Goal: Task Accomplishment & Management: Manage account settings

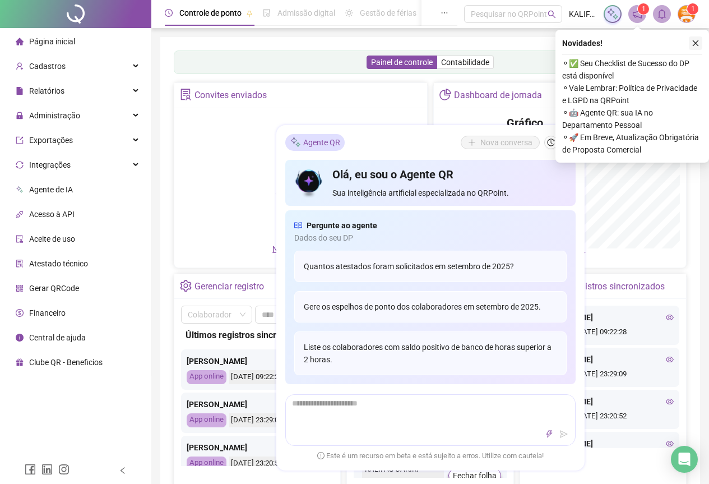
click at [694, 45] on icon "close" at bounding box center [696, 43] width 8 height 8
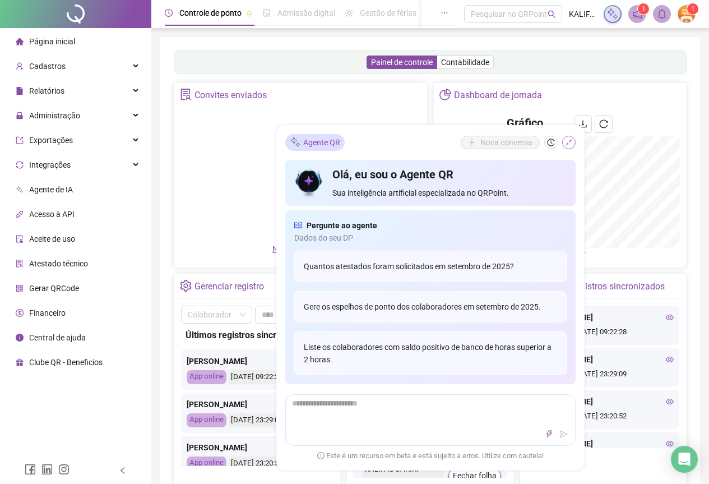
click at [572, 145] on icon "shrink" at bounding box center [569, 142] width 8 height 8
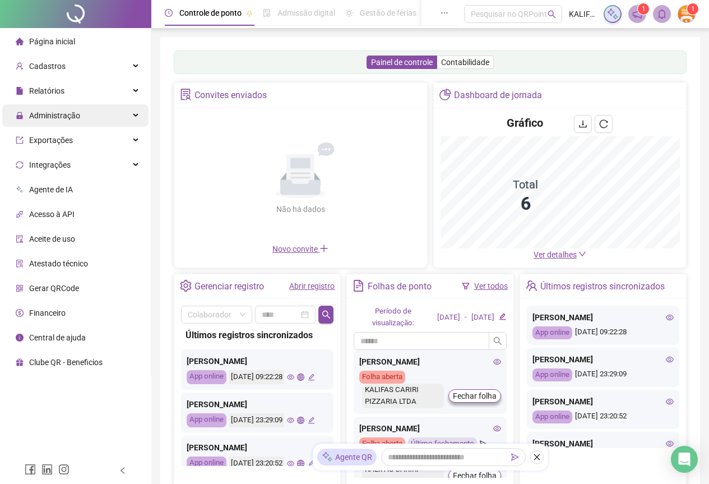
click at [67, 107] on span "Administração" at bounding box center [48, 115] width 64 height 22
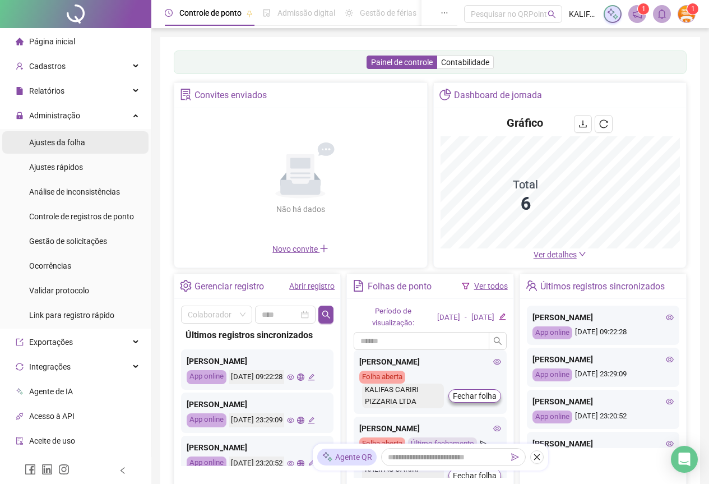
click at [68, 140] on span "Ajustes da folha" at bounding box center [57, 142] width 56 height 9
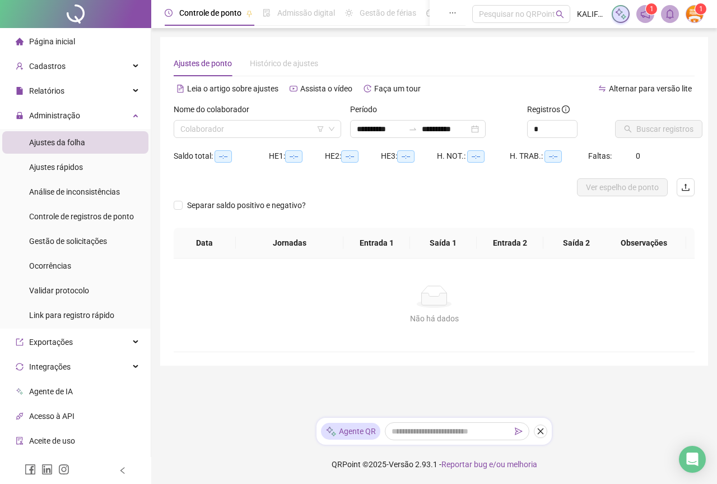
type input "**********"
type input "*"
click at [571, 122] on span "Increase Value" at bounding box center [571, 125] width 12 height 10
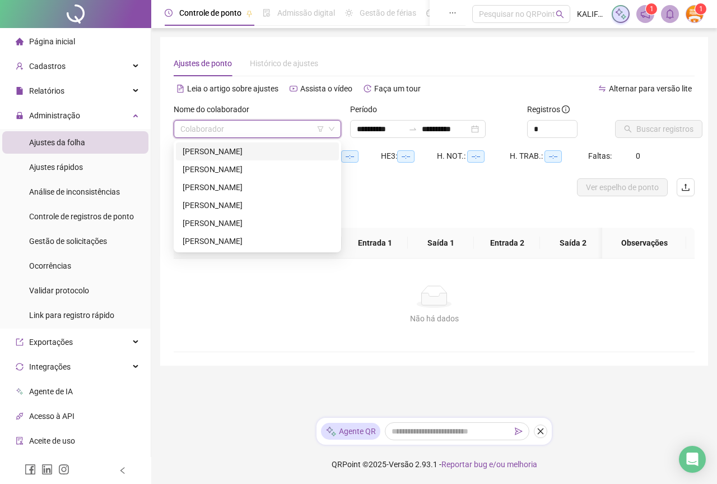
click at [278, 124] on input "search" at bounding box center [252, 128] width 144 height 17
click at [270, 154] on div "[PERSON_NAME]" at bounding box center [258, 151] width 150 height 12
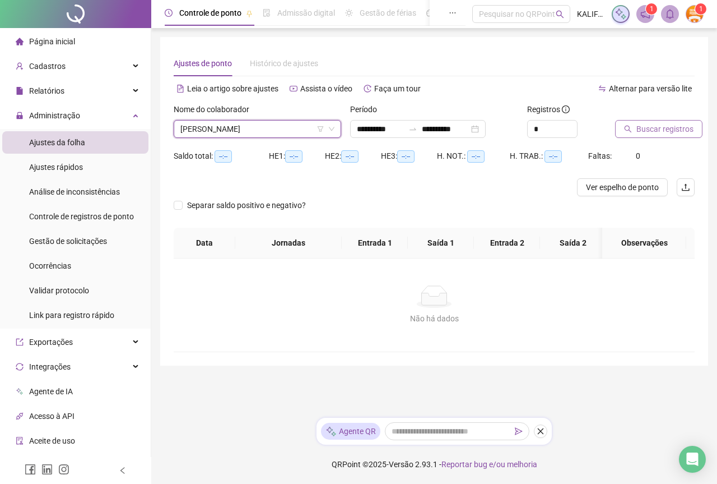
click at [632, 124] on button "Buscar registros" at bounding box center [658, 129] width 87 height 18
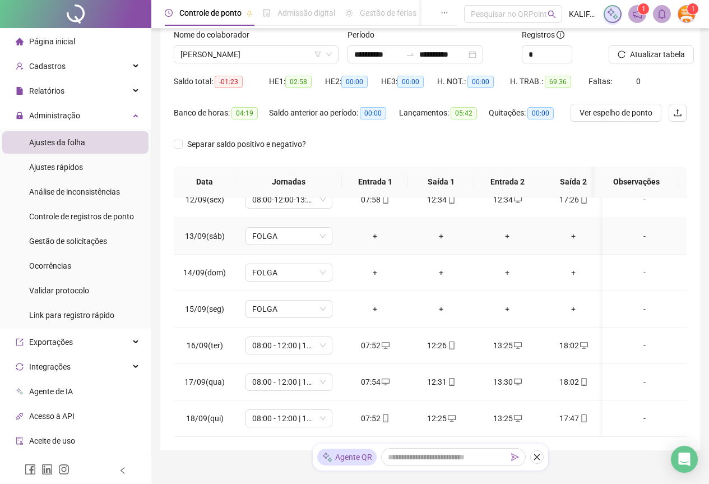
scroll to position [170, 0]
click at [567, 412] on div "17:47" at bounding box center [573, 418] width 48 height 12
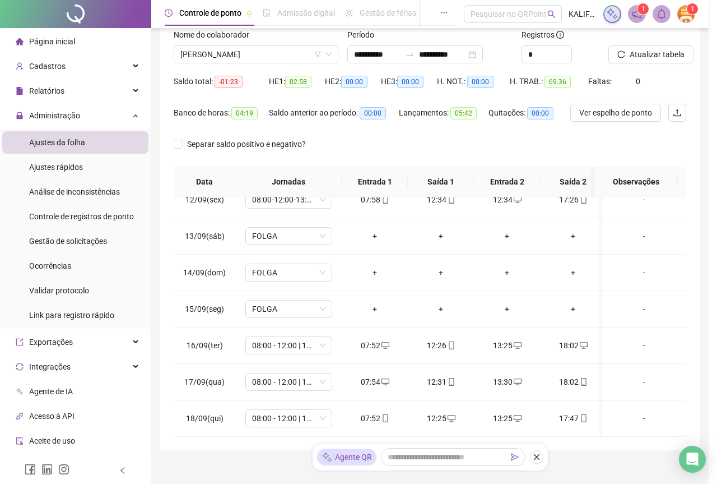
type input "**********"
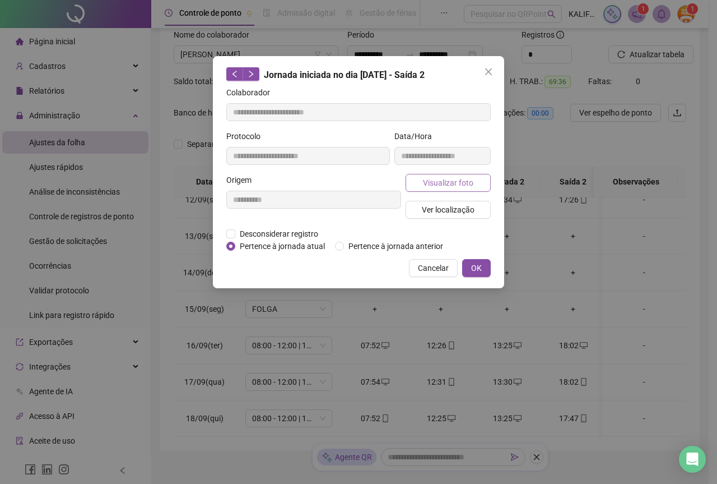
click at [429, 184] on span "Visualizar foto" at bounding box center [448, 183] width 50 height 12
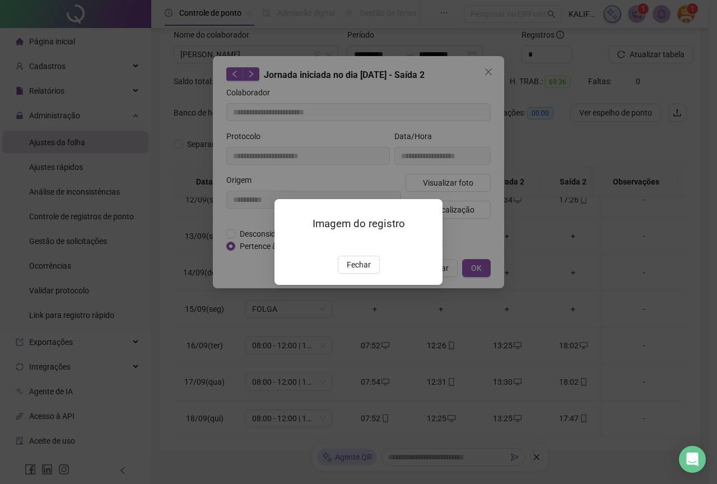
click at [288, 244] on img at bounding box center [288, 244] width 0 height 0
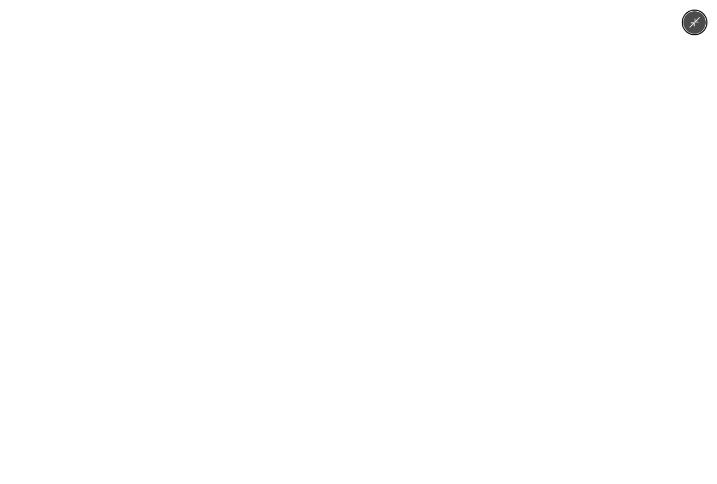
click at [695, 19] on icon "Minimize image" at bounding box center [695, 22] width 11 height 11
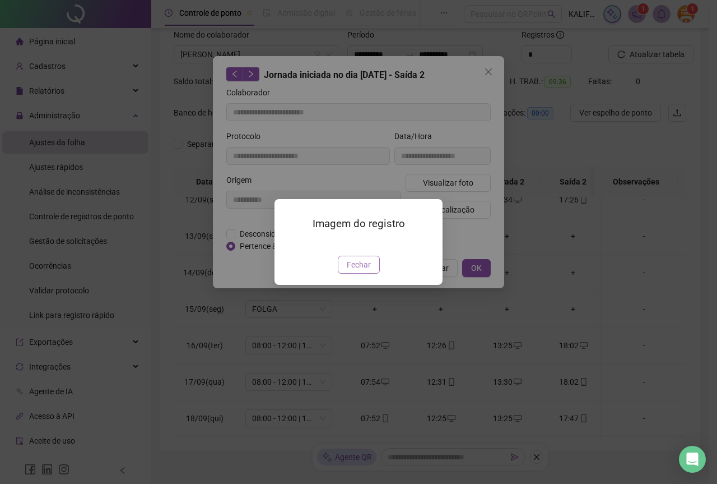
click at [351, 273] on button "Fechar" at bounding box center [359, 265] width 42 height 18
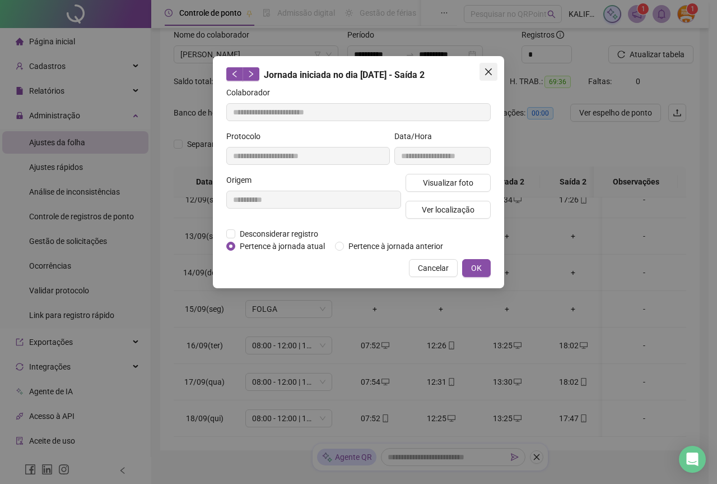
click at [491, 68] on icon "close" at bounding box center [488, 71] width 7 height 7
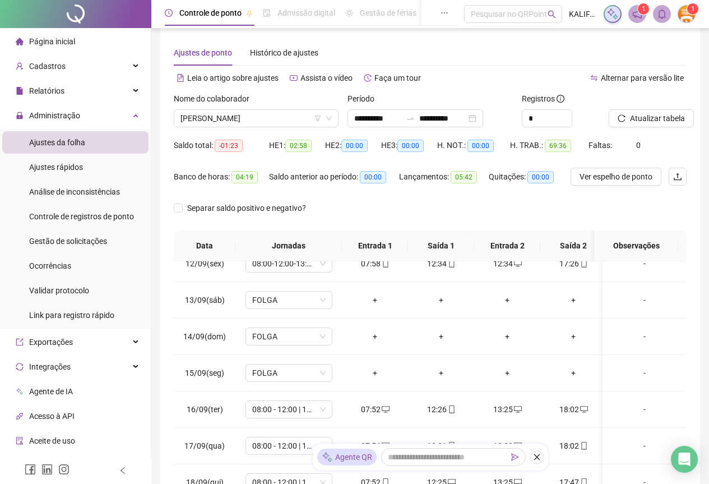
scroll to position [0, 0]
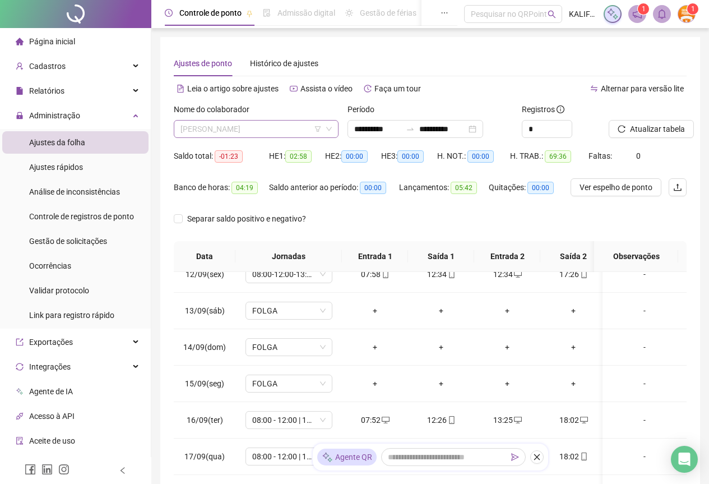
click at [261, 137] on span "[PERSON_NAME]" at bounding box center [255, 128] width 151 height 17
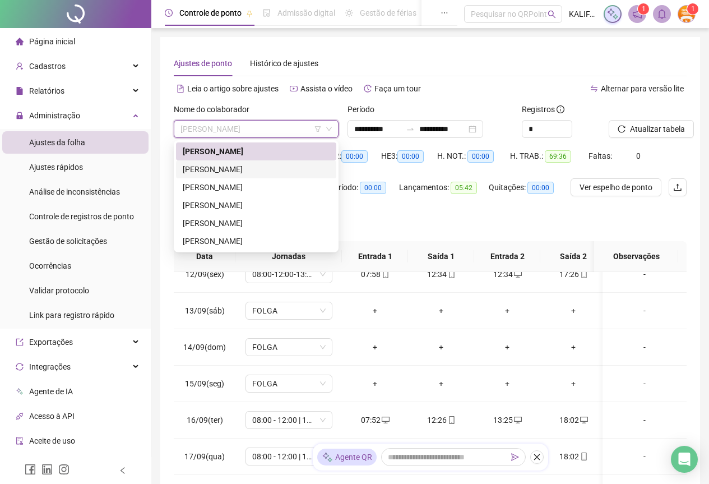
click at [254, 166] on div "[PERSON_NAME]" at bounding box center [256, 169] width 147 height 12
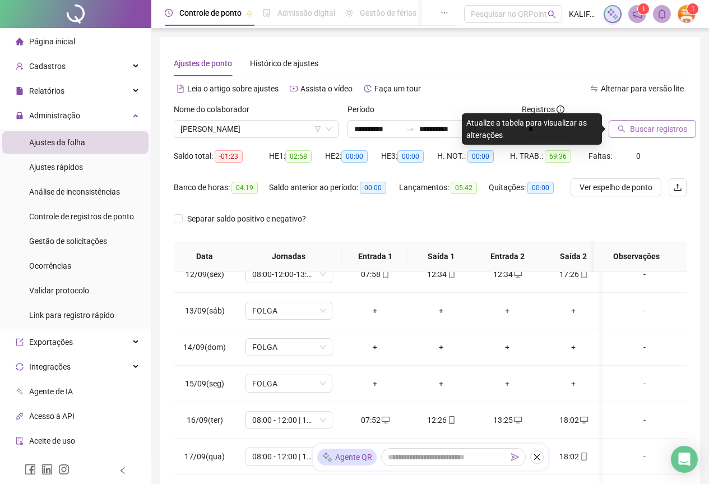
click at [635, 137] on button "Buscar registros" at bounding box center [652, 129] width 87 height 18
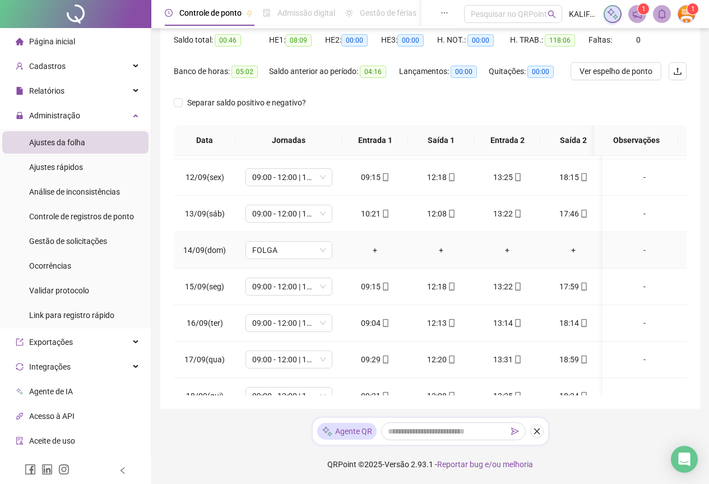
scroll to position [425, 0]
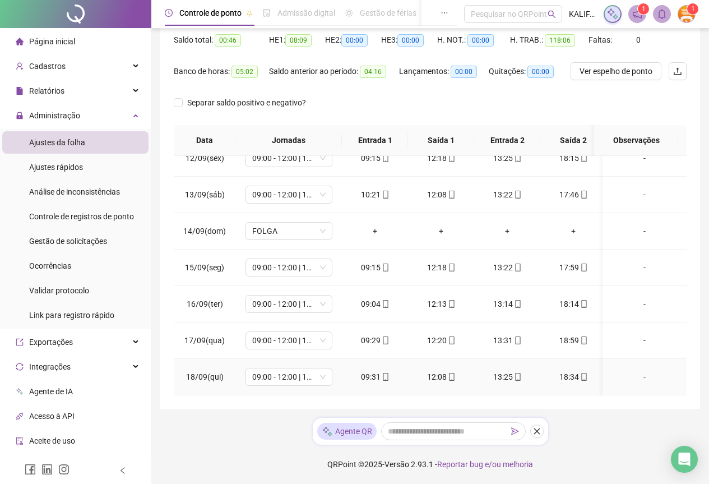
click at [379, 370] on div "09:31" at bounding box center [375, 376] width 48 height 12
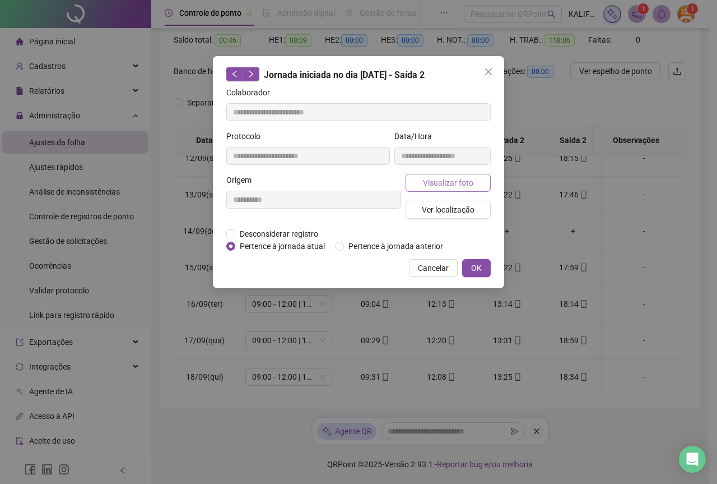
type input "**********"
click at [437, 181] on span "Visualizar foto" at bounding box center [448, 183] width 50 height 12
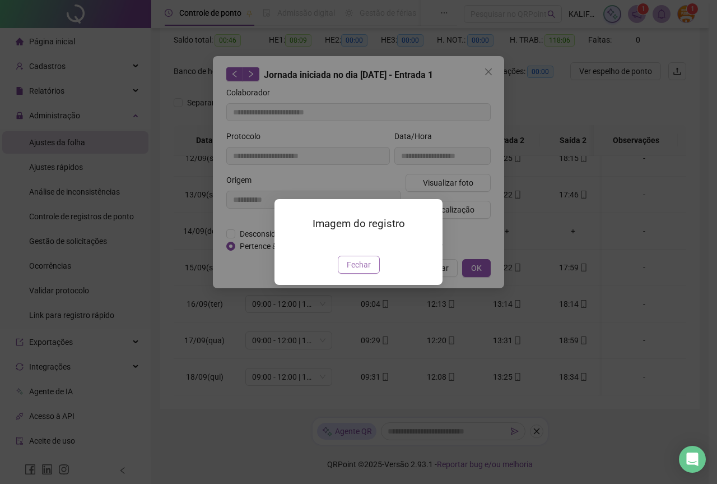
click at [362, 271] on span "Fechar" at bounding box center [359, 264] width 24 height 12
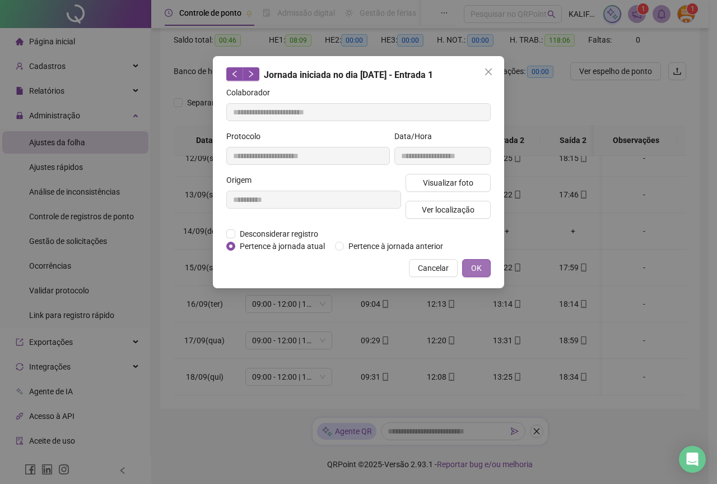
click at [487, 263] on button "OK" at bounding box center [476, 268] width 29 height 18
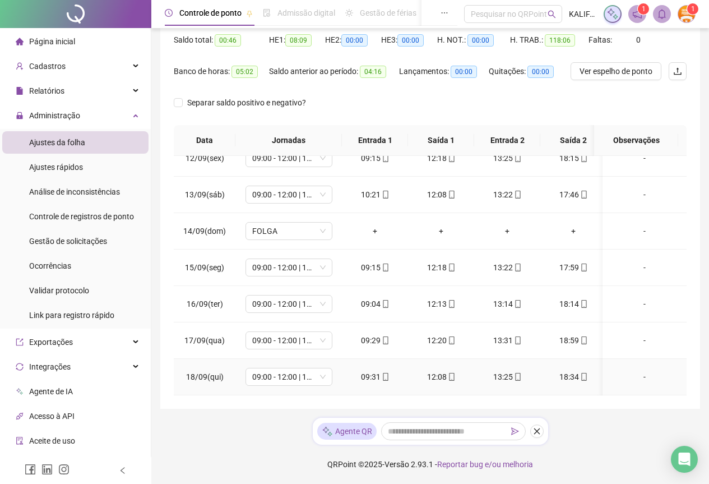
click at [451, 373] on icon "mobile" at bounding box center [452, 377] width 8 height 8
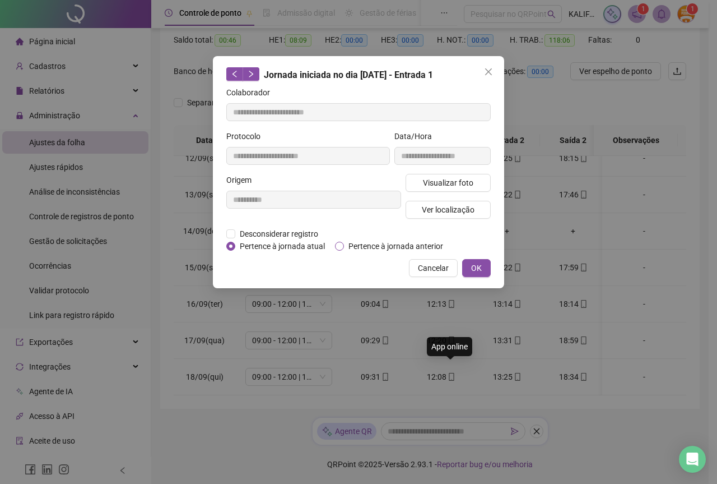
type input "**********"
click at [457, 174] on button "Visualizar foto" at bounding box center [448, 183] width 85 height 18
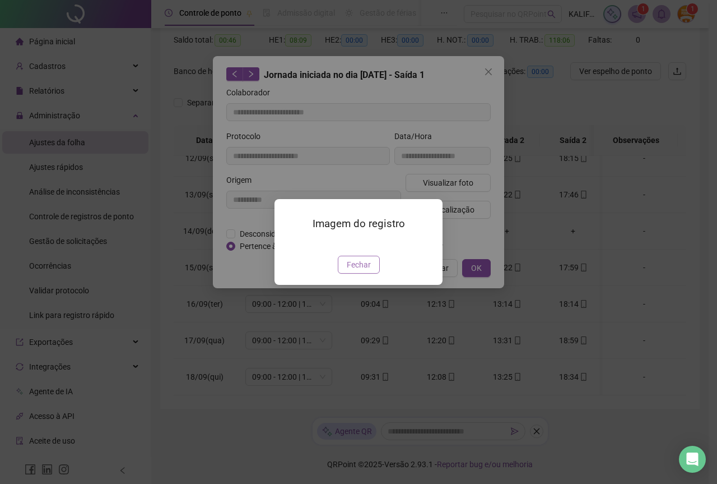
click at [360, 271] on span "Fechar" at bounding box center [359, 264] width 24 height 12
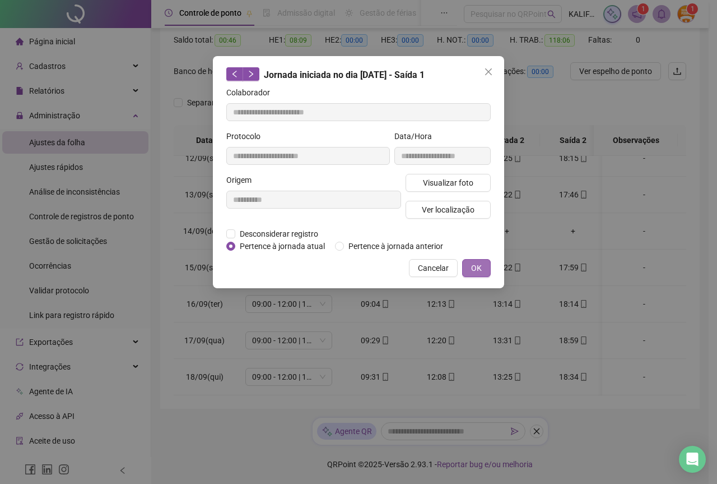
click at [482, 267] on button "OK" at bounding box center [476, 268] width 29 height 18
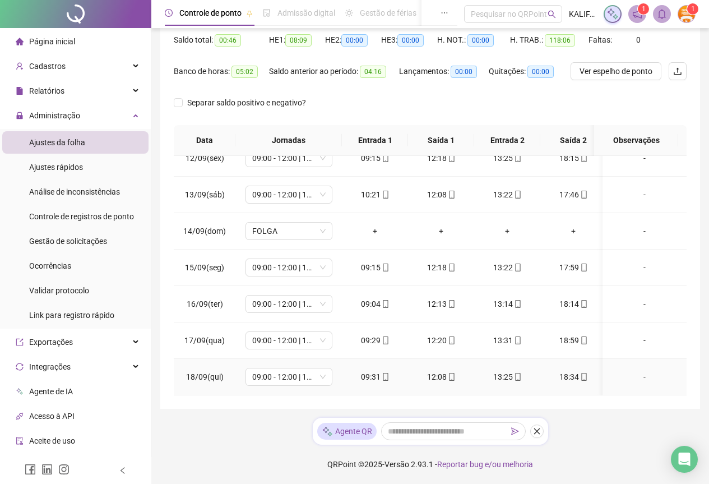
click at [505, 372] on div "13:25" at bounding box center [507, 376] width 48 height 12
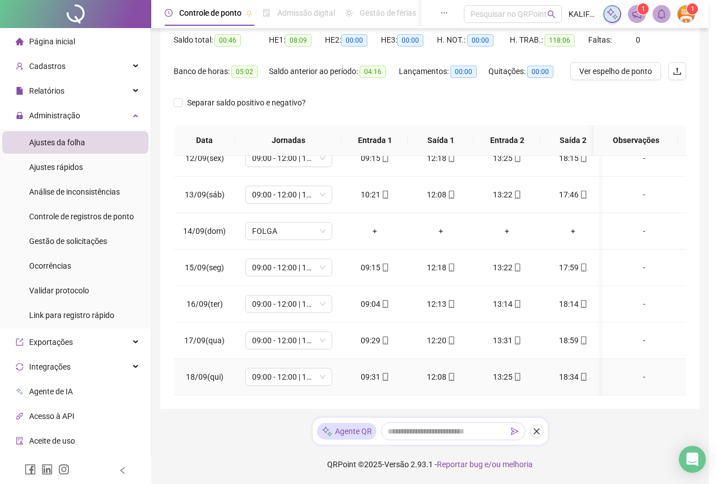
type input "**********"
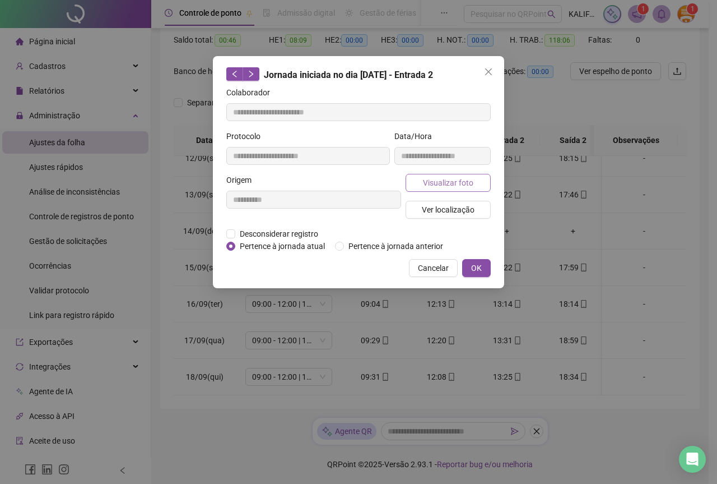
click at [449, 177] on span "Visualizar foto" at bounding box center [448, 183] width 50 height 12
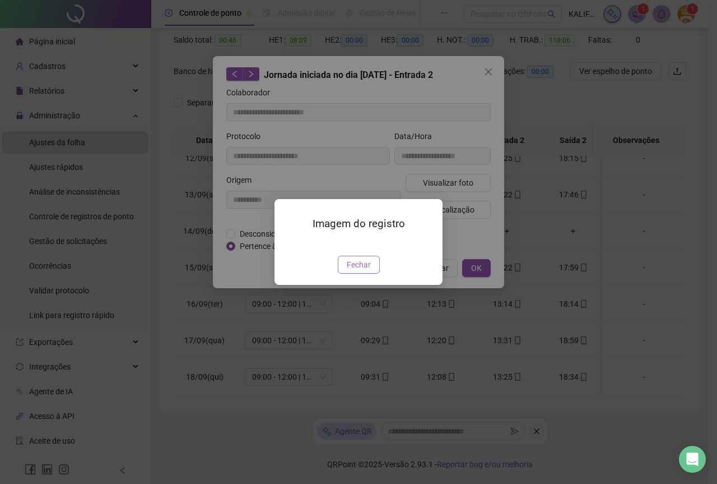
click at [355, 271] on span "Fechar" at bounding box center [359, 264] width 24 height 12
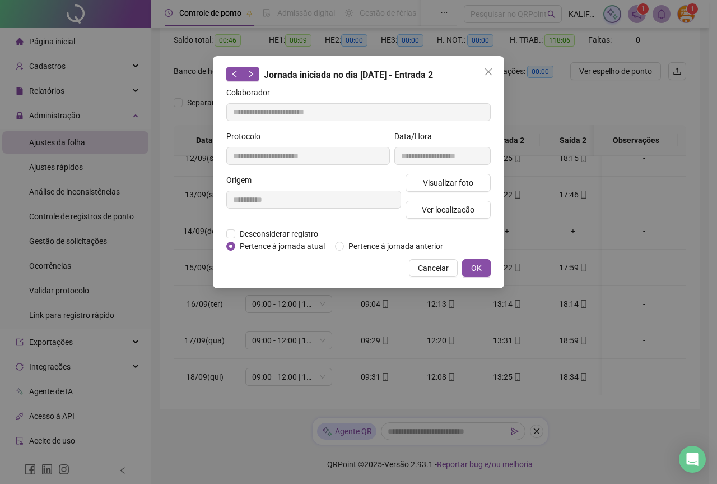
click at [481, 266] on span "OK" at bounding box center [476, 268] width 11 height 12
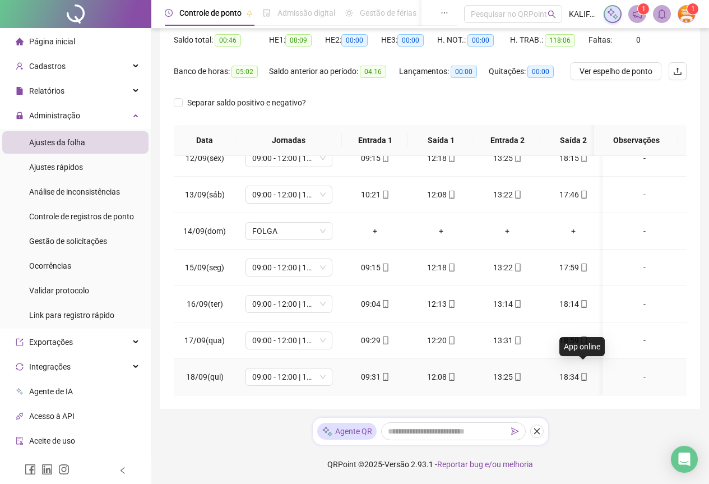
click at [586, 373] on icon "mobile" at bounding box center [583, 377] width 5 height 8
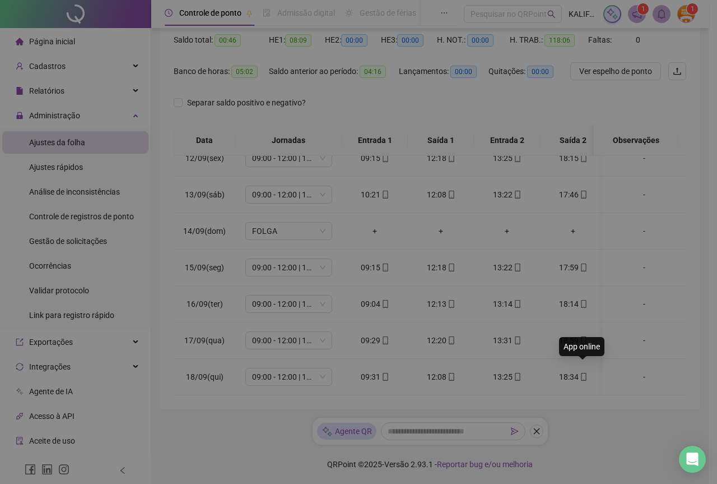
type input "**********"
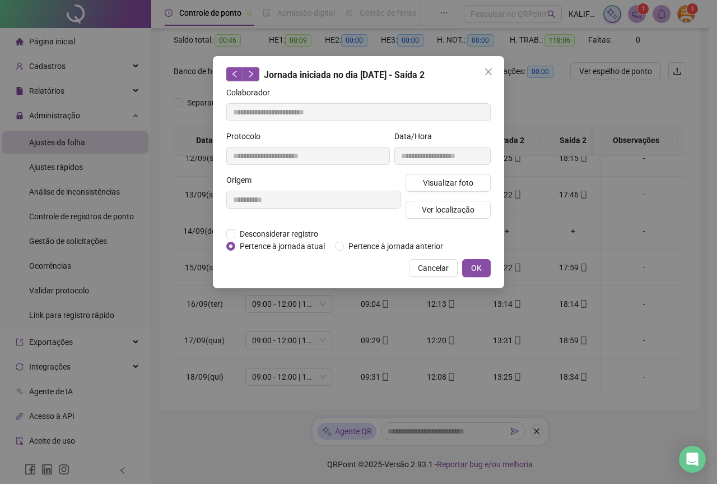
click at [427, 172] on div "**********" at bounding box center [442, 152] width 101 height 44
click at [431, 180] on span "Visualizar foto" at bounding box center [448, 183] width 50 height 12
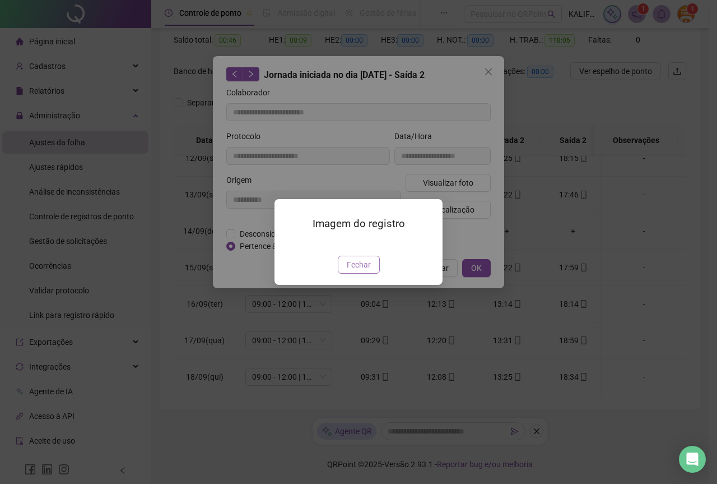
click at [359, 271] on span "Fechar" at bounding box center [359, 264] width 24 height 12
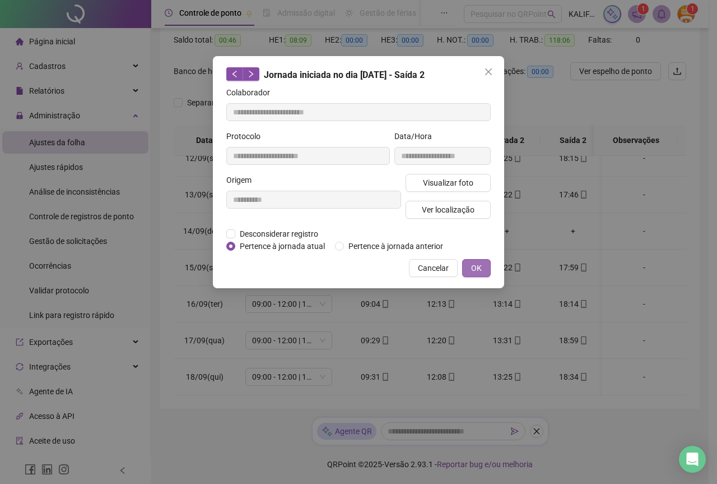
click at [472, 270] on span "OK" at bounding box center [476, 268] width 11 height 12
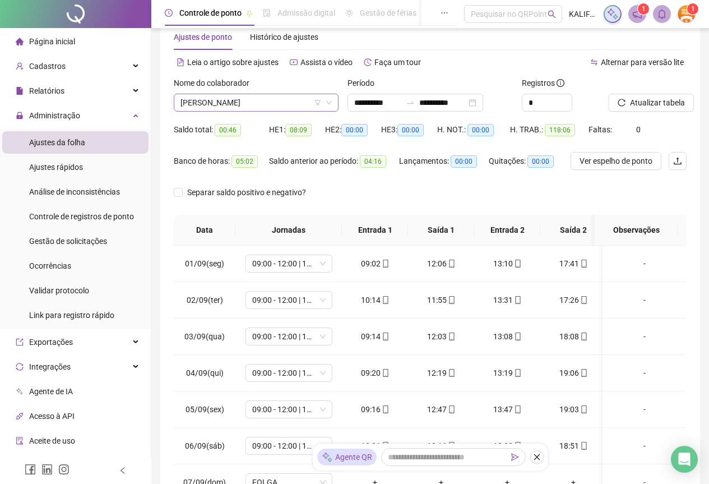
scroll to position [0, 0]
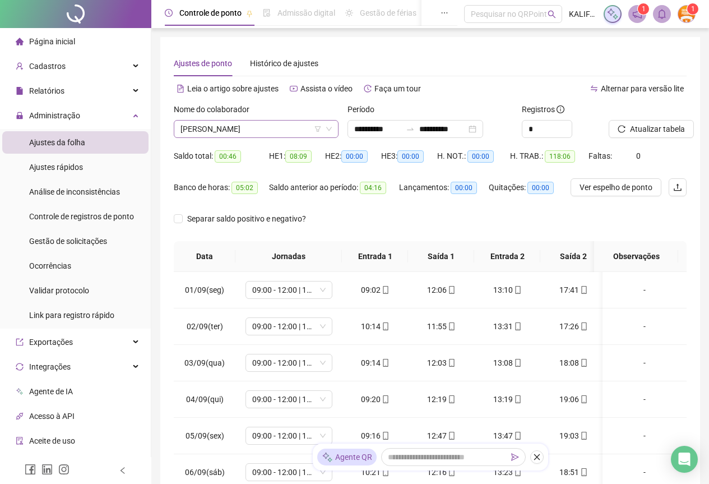
click at [266, 123] on span "[PERSON_NAME]" at bounding box center [255, 128] width 151 height 17
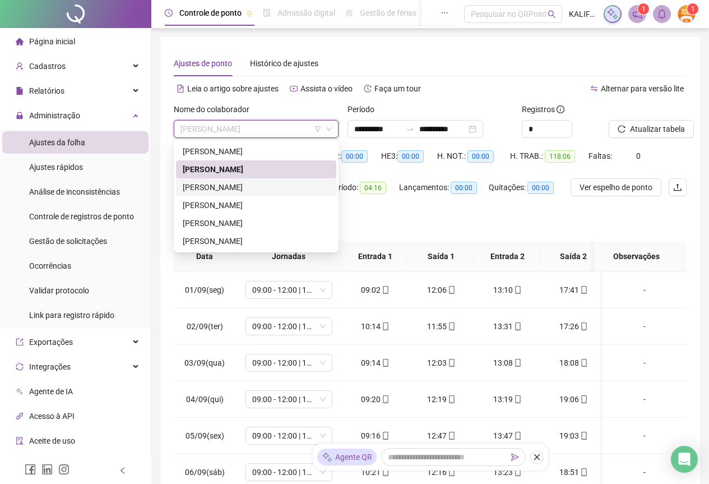
click at [249, 189] on div "[PERSON_NAME]" at bounding box center [256, 187] width 147 height 12
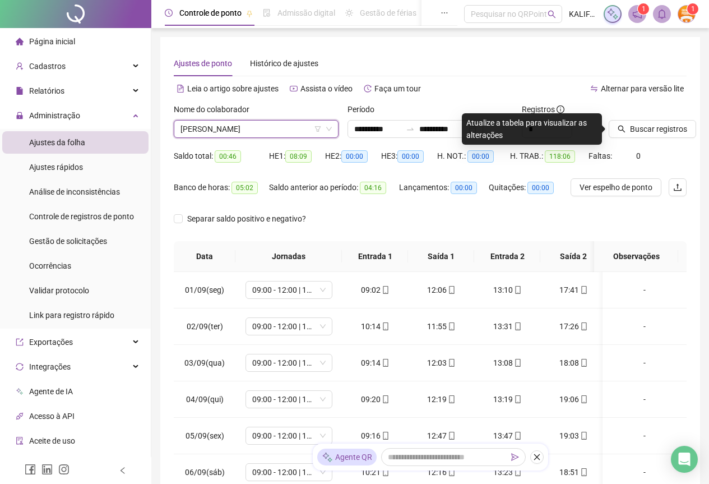
click at [633, 118] on div at bounding box center [634, 111] width 50 height 17
click at [633, 129] on span "Buscar registros" at bounding box center [658, 129] width 57 height 12
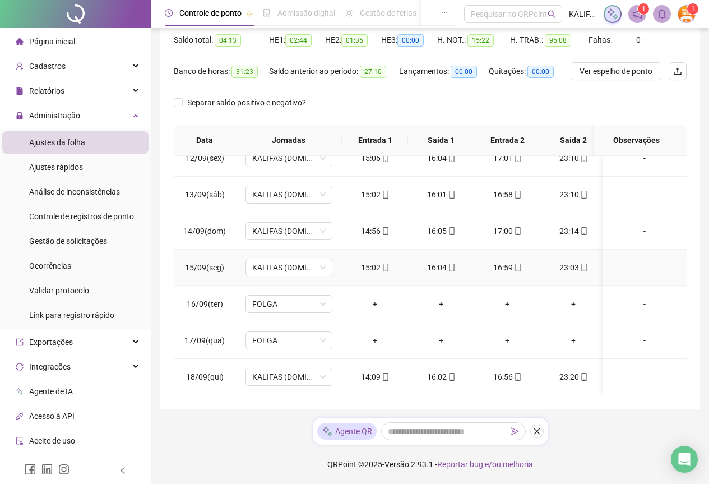
scroll to position [425, 0]
click at [380, 373] on span "mobile" at bounding box center [384, 377] width 9 height 8
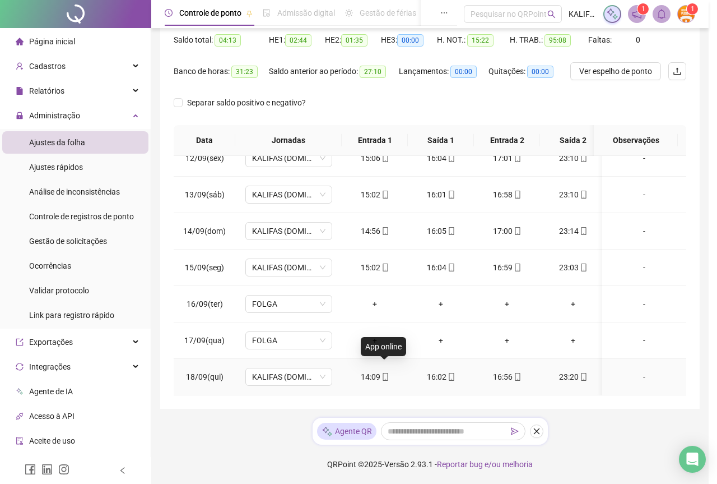
type input "**********"
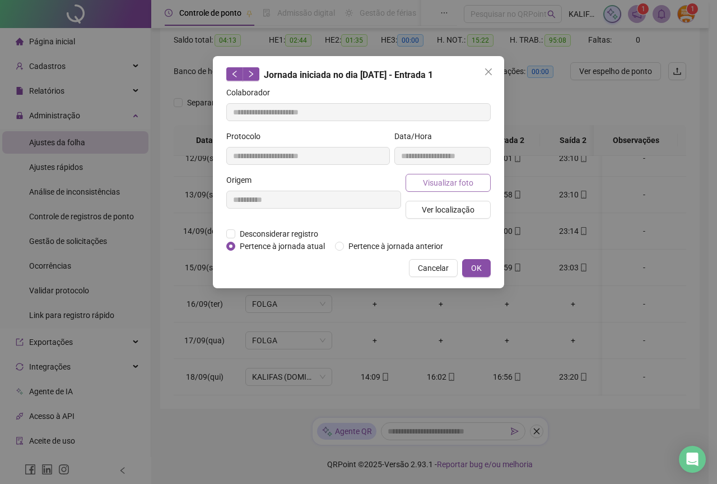
click at [465, 178] on span "Visualizar foto" at bounding box center [448, 183] width 50 height 12
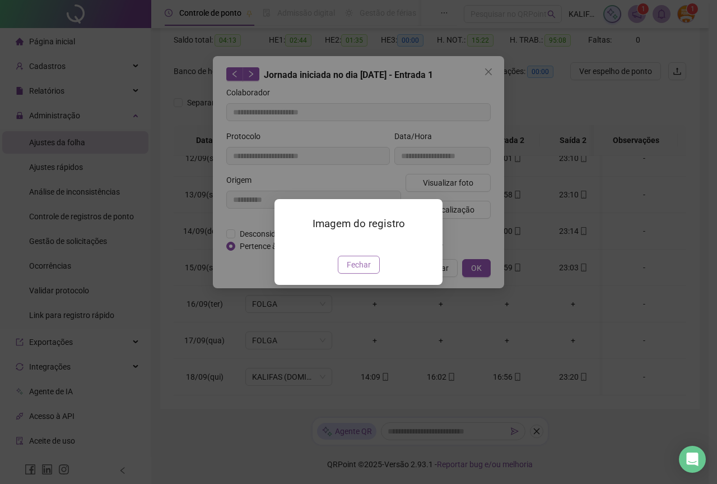
click at [364, 271] on span "Fechar" at bounding box center [359, 264] width 24 height 12
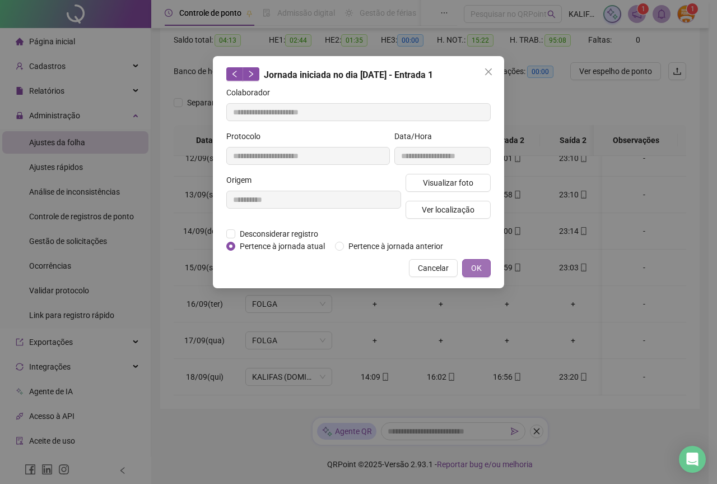
click at [473, 276] on button "OK" at bounding box center [476, 268] width 29 height 18
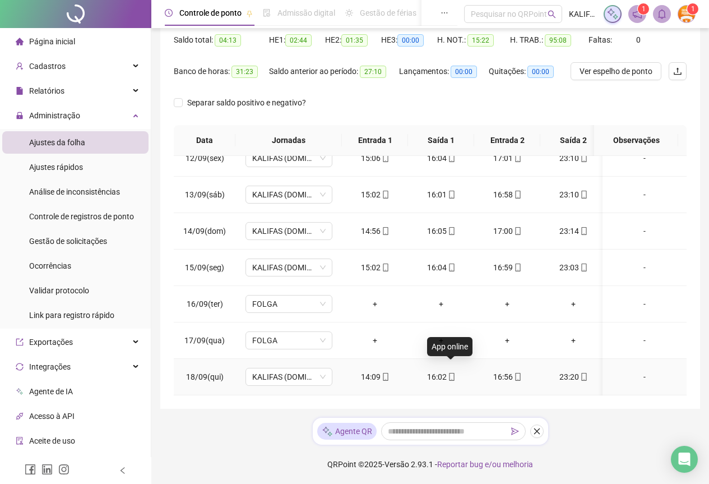
click at [448, 373] on icon "mobile" at bounding box center [452, 377] width 8 height 8
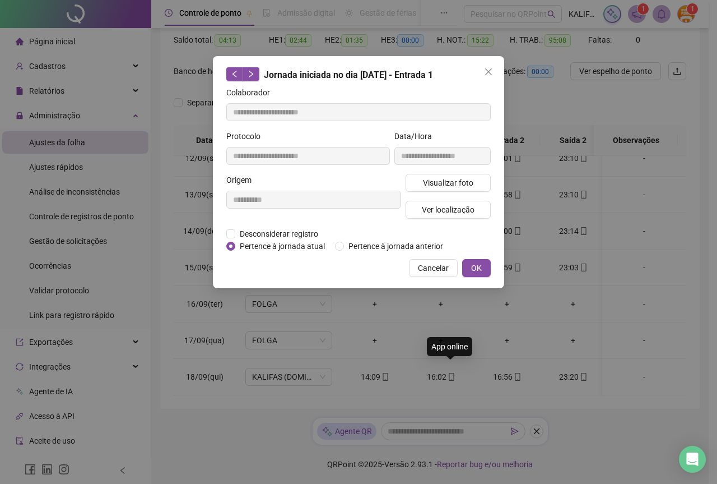
type input "**********"
click at [460, 195] on div "Visualizar foto Ver localização" at bounding box center [448, 201] width 90 height 54
click at [460, 188] on button "Visualizar foto" at bounding box center [448, 183] width 85 height 18
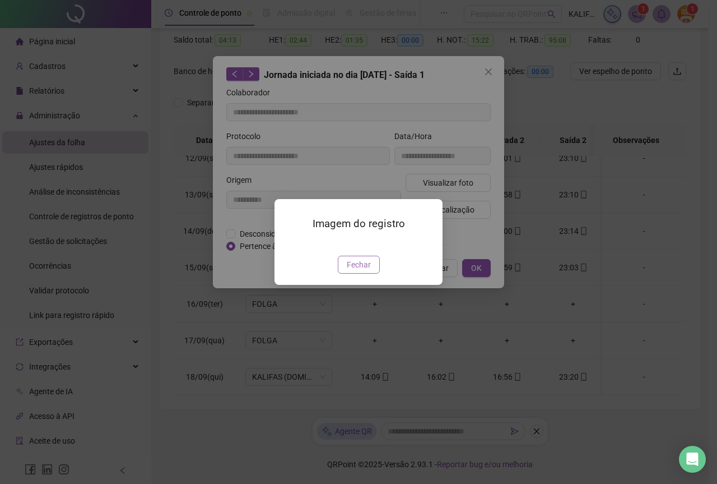
click at [372, 273] on button "Fechar" at bounding box center [359, 265] width 42 height 18
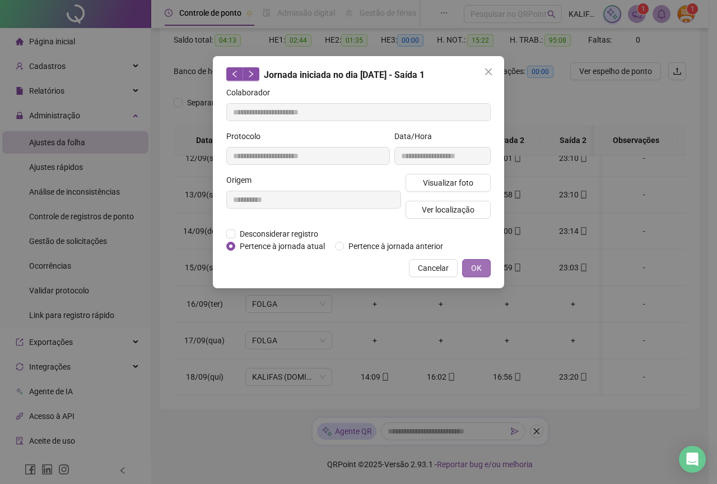
click at [478, 260] on button "OK" at bounding box center [476, 268] width 29 height 18
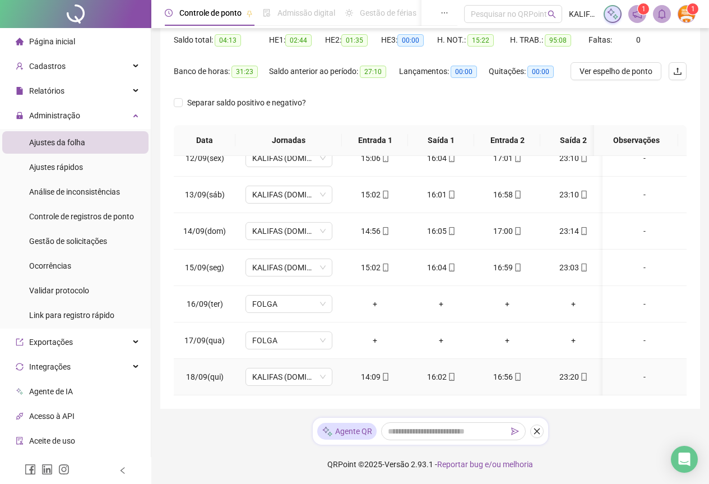
click at [513, 372] on span at bounding box center [517, 376] width 9 height 9
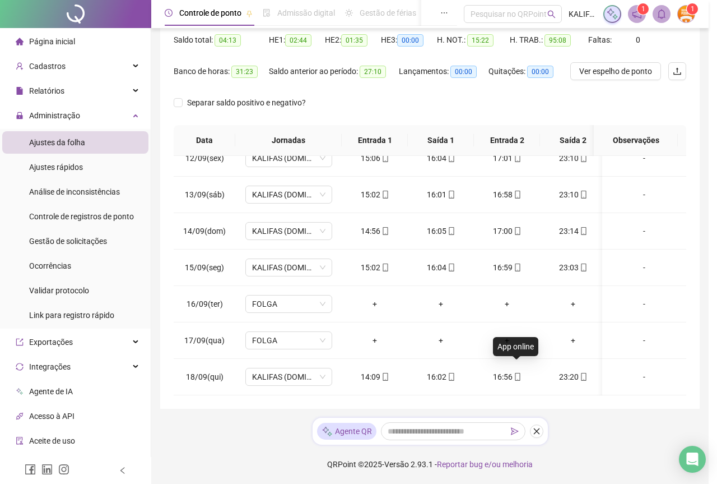
type input "**********"
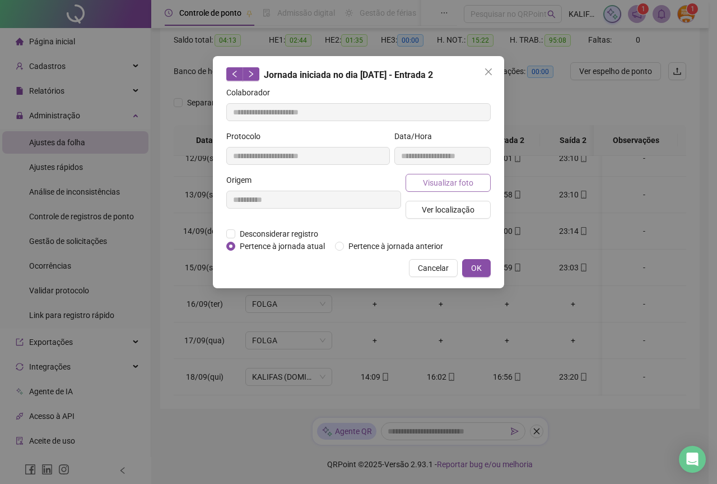
click at [476, 184] on button "Visualizar foto" at bounding box center [448, 183] width 85 height 18
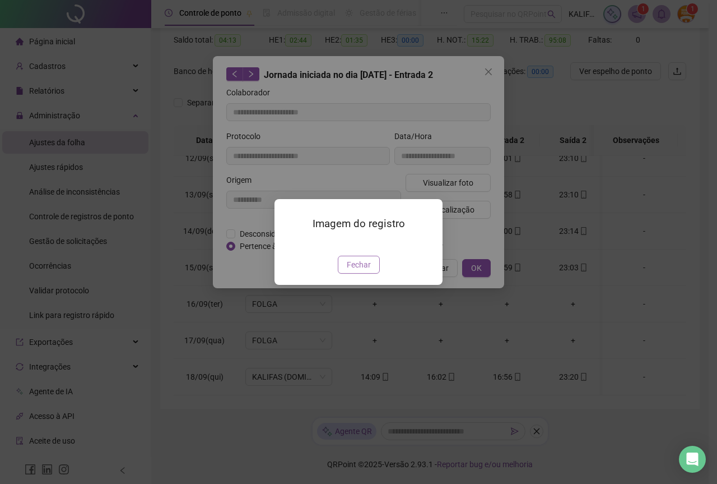
click at [354, 271] on span "Fechar" at bounding box center [359, 264] width 24 height 12
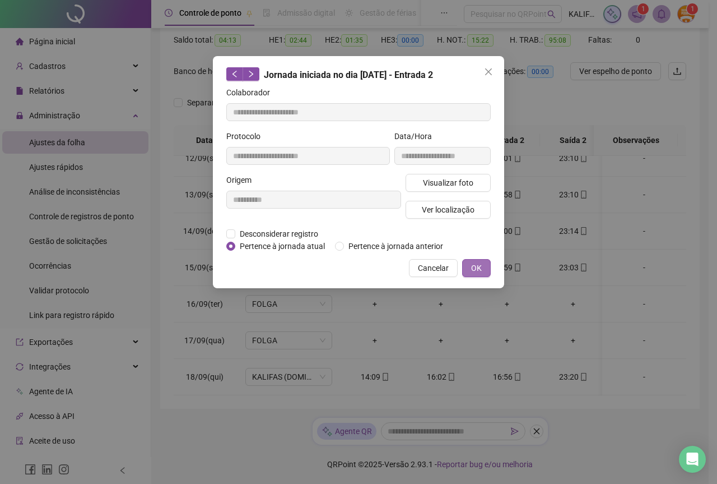
click at [472, 276] on button "OK" at bounding box center [476, 268] width 29 height 18
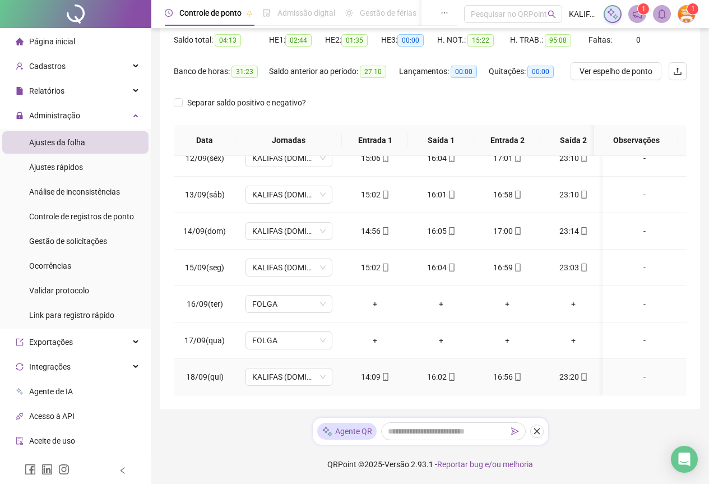
click at [566, 370] on div "23:20" at bounding box center [573, 376] width 48 height 12
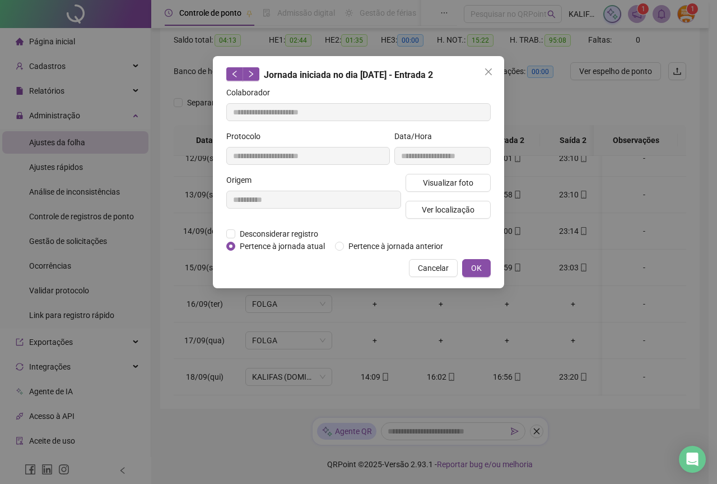
type input "**********"
click at [467, 181] on span "Visualizar foto" at bounding box center [448, 183] width 50 height 12
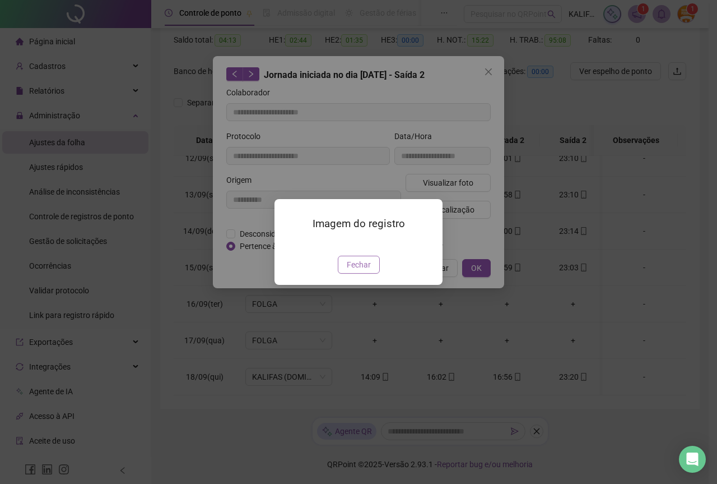
click at [365, 271] on span "Fechar" at bounding box center [359, 264] width 24 height 12
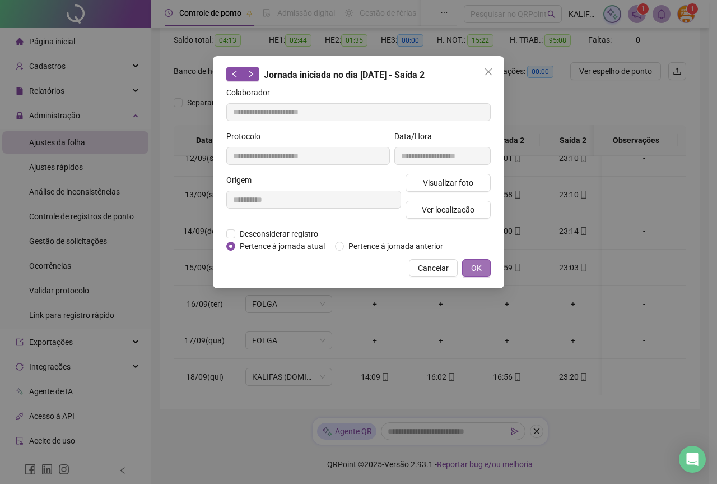
click at [474, 271] on span "OK" at bounding box center [476, 268] width 11 height 12
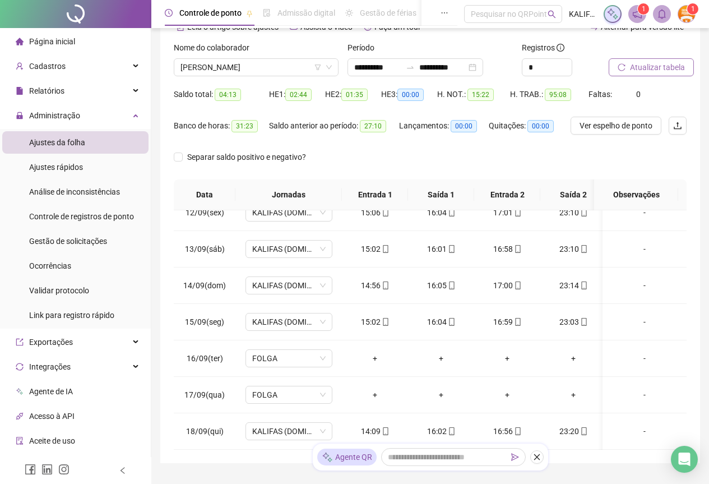
scroll to position [0, 0]
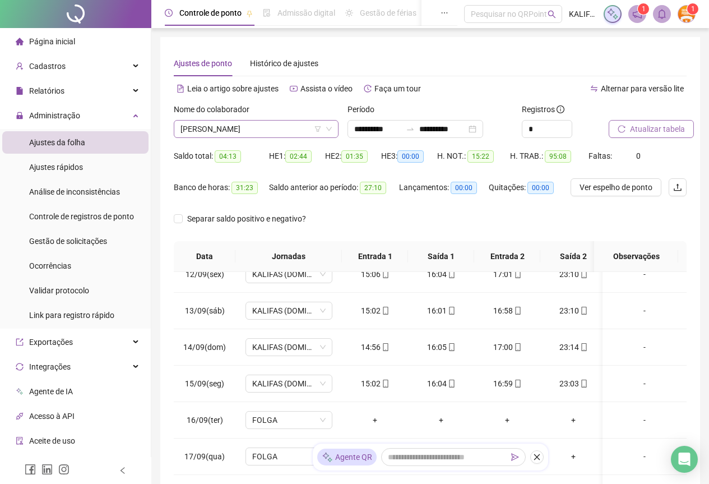
click at [261, 124] on span "[PERSON_NAME]" at bounding box center [255, 128] width 151 height 17
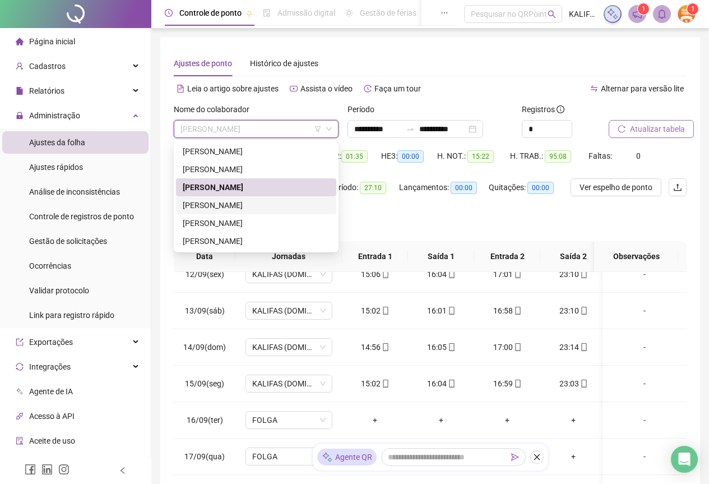
click at [252, 199] on div "[PERSON_NAME]" at bounding box center [256, 205] width 147 height 12
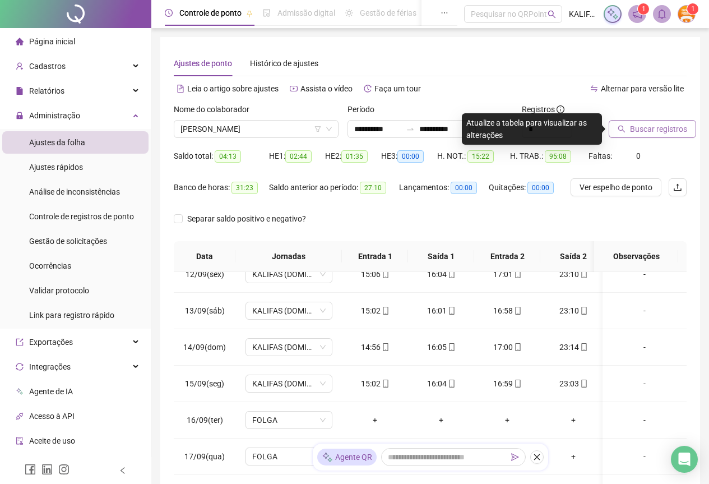
click at [655, 115] on div at bounding box center [634, 111] width 50 height 17
click at [653, 126] on span "Buscar registros" at bounding box center [658, 129] width 57 height 12
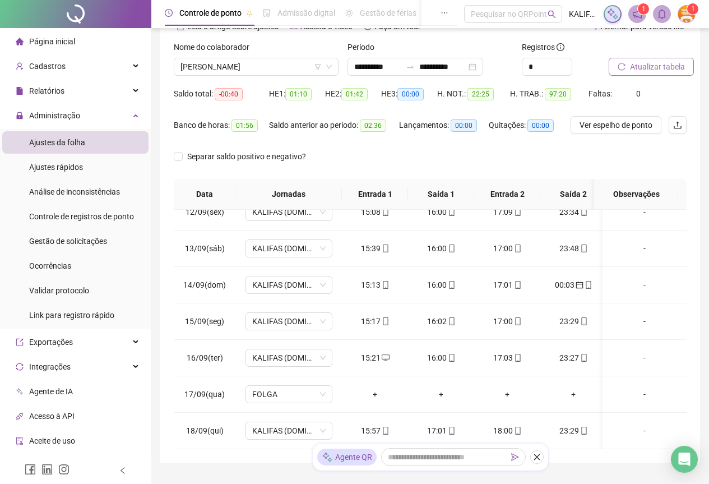
scroll to position [116, 0]
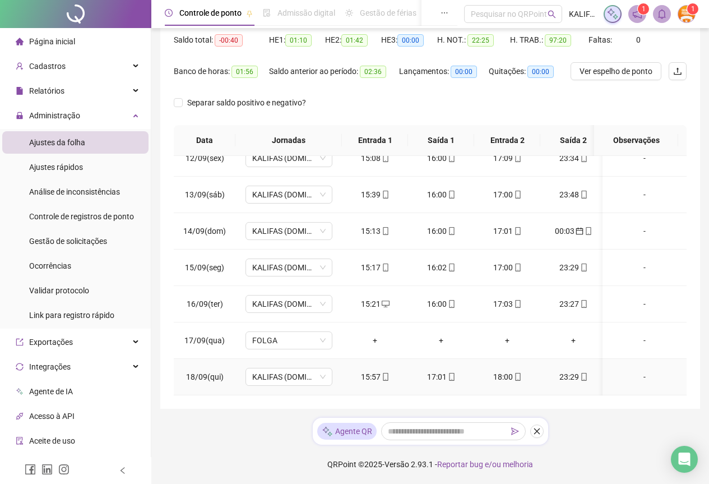
click at [390, 370] on div "15:57" at bounding box center [375, 376] width 48 height 12
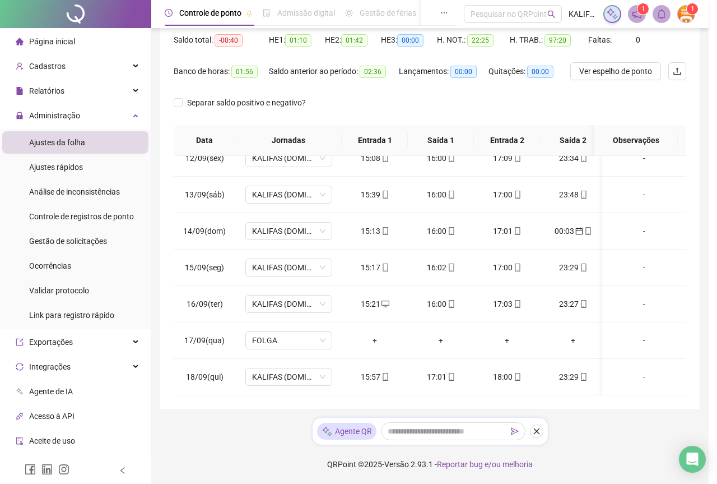
type input "**********"
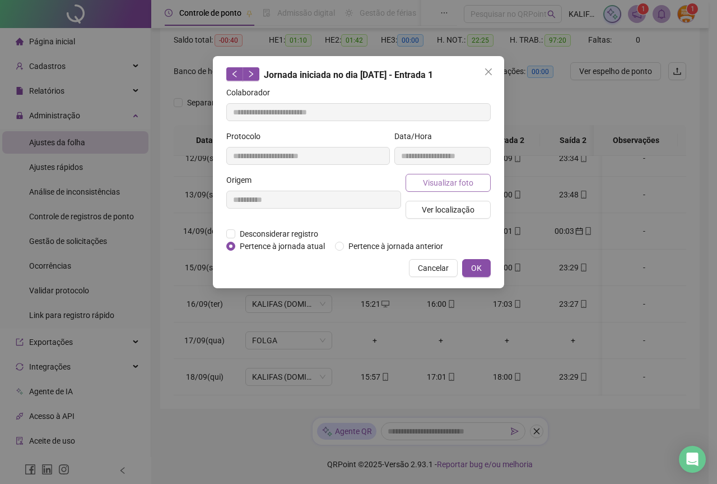
click at [433, 189] on button "Visualizar foto" at bounding box center [448, 183] width 85 height 18
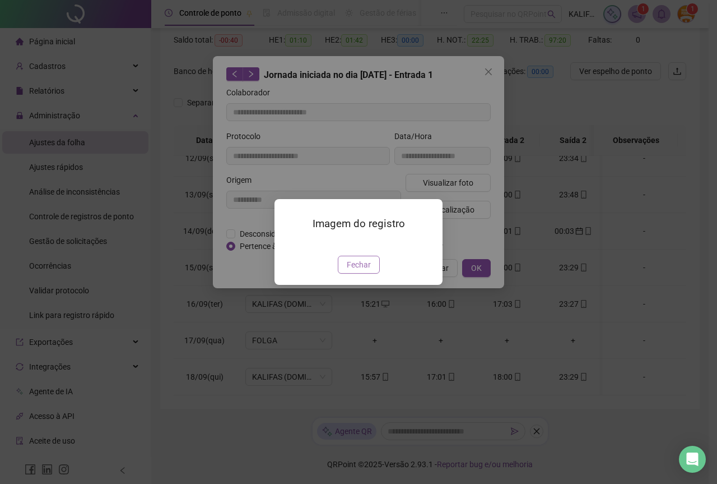
click at [362, 271] on span "Fechar" at bounding box center [359, 264] width 24 height 12
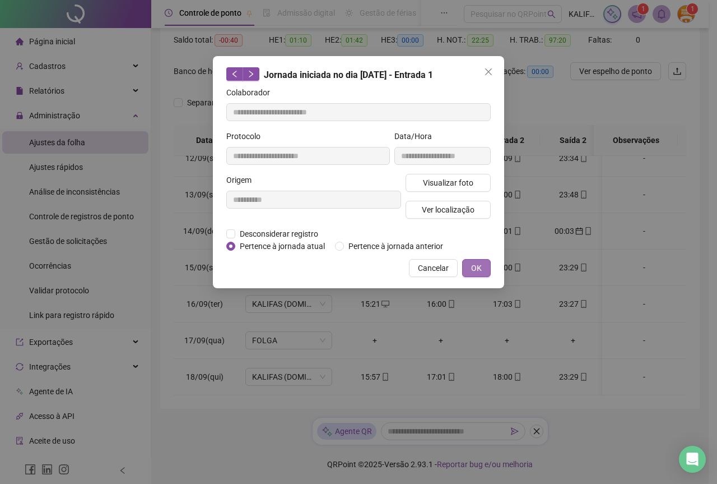
click at [480, 268] on span "OK" at bounding box center [476, 268] width 11 height 12
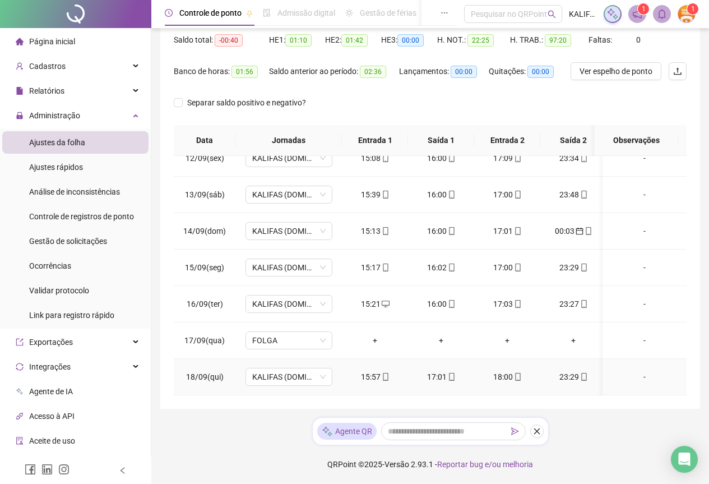
click at [447, 373] on span "mobile" at bounding box center [451, 377] width 9 height 8
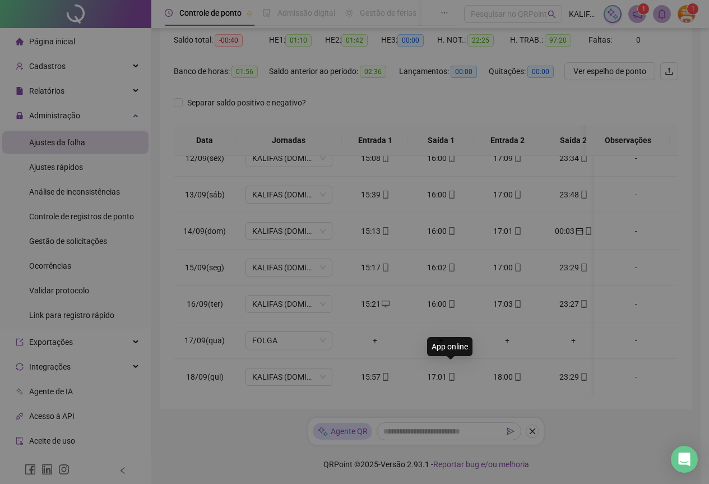
type input "**********"
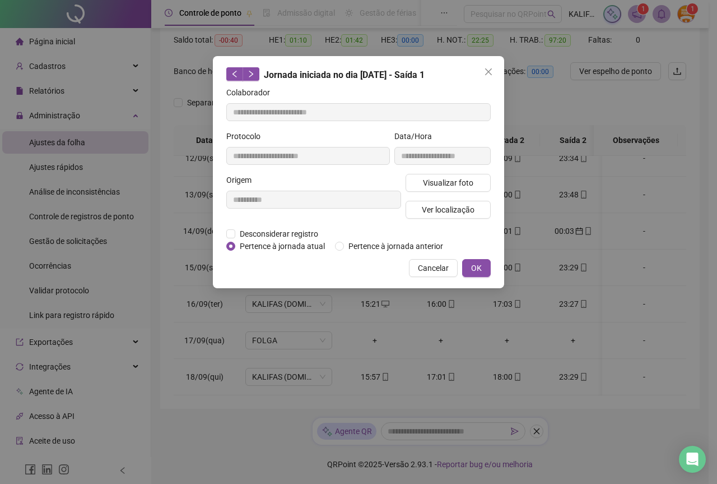
click at [458, 165] on div "**********" at bounding box center [442, 152] width 101 height 44
click at [458, 192] on div "Visualizar foto Ver localização" at bounding box center [448, 201] width 90 height 54
click at [458, 182] on span "Visualizar foto" at bounding box center [448, 183] width 50 height 12
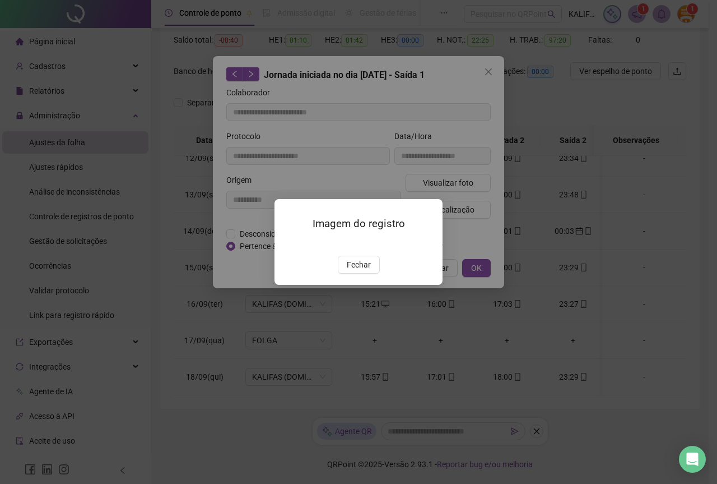
click at [371, 273] on button "Fechar" at bounding box center [359, 265] width 42 height 18
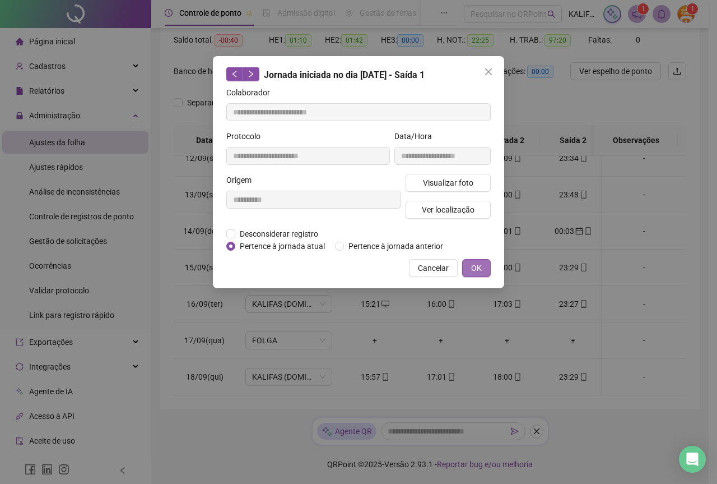
click at [475, 269] on span "OK" at bounding box center [476, 268] width 11 height 12
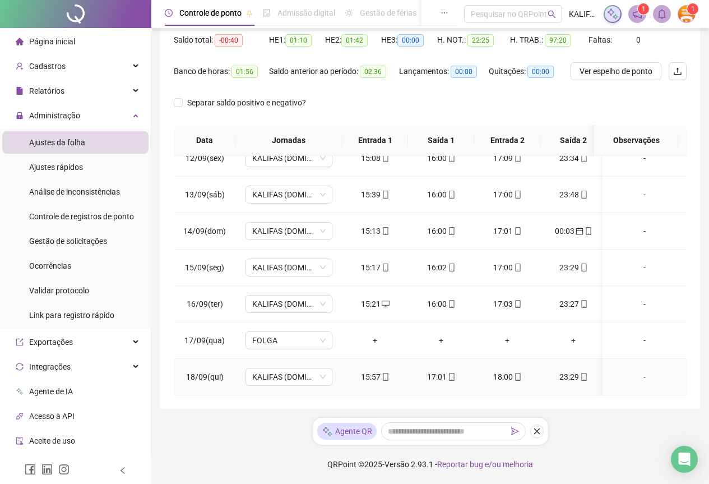
click at [500, 370] on div "18:00" at bounding box center [507, 376] width 48 height 12
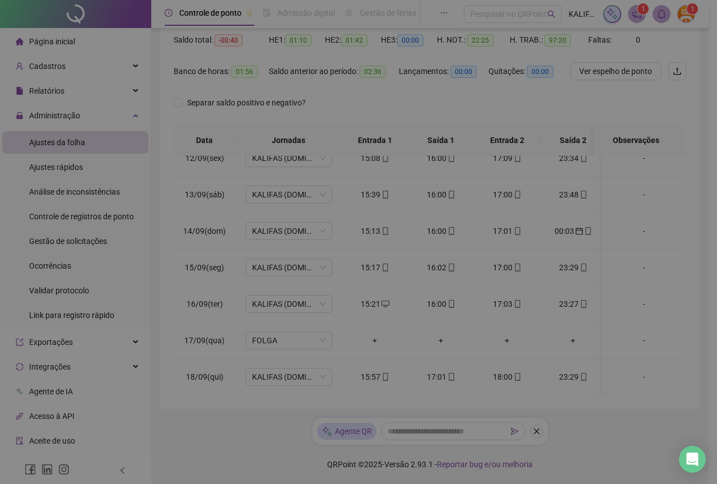
type input "**********"
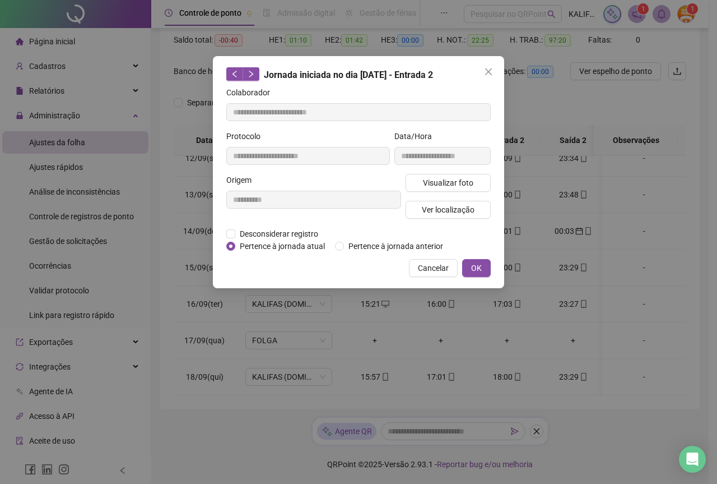
click at [462, 196] on div "Visualizar foto Ver localização" at bounding box center [448, 201] width 90 height 54
click at [461, 189] on button "Visualizar foto" at bounding box center [448, 183] width 85 height 18
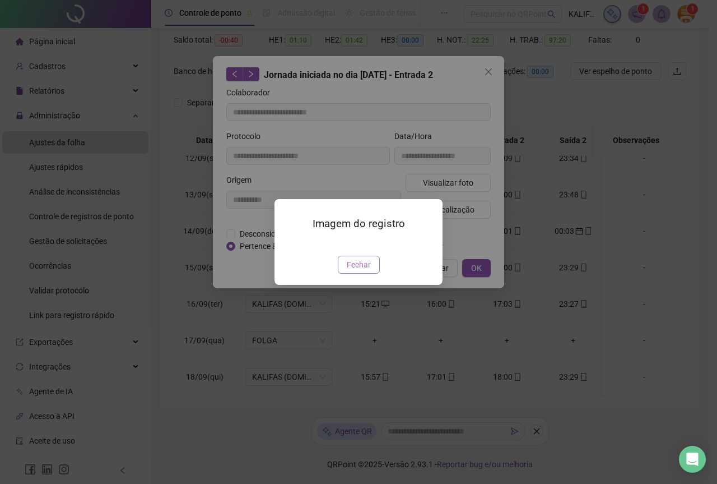
click at [368, 273] on button "Fechar" at bounding box center [359, 265] width 42 height 18
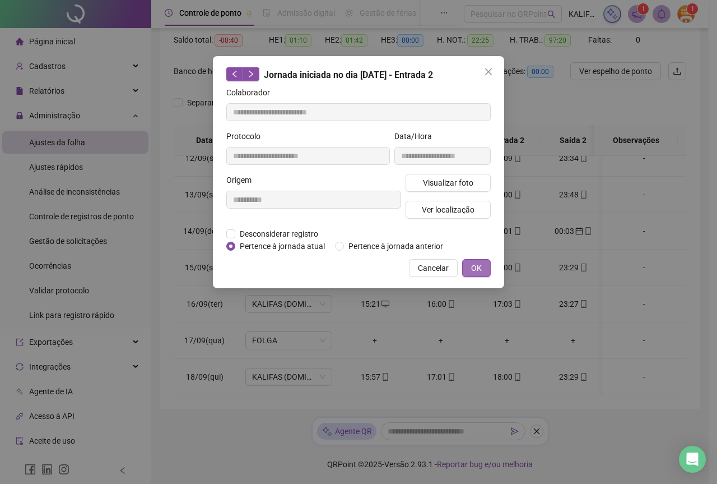
click at [472, 268] on span "OK" at bounding box center [476, 268] width 11 height 12
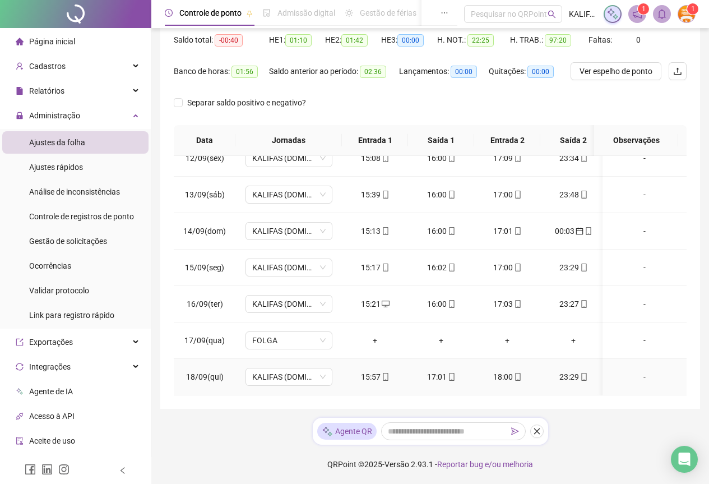
click at [565, 370] on div "23:29" at bounding box center [573, 376] width 48 height 12
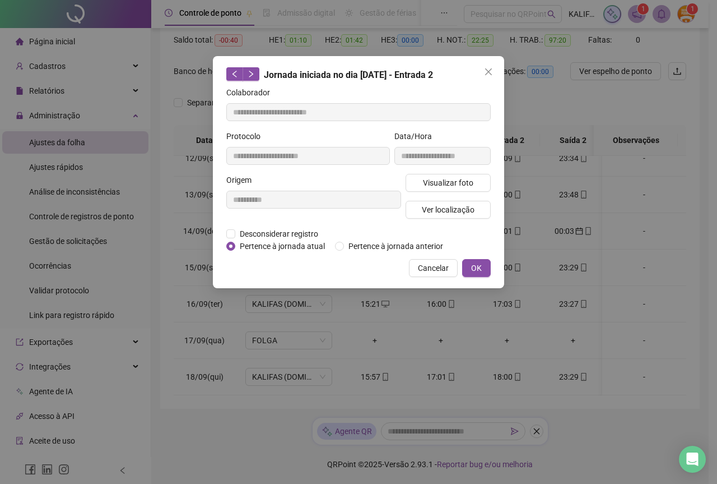
type input "**********"
click at [454, 196] on div "Visualizar foto Ver localização" at bounding box center [448, 201] width 90 height 54
click at [454, 184] on span "Visualizar foto" at bounding box center [448, 183] width 50 height 12
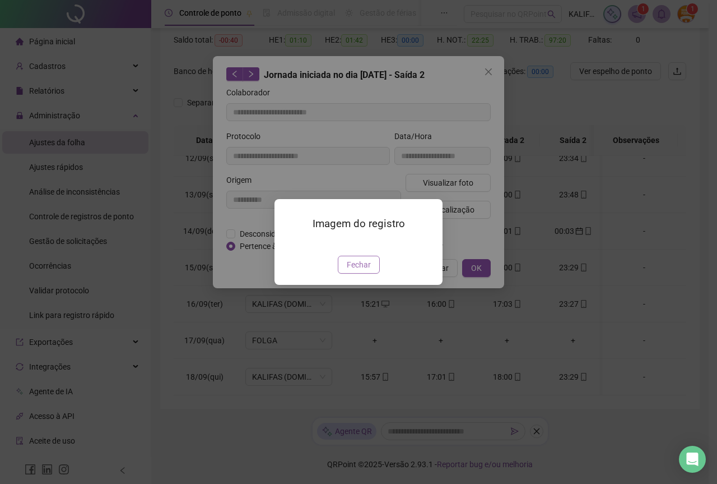
click at [356, 271] on span "Fechar" at bounding box center [359, 264] width 24 height 12
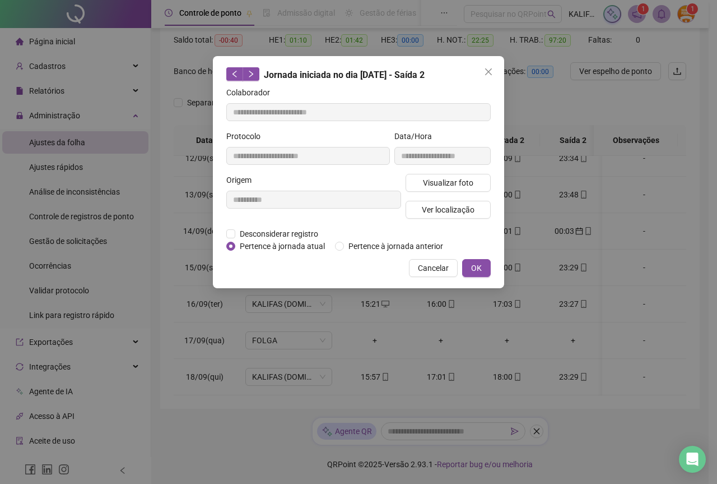
click at [454, 281] on div "**********" at bounding box center [358, 172] width 291 height 232
click at [470, 272] on button "OK" at bounding box center [476, 268] width 29 height 18
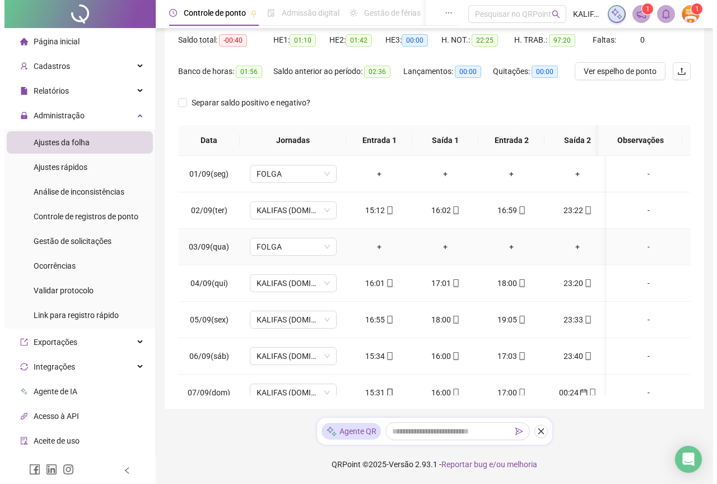
scroll to position [0, 0]
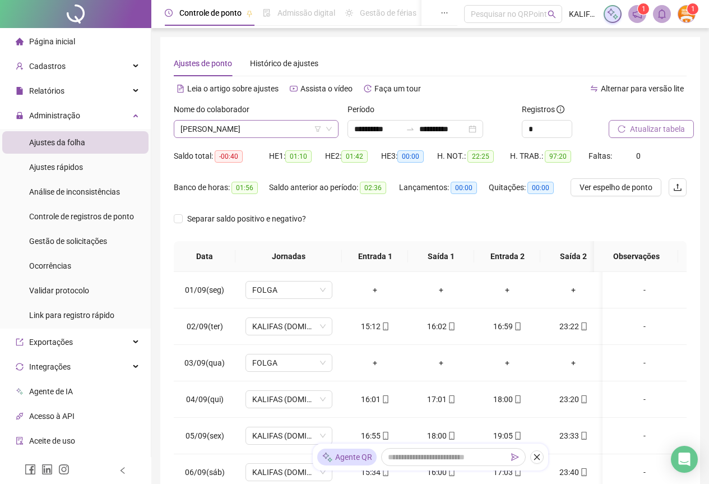
click at [227, 126] on span "[PERSON_NAME]" at bounding box center [255, 128] width 151 height 17
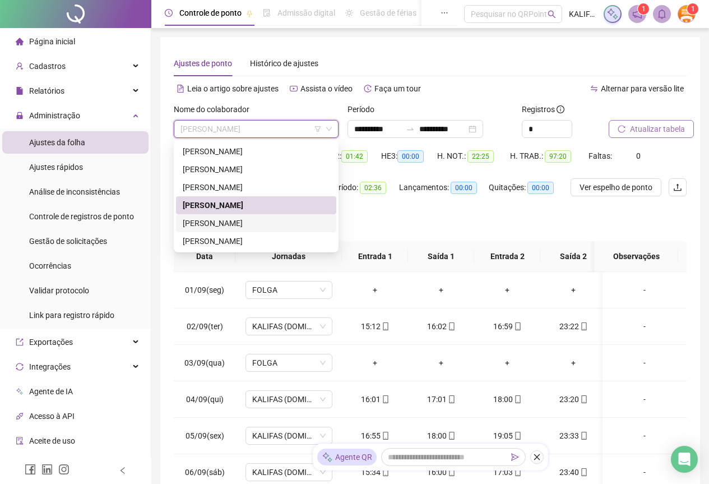
click at [261, 221] on div "[PERSON_NAME]" at bounding box center [256, 223] width 147 height 12
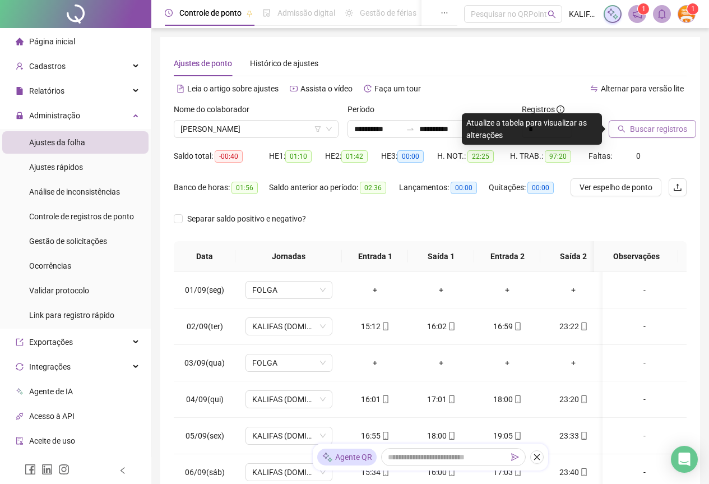
click at [653, 134] on span "Buscar registros" at bounding box center [658, 129] width 57 height 12
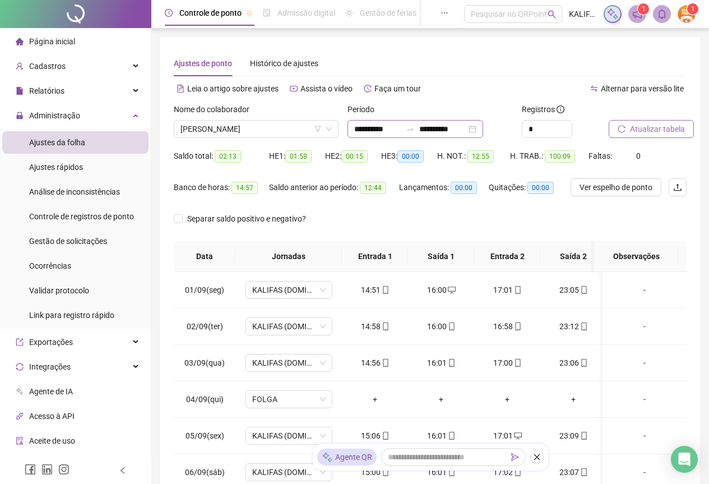
click at [483, 132] on div "**********" at bounding box center [415, 129] width 136 height 18
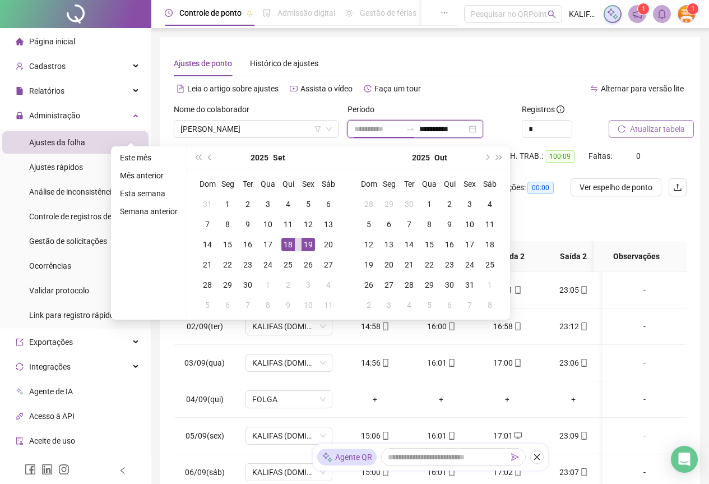
type input "**********"
click at [310, 247] on div "19" at bounding box center [307, 244] width 13 height 13
type input "**********"
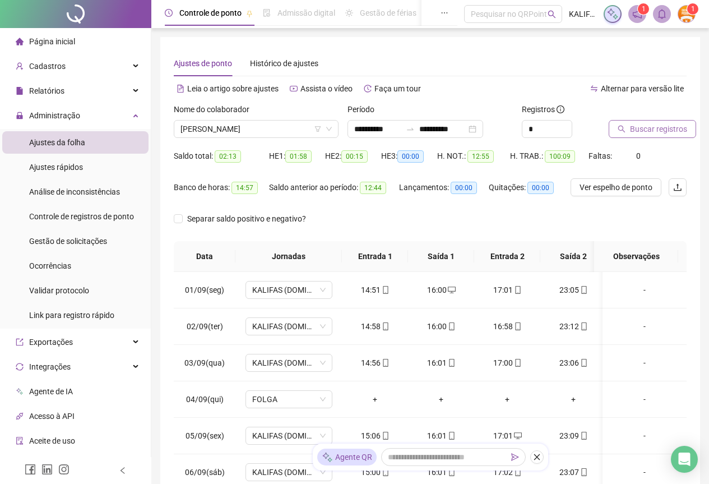
click at [242, 116] on div "Nome do colaborador" at bounding box center [256, 111] width 165 height 17
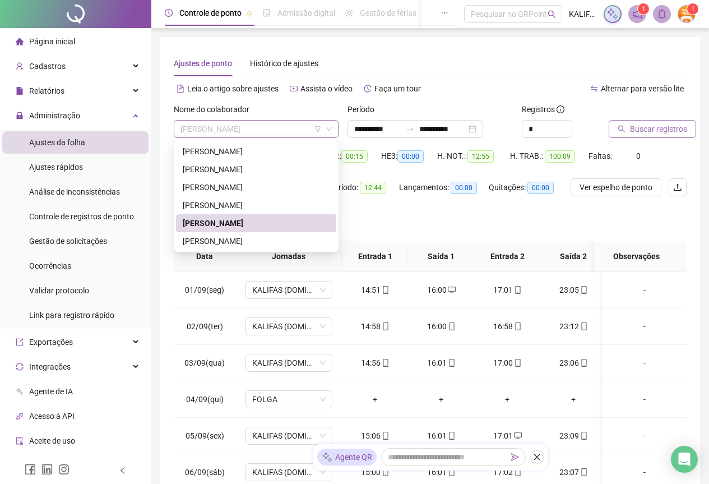
click at [248, 128] on span "[PERSON_NAME]" at bounding box center [255, 128] width 151 height 17
click at [244, 143] on div "[PERSON_NAME]" at bounding box center [256, 151] width 160 height 18
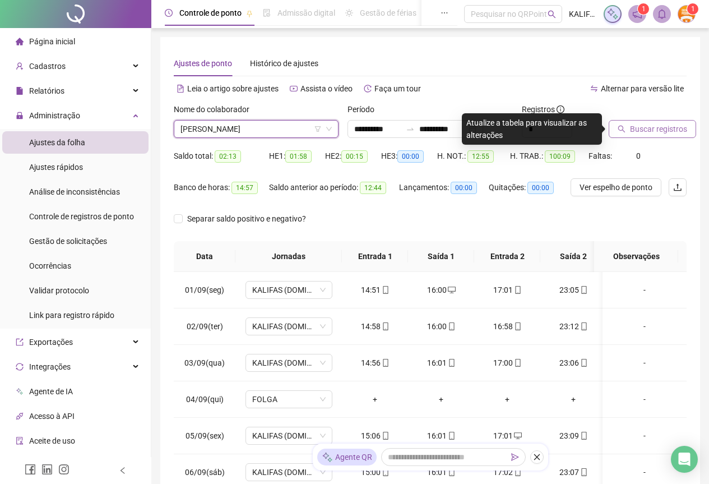
click at [655, 129] on span "Buscar registros" at bounding box center [658, 129] width 57 height 12
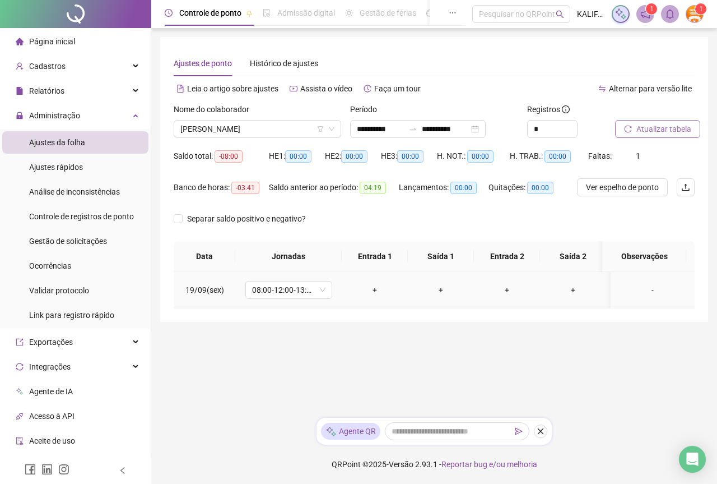
click at [374, 293] on div "+" at bounding box center [375, 290] width 48 height 12
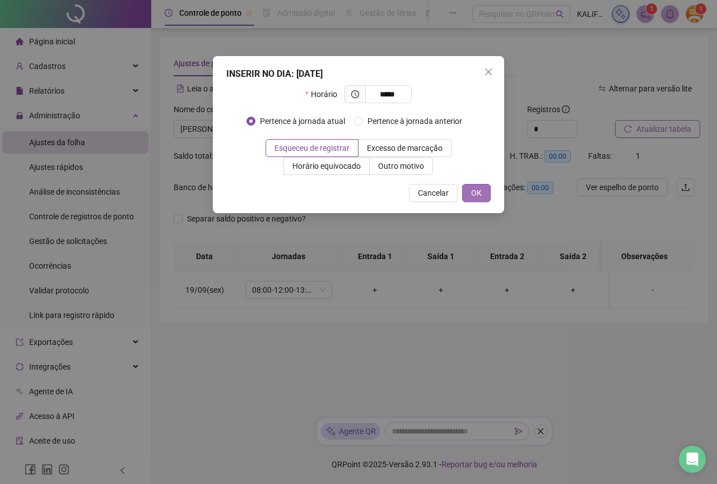
type input "*****"
click at [470, 197] on button "OK" at bounding box center [476, 193] width 29 height 18
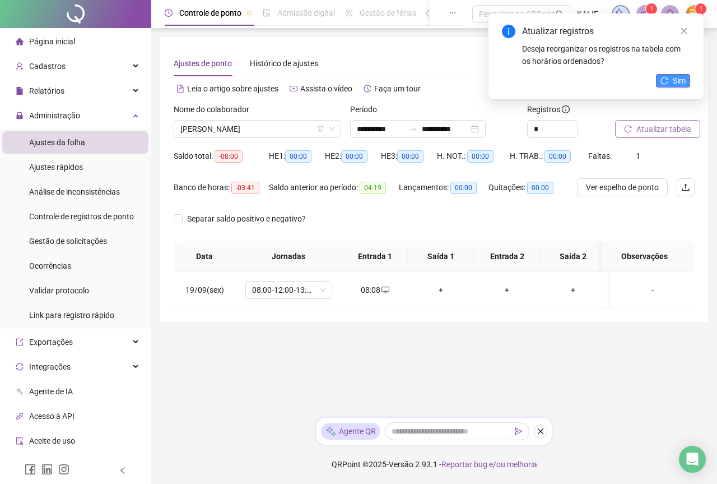
click at [680, 82] on span "Sim" at bounding box center [679, 81] width 13 height 12
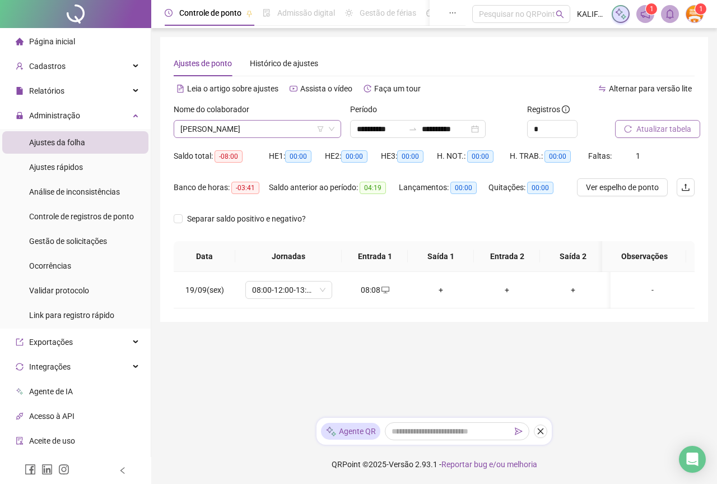
click at [226, 124] on span "[PERSON_NAME]" at bounding box center [257, 128] width 154 height 17
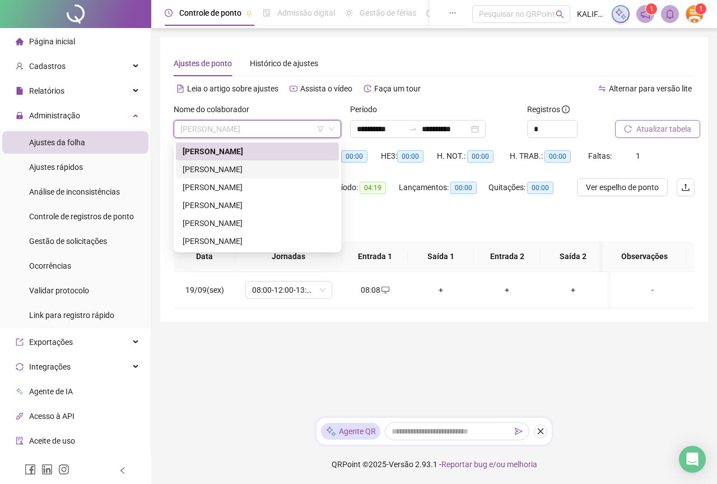
click at [243, 174] on div "[PERSON_NAME]" at bounding box center [258, 169] width 150 height 12
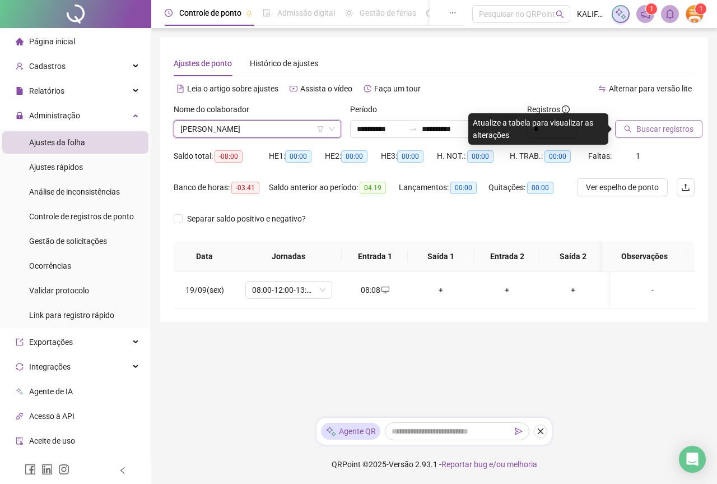
click at [640, 131] on span "Buscar registros" at bounding box center [665, 129] width 57 height 12
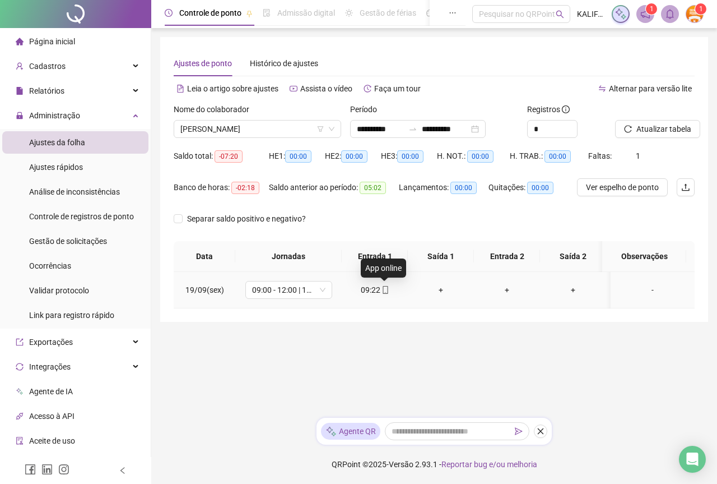
click at [383, 287] on icon "mobile" at bounding box center [385, 290] width 5 height 8
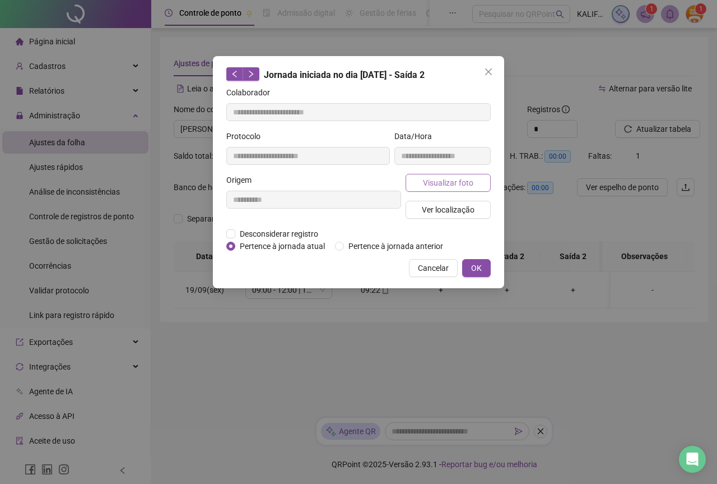
click at [419, 177] on button "Visualizar foto" at bounding box center [448, 183] width 85 height 18
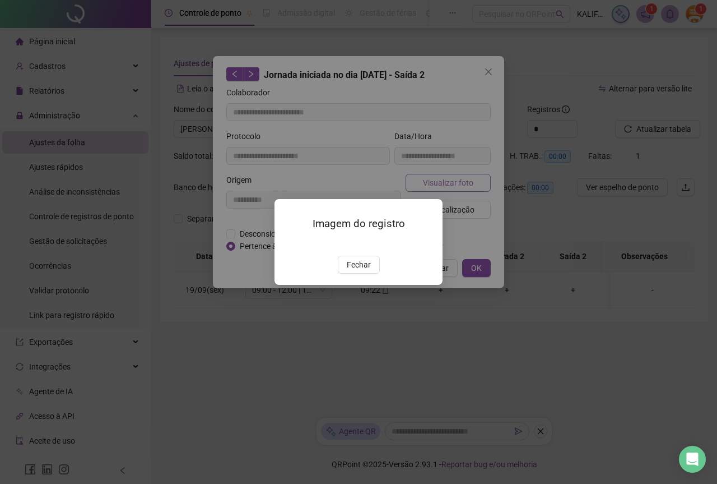
type input "**********"
click at [364, 271] on span "Fechar" at bounding box center [359, 264] width 24 height 12
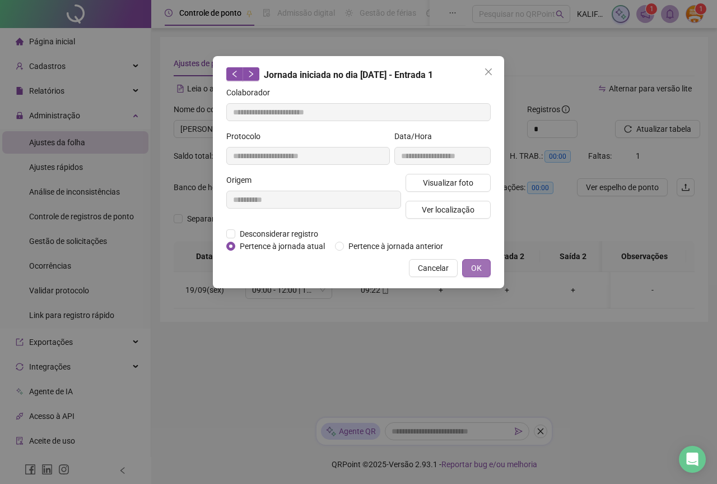
click at [470, 267] on button "OK" at bounding box center [476, 268] width 29 height 18
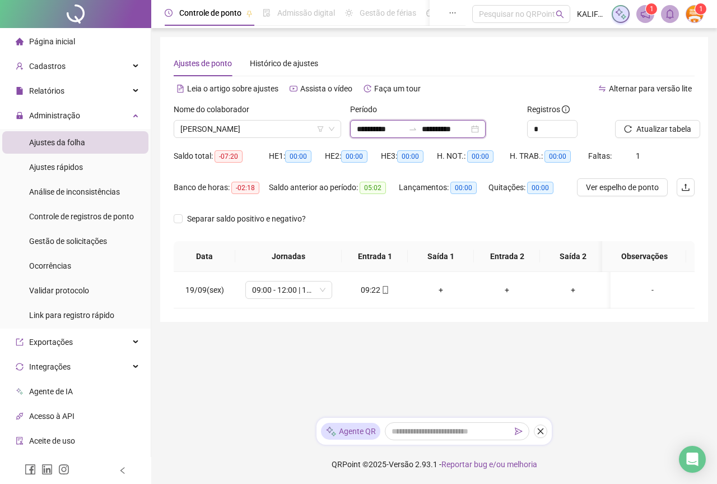
click at [469, 129] on input "**********" at bounding box center [445, 129] width 47 height 12
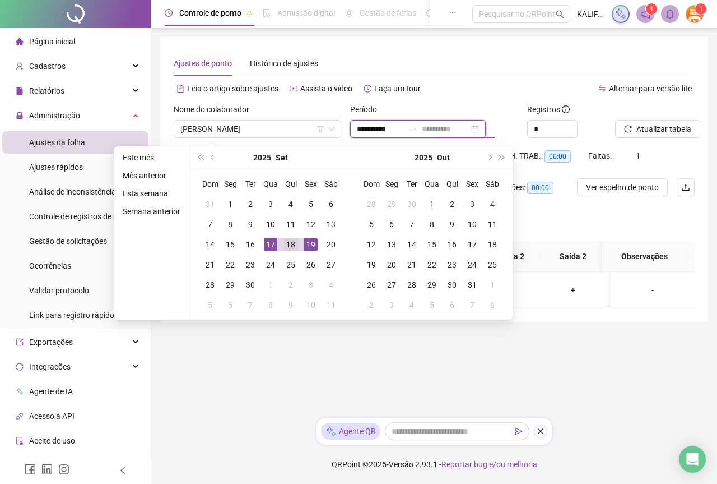
type input "**********"
click at [294, 241] on div "18" at bounding box center [290, 244] width 13 height 13
type input "**********"
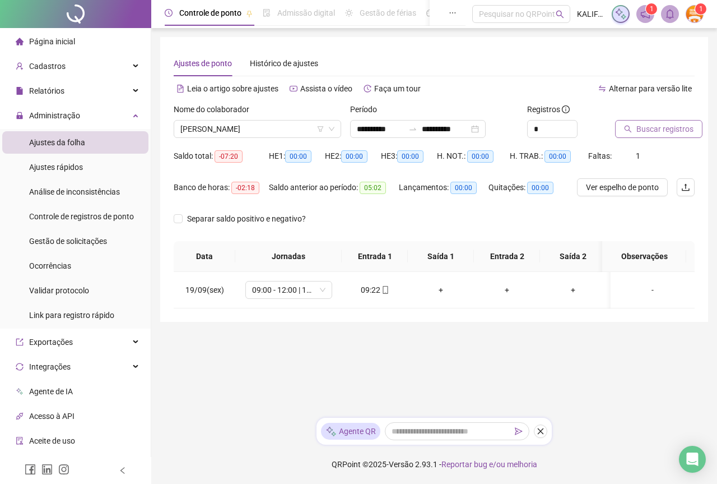
click at [680, 131] on span "Buscar registros" at bounding box center [665, 129] width 57 height 12
click at [223, 131] on span "[PERSON_NAME]" at bounding box center [257, 128] width 154 height 17
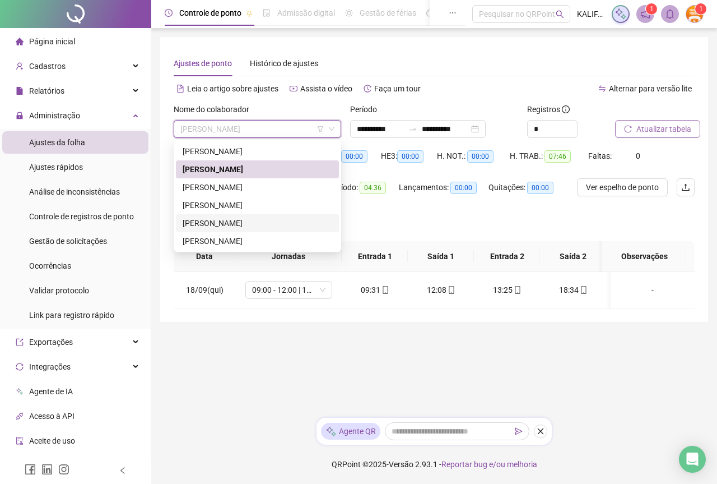
click at [216, 217] on div "[PERSON_NAME]" at bounding box center [258, 223] width 150 height 12
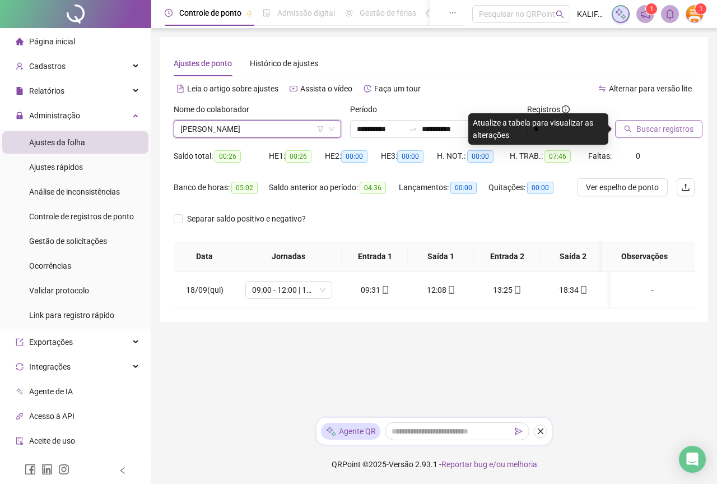
click at [647, 126] on span "Buscar registros" at bounding box center [665, 129] width 57 height 12
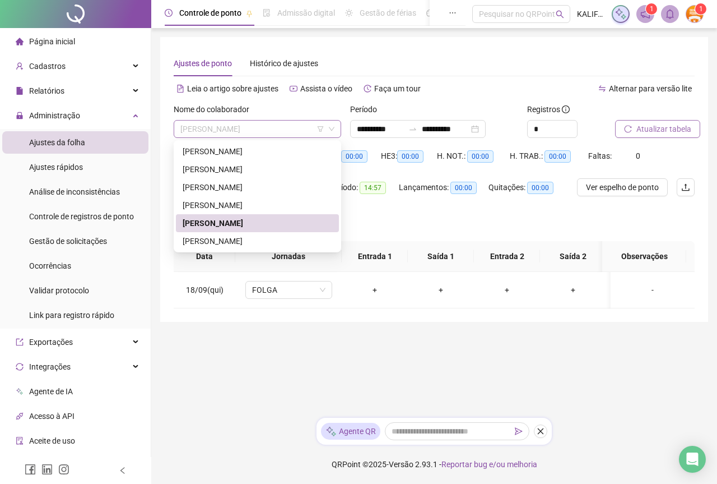
click at [244, 132] on span "[PERSON_NAME]" at bounding box center [257, 128] width 154 height 17
click at [281, 234] on div "[PERSON_NAME]" at bounding box center [257, 241] width 163 height 18
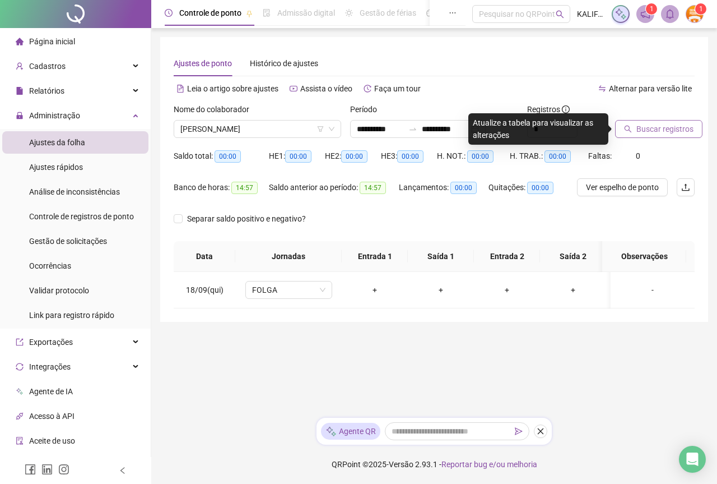
click at [629, 126] on icon "search" at bounding box center [628, 129] width 8 height 8
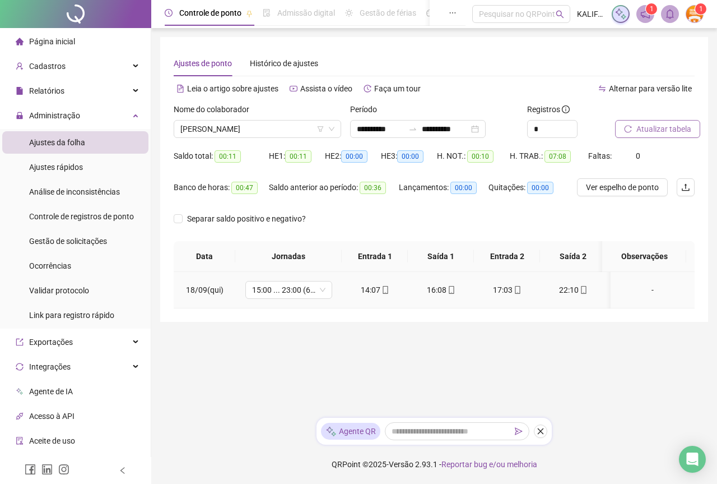
click at [384, 281] on td "14:07" at bounding box center [375, 290] width 66 height 36
click at [385, 287] on icon "mobile" at bounding box center [386, 290] width 8 height 8
type input "**********"
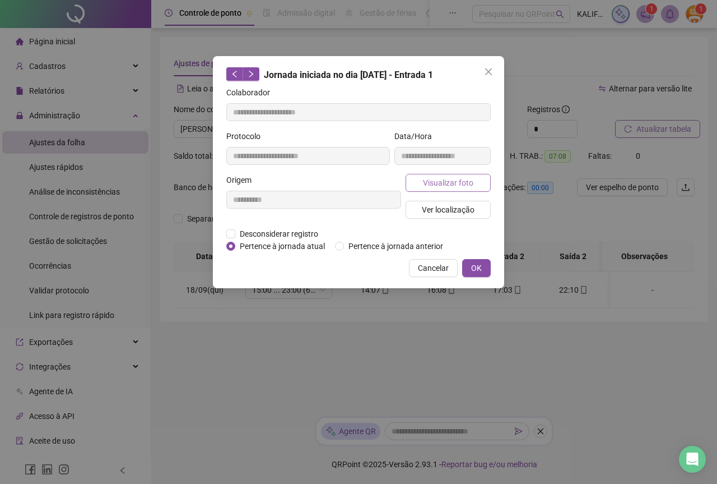
click at [415, 180] on button "Visualizar foto" at bounding box center [448, 183] width 85 height 18
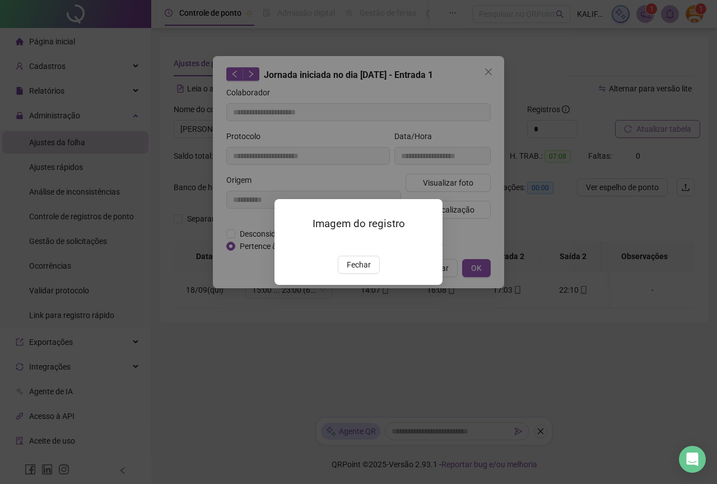
click at [374, 273] on button "Fechar" at bounding box center [359, 265] width 42 height 18
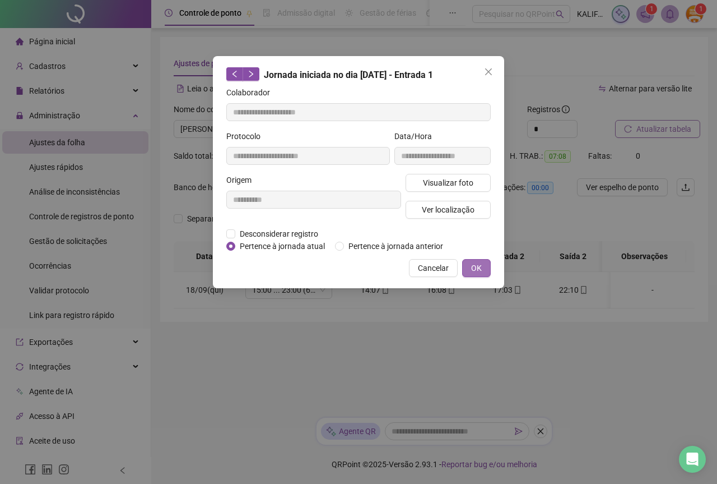
click at [467, 270] on button "OK" at bounding box center [476, 268] width 29 height 18
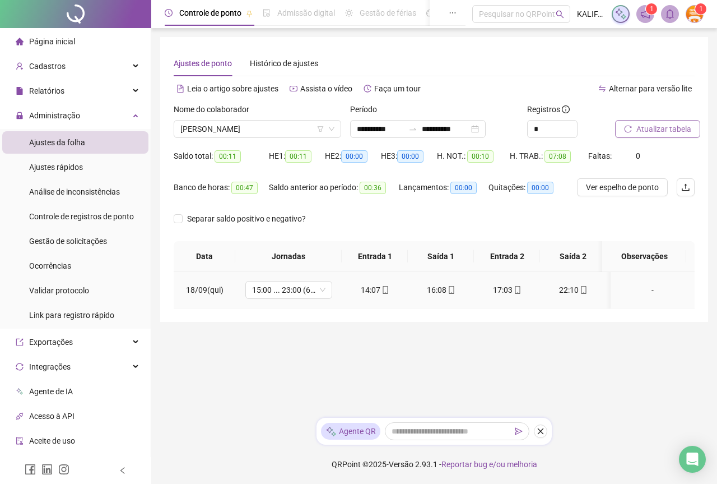
click at [432, 291] on div "16:08" at bounding box center [441, 290] width 48 height 12
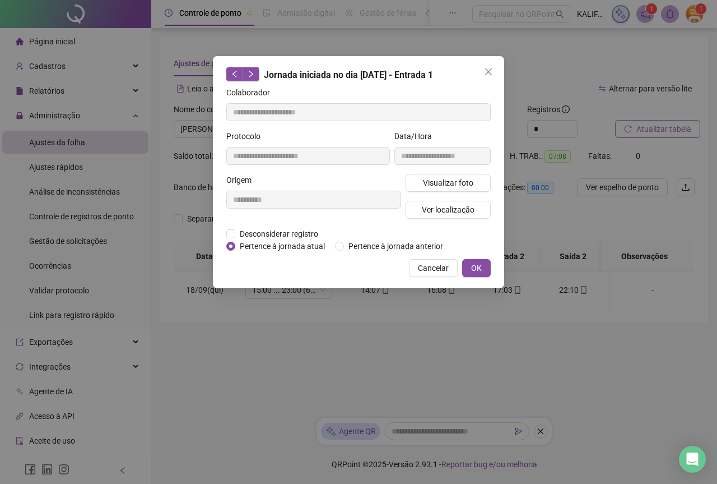
type input "**********"
click at [431, 182] on span "Visualizar foto" at bounding box center [448, 183] width 50 height 12
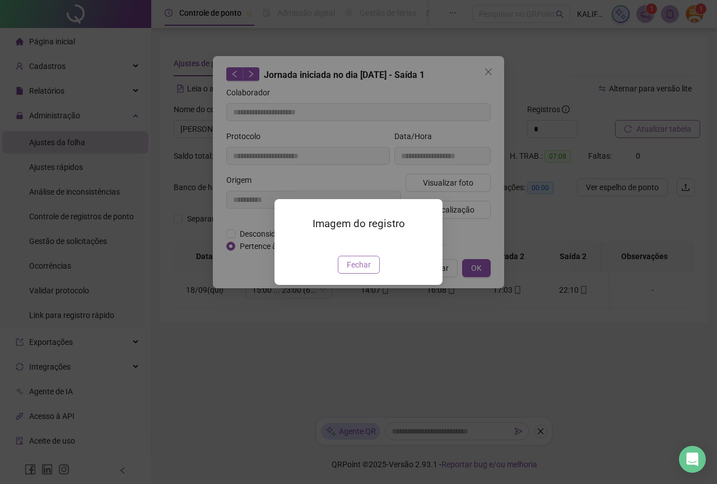
click at [370, 273] on button "Fechar" at bounding box center [359, 265] width 42 height 18
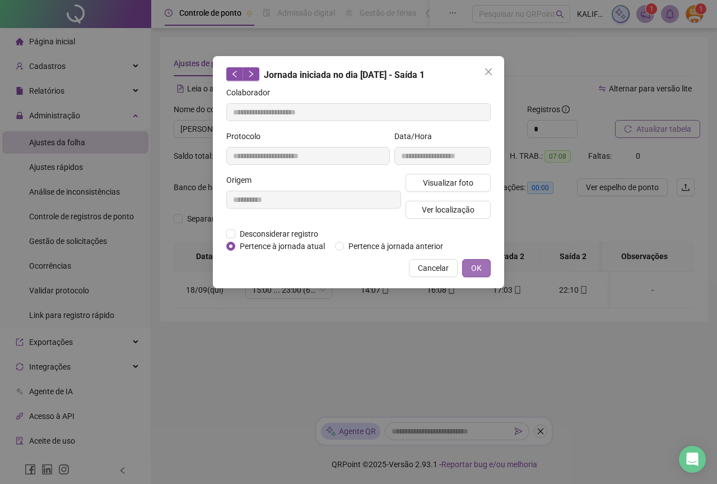
click at [474, 264] on span "OK" at bounding box center [476, 268] width 11 height 12
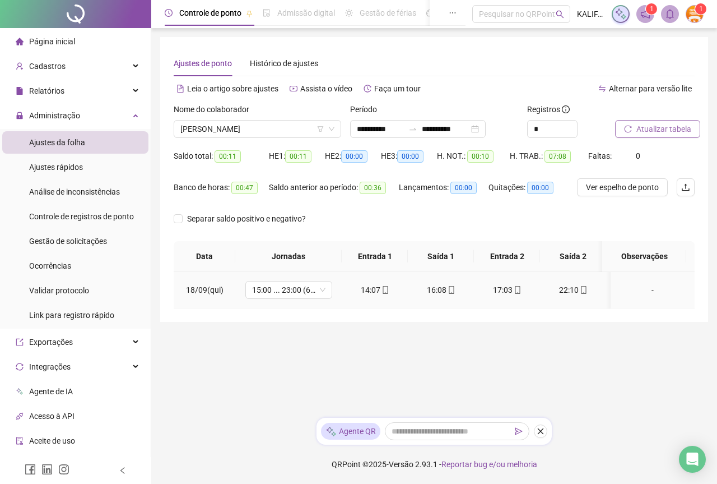
click at [513, 289] on span "mobile" at bounding box center [517, 290] width 9 height 8
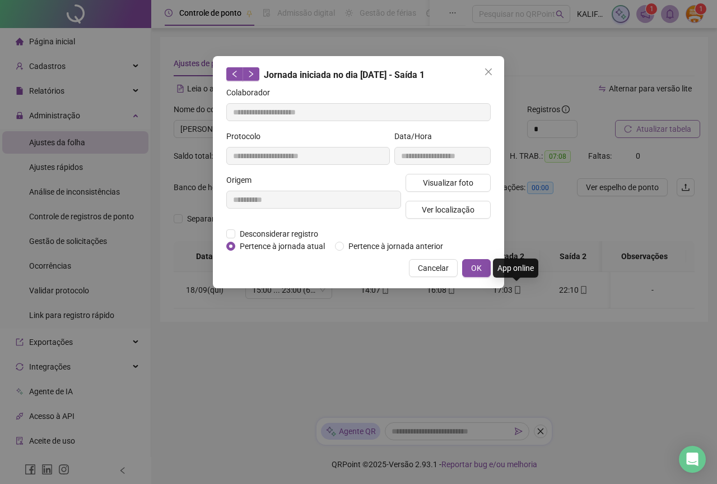
type input "**********"
click at [458, 174] on button "Visualizar foto" at bounding box center [448, 183] width 85 height 18
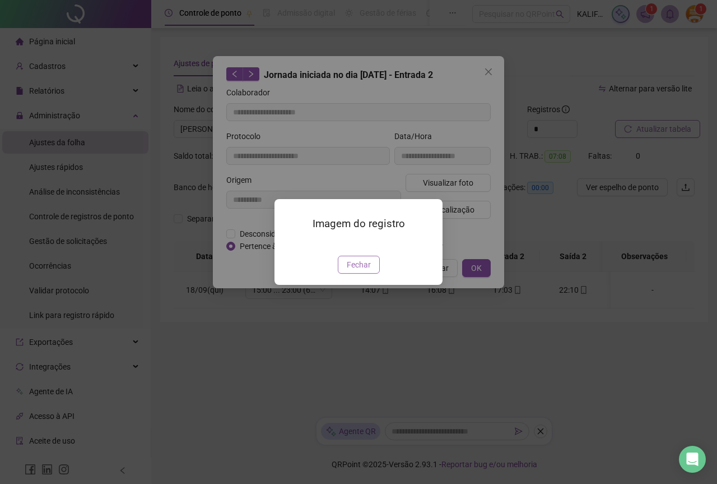
click at [372, 273] on button "Fechar" at bounding box center [359, 265] width 42 height 18
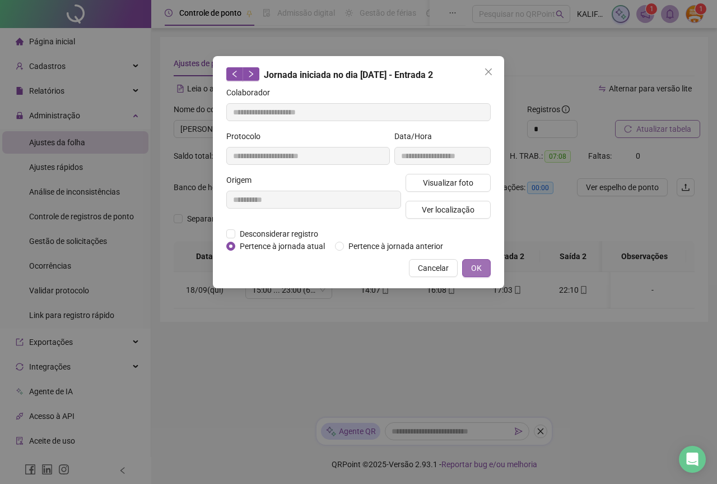
click at [469, 268] on button "OK" at bounding box center [476, 268] width 29 height 18
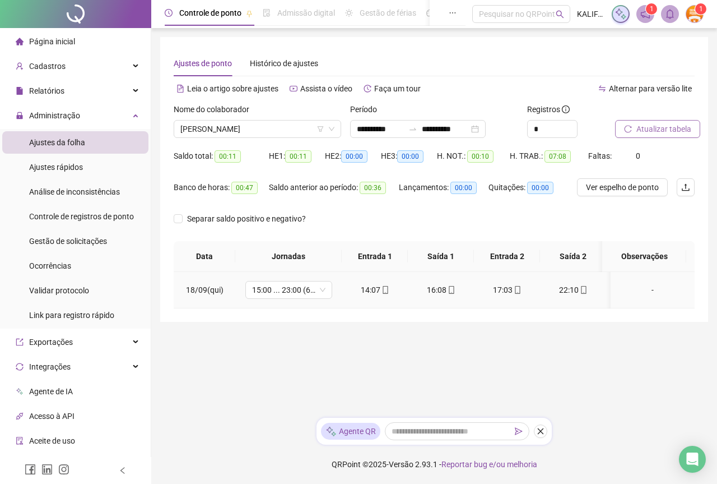
click at [567, 290] on div "22:10" at bounding box center [573, 290] width 48 height 12
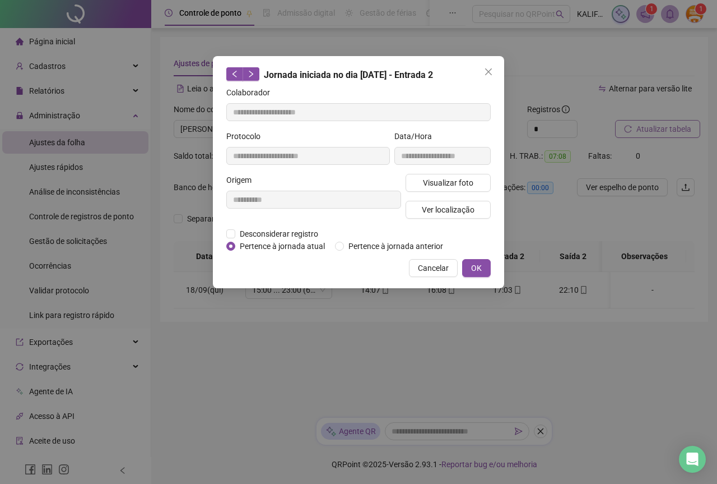
type input "**********"
click at [449, 182] on span "Visualizar foto" at bounding box center [448, 183] width 50 height 12
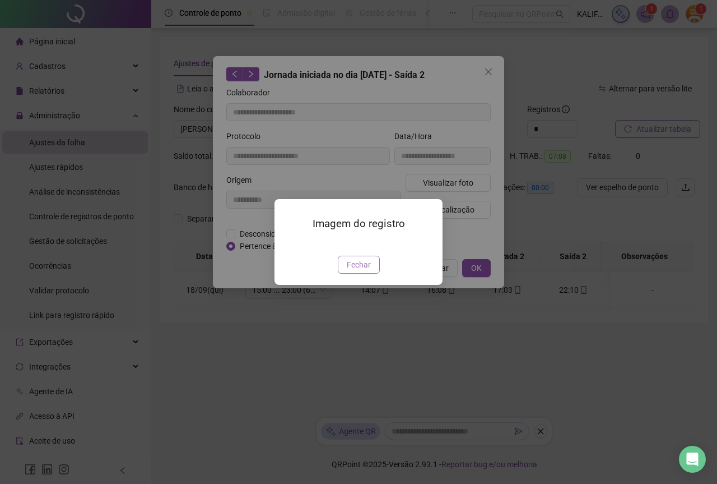
click at [371, 273] on button "Fechar" at bounding box center [359, 265] width 42 height 18
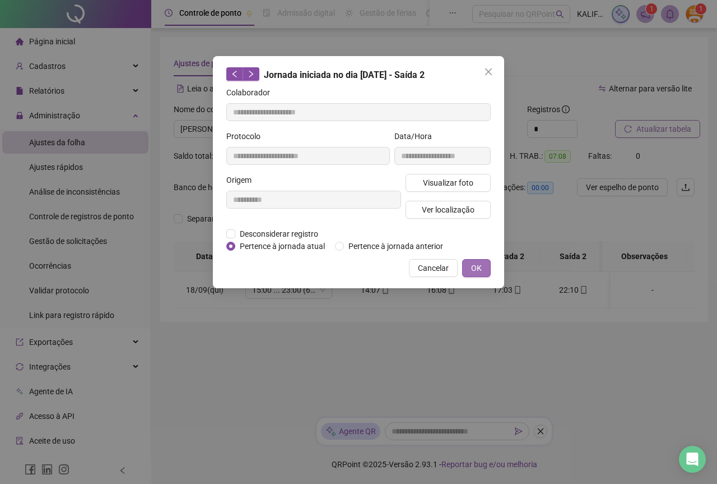
click at [474, 266] on span "OK" at bounding box center [476, 268] width 11 height 12
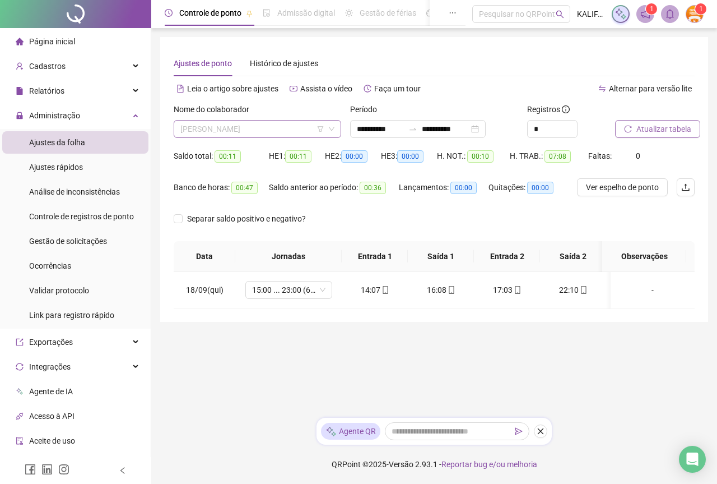
click at [231, 124] on span "[PERSON_NAME]" at bounding box center [257, 128] width 154 height 17
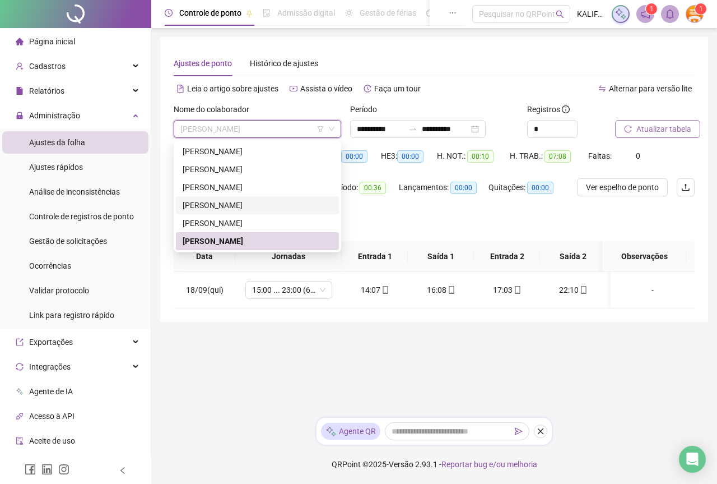
click at [257, 198] on div "[PERSON_NAME]" at bounding box center [257, 205] width 163 height 18
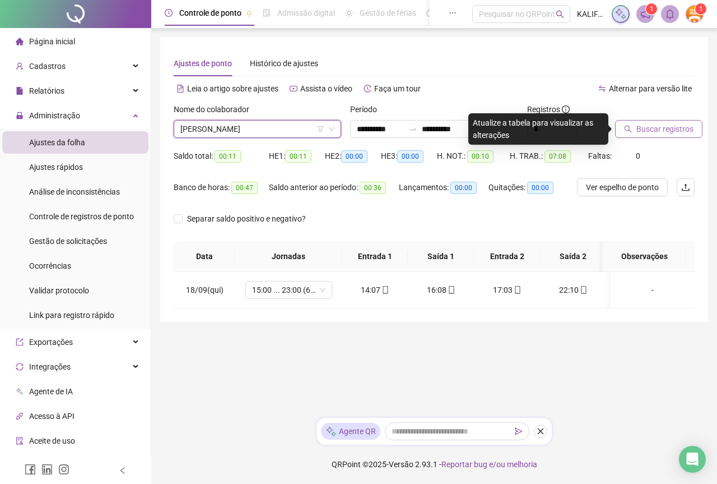
click at [662, 136] on button "Buscar registros" at bounding box center [658, 129] width 87 height 18
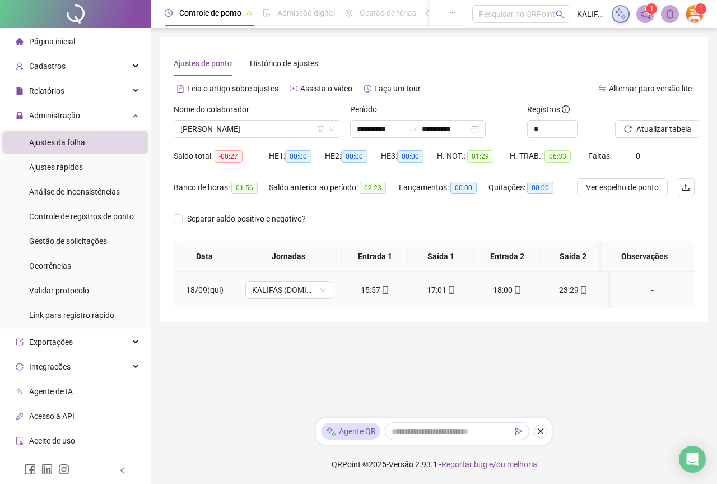
click at [383, 295] on div "15:57" at bounding box center [375, 290] width 48 height 12
type input "**********"
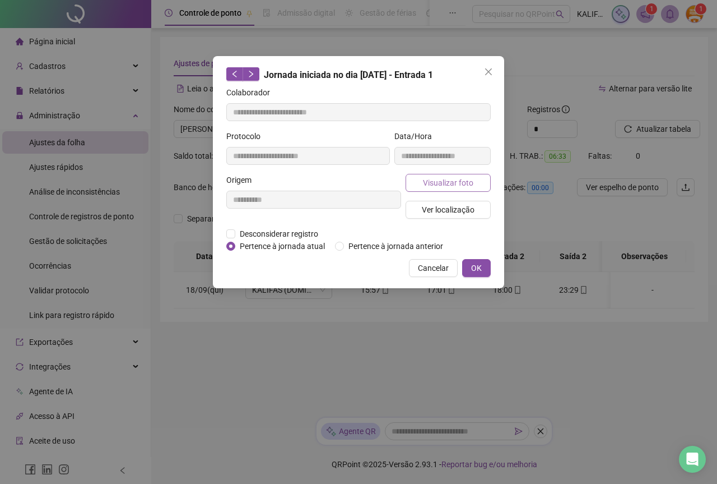
click at [450, 182] on span "Visualizar foto" at bounding box center [448, 183] width 50 height 12
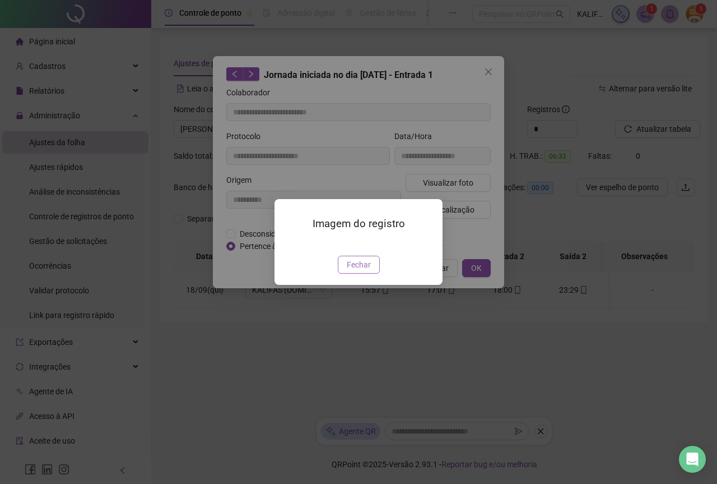
click at [359, 271] on span "Fechar" at bounding box center [359, 264] width 24 height 12
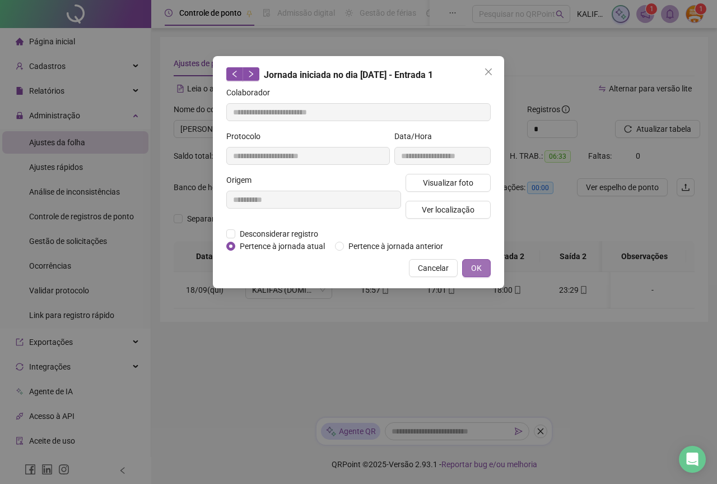
click at [477, 268] on span "OK" at bounding box center [476, 268] width 11 height 12
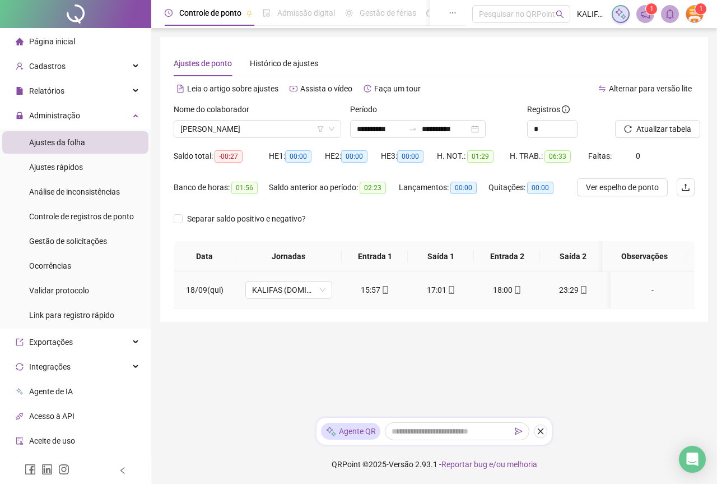
click at [454, 289] on icon "mobile" at bounding box center [452, 290] width 8 height 8
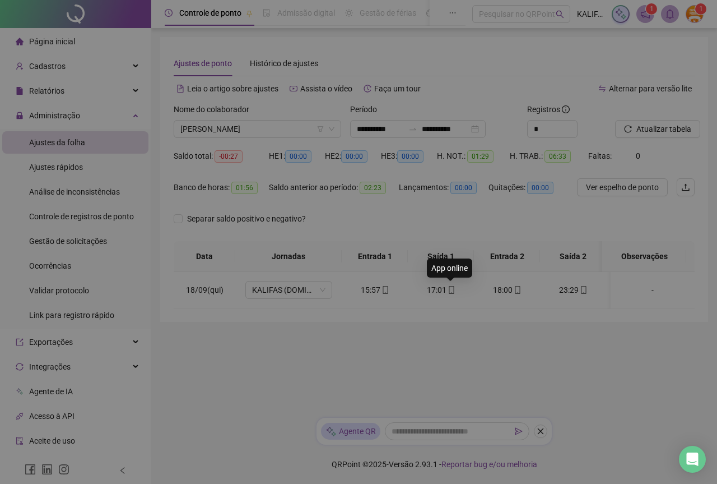
type input "**********"
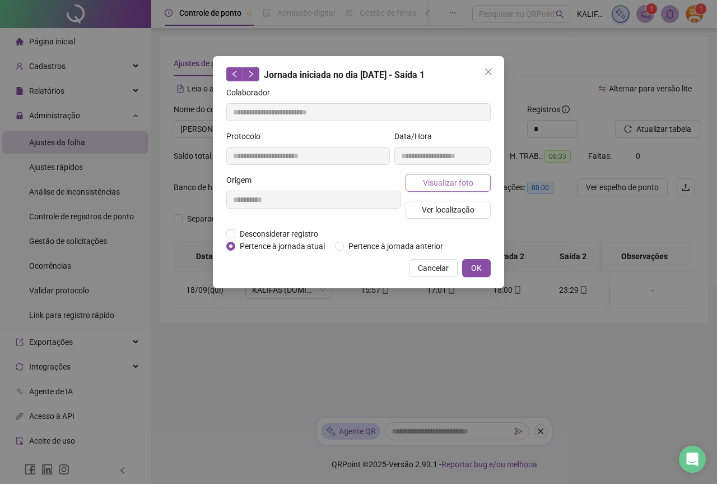
click at [482, 183] on button "Visualizar foto" at bounding box center [448, 183] width 85 height 18
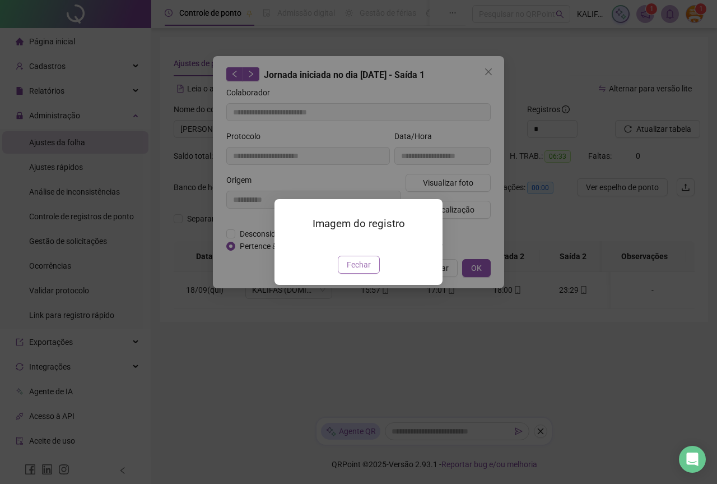
click at [354, 273] on button "Fechar" at bounding box center [359, 265] width 42 height 18
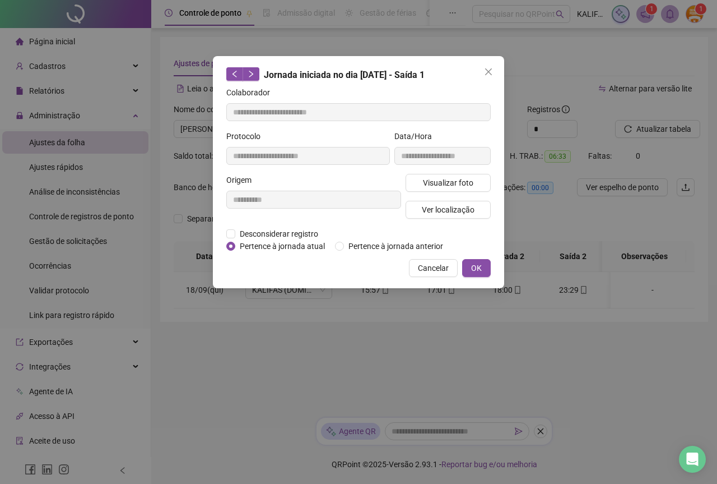
click at [491, 266] on div "**********" at bounding box center [358, 172] width 291 height 232
click at [482, 266] on button "OK" at bounding box center [476, 268] width 29 height 18
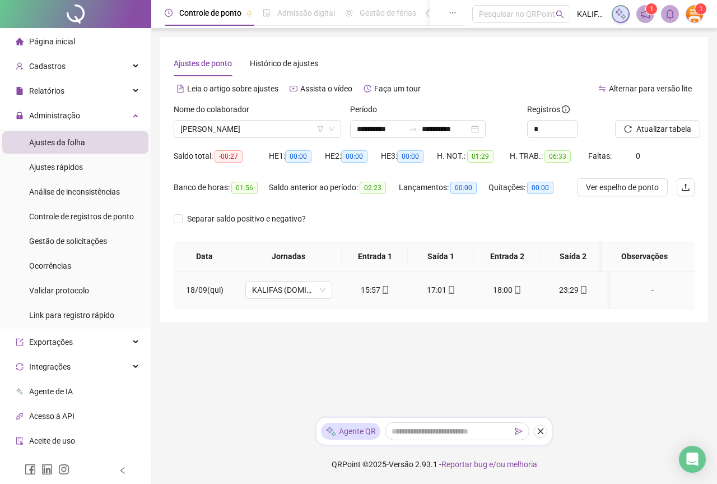
click at [514, 287] on icon "mobile" at bounding box center [518, 290] width 8 height 8
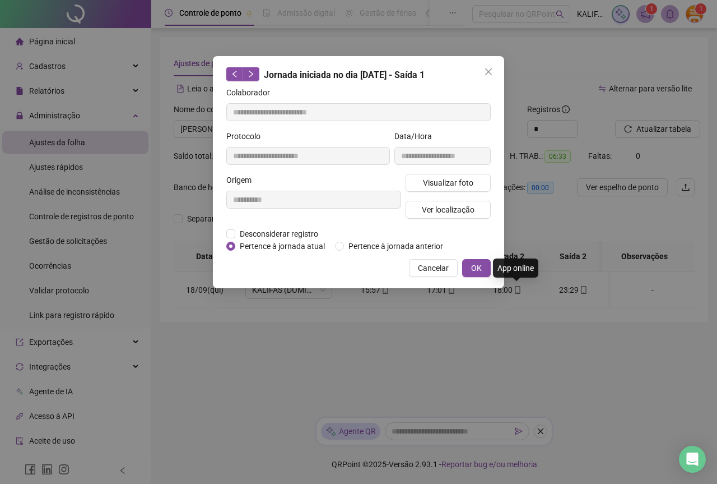
type input "**********"
click at [463, 182] on span "Visualizar foto" at bounding box center [448, 183] width 50 height 12
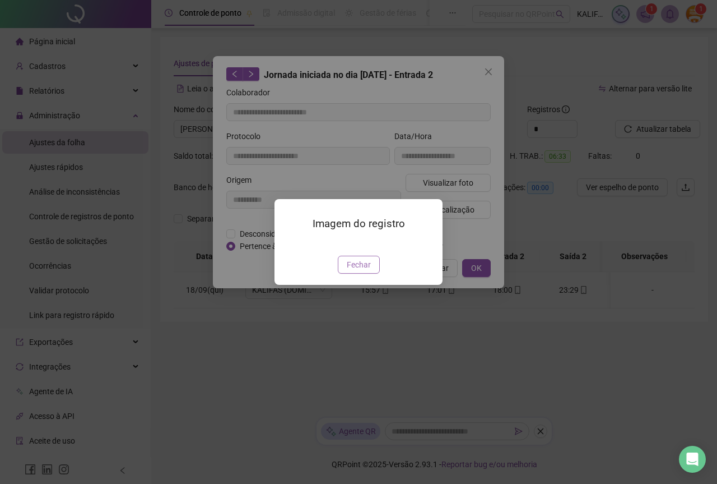
click at [349, 271] on span "Fechar" at bounding box center [359, 264] width 24 height 12
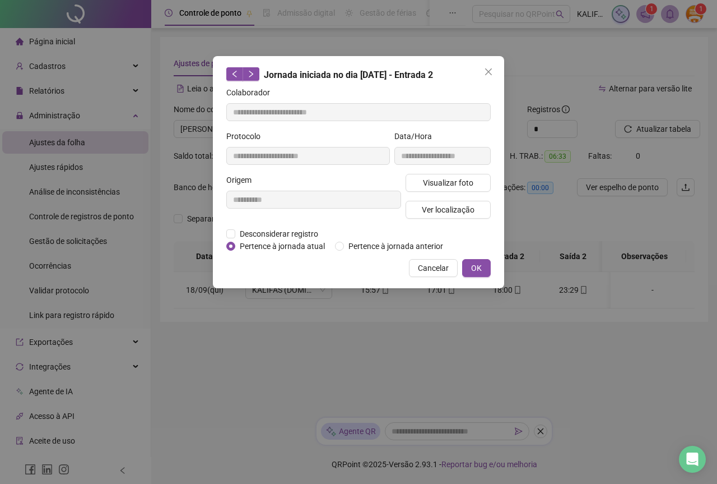
click at [475, 273] on button "OK" at bounding box center [476, 268] width 29 height 18
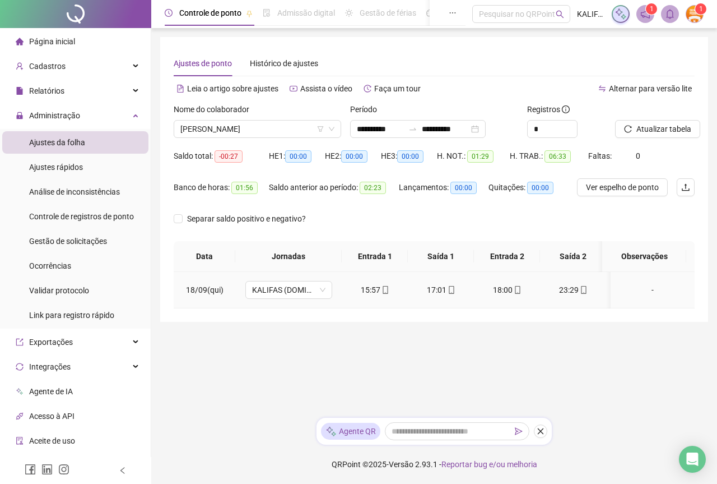
click at [555, 291] on div "23:29" at bounding box center [573, 290] width 48 height 12
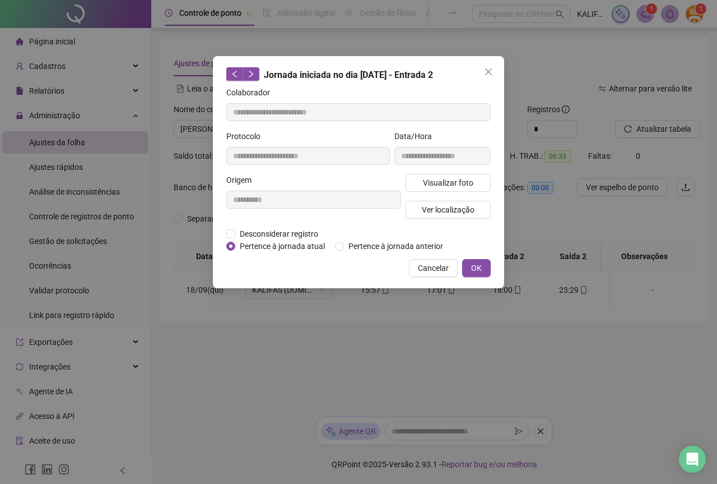
type input "**********"
click at [468, 182] on span "Visualizar foto" at bounding box center [448, 183] width 50 height 12
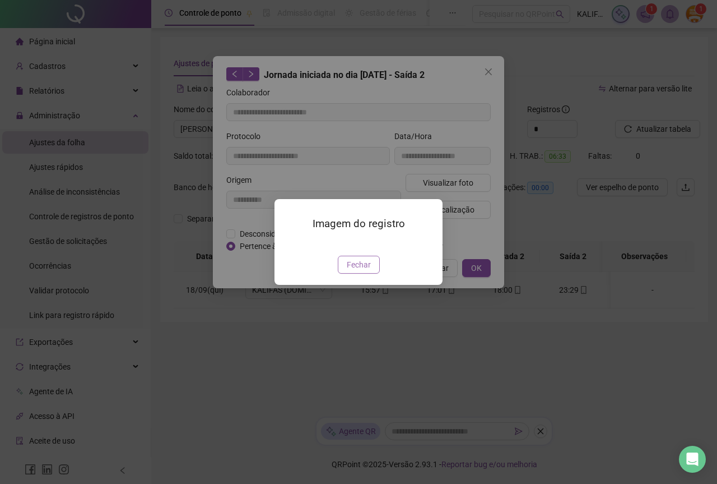
click at [366, 271] on span "Fechar" at bounding box center [359, 264] width 24 height 12
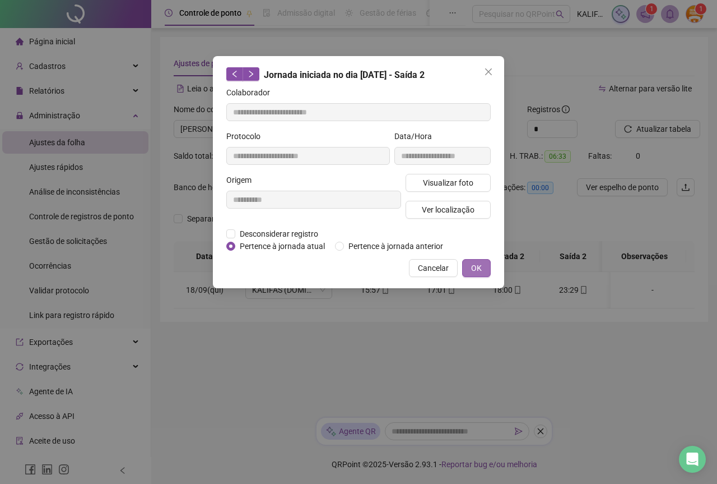
click at [475, 270] on span "OK" at bounding box center [476, 268] width 11 height 12
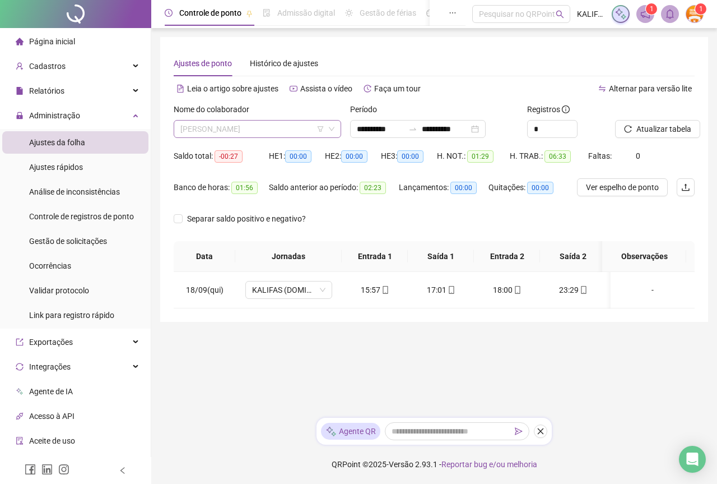
click at [273, 132] on span "[PERSON_NAME]" at bounding box center [257, 128] width 154 height 17
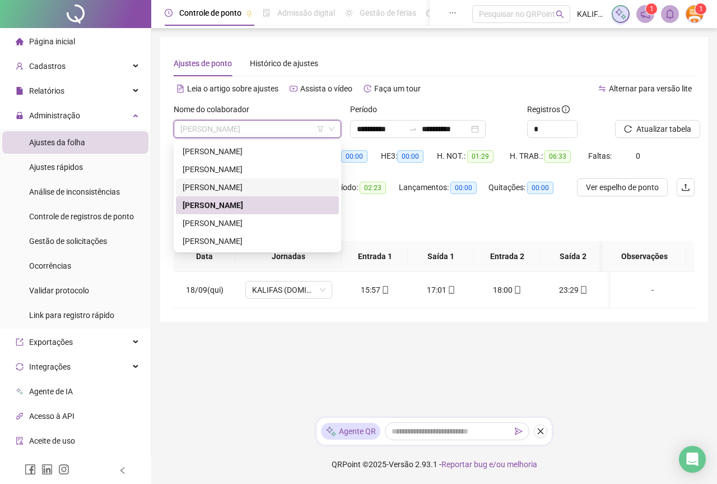
click at [248, 180] on div "[PERSON_NAME]" at bounding box center [257, 187] width 163 height 18
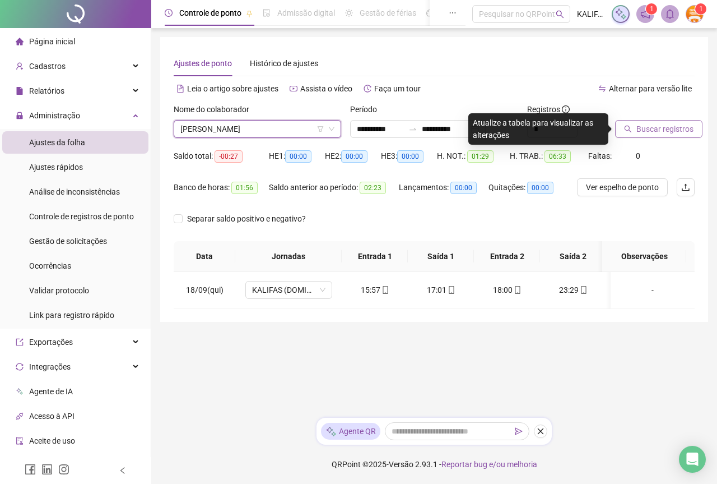
click at [658, 126] on span "Buscar registros" at bounding box center [665, 129] width 57 height 12
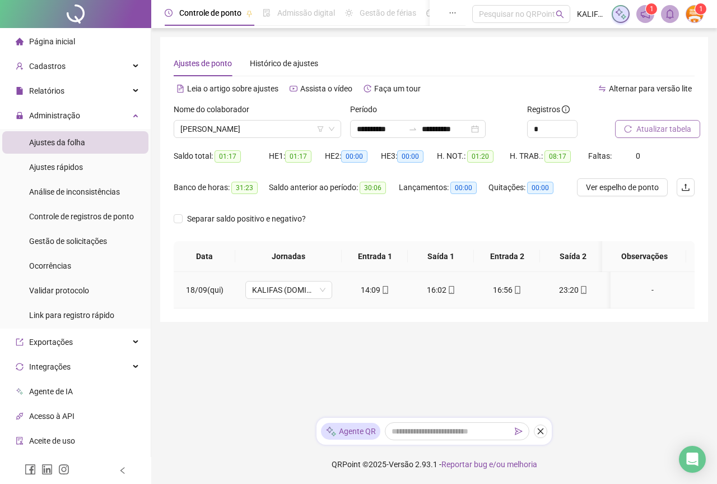
click at [381, 301] on td "14:09" at bounding box center [375, 290] width 66 height 36
click at [383, 288] on icon "mobile" at bounding box center [385, 290] width 5 height 8
type input "**********"
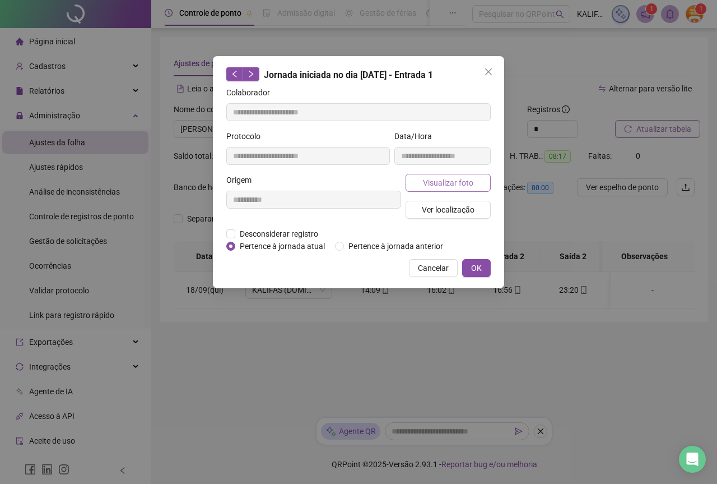
click at [457, 186] on span "Visualizar foto" at bounding box center [448, 183] width 50 height 12
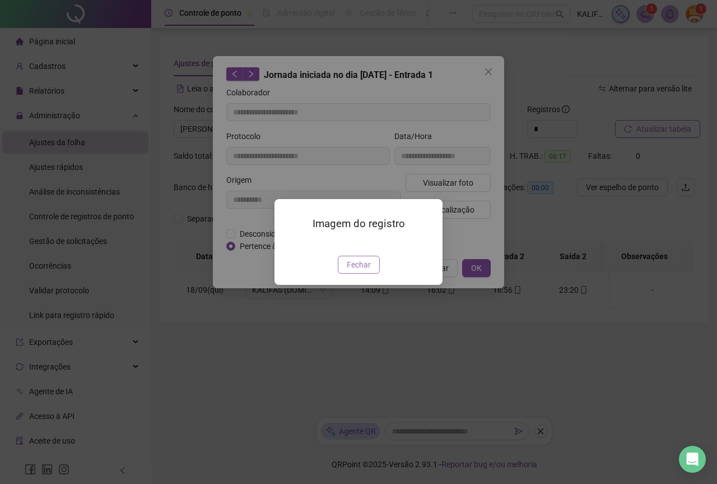
click at [356, 271] on span "Fechar" at bounding box center [359, 264] width 24 height 12
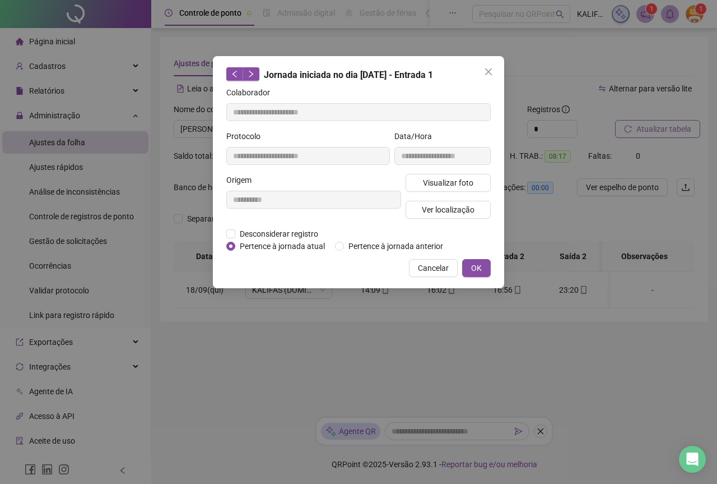
click at [486, 270] on button "OK" at bounding box center [476, 268] width 29 height 18
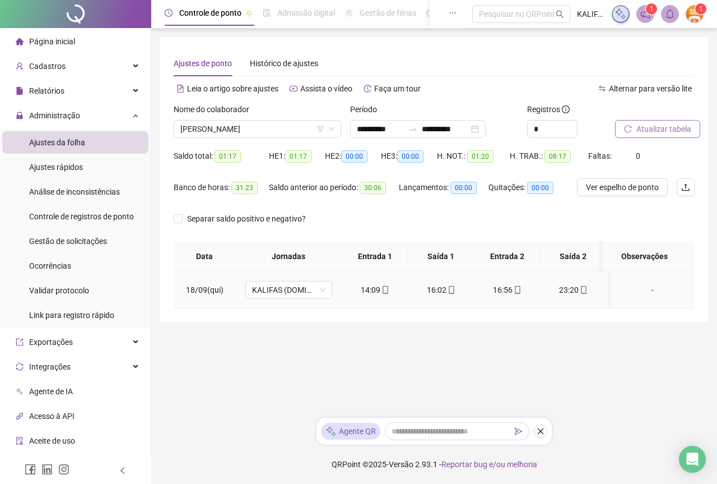
click at [433, 284] on div "16:02" at bounding box center [441, 290] width 48 height 12
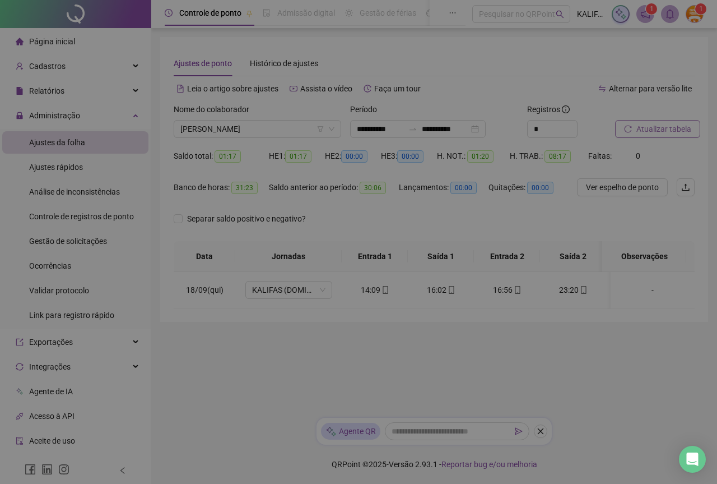
type input "**********"
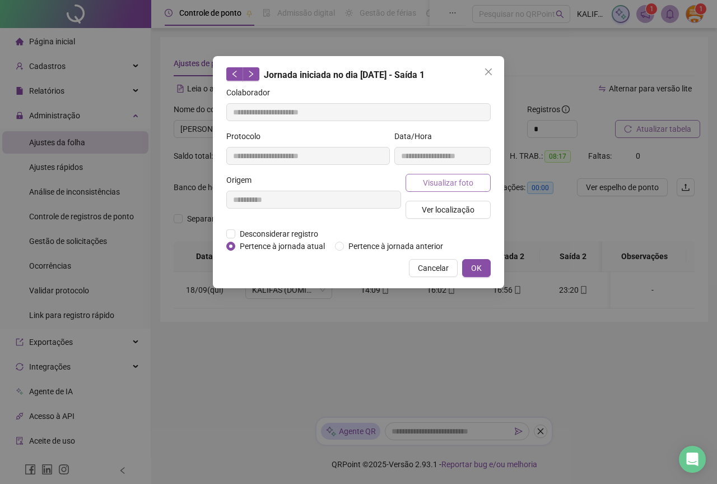
click at [426, 185] on span "Visualizar foto" at bounding box center [448, 183] width 50 height 12
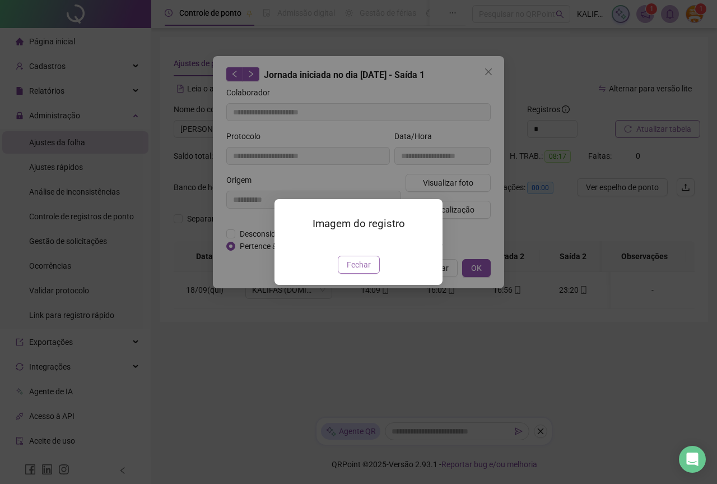
click at [370, 273] on button "Fechar" at bounding box center [359, 265] width 42 height 18
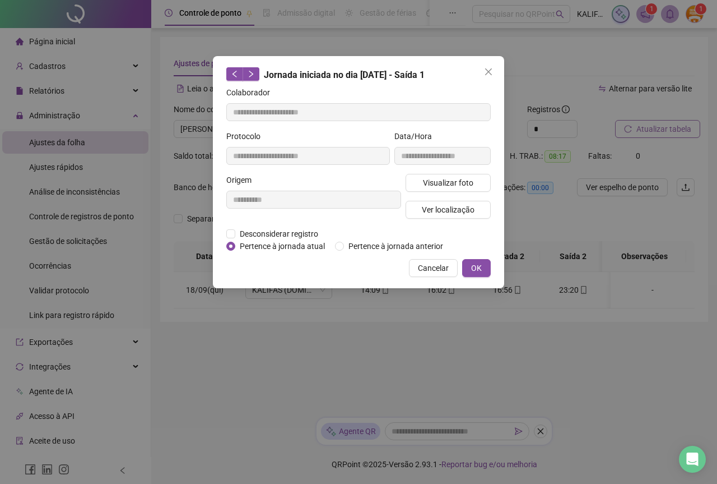
click at [493, 265] on div "**********" at bounding box center [358, 172] width 291 height 232
click at [482, 265] on button "OK" at bounding box center [476, 268] width 29 height 18
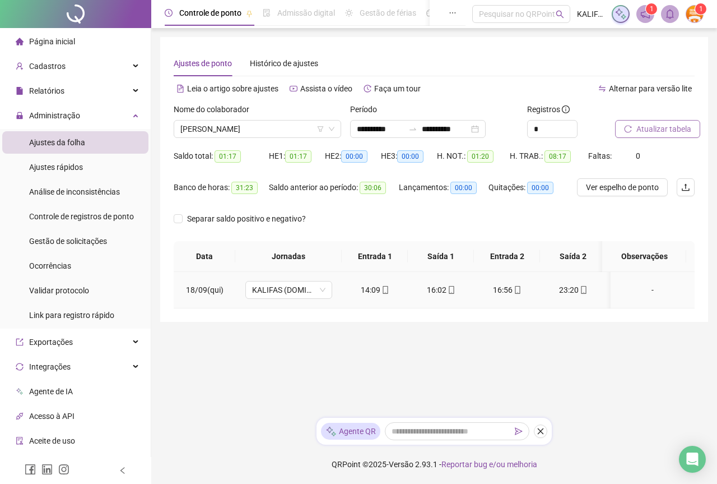
click at [511, 284] on div "16:56" at bounding box center [507, 290] width 48 height 12
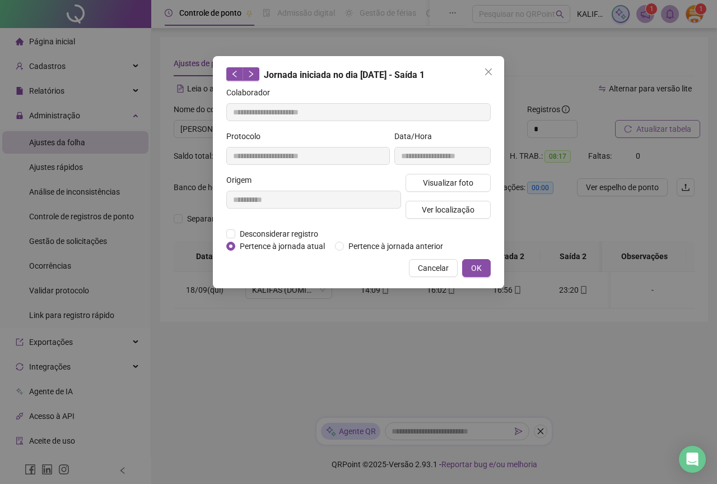
type input "**********"
click at [468, 178] on span "Visualizar foto" at bounding box center [448, 183] width 50 height 12
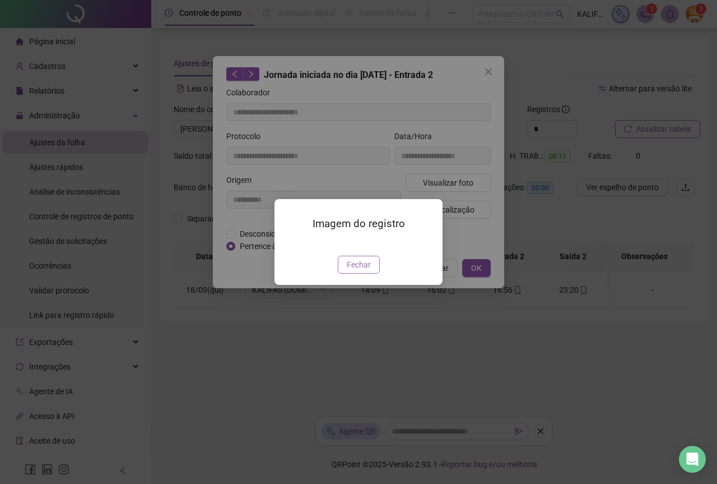
click at [362, 271] on span "Fechar" at bounding box center [359, 264] width 24 height 12
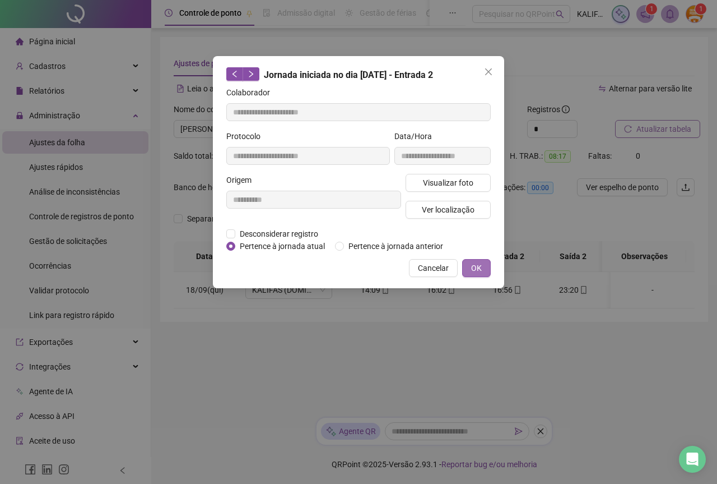
click at [485, 267] on button "OK" at bounding box center [476, 268] width 29 height 18
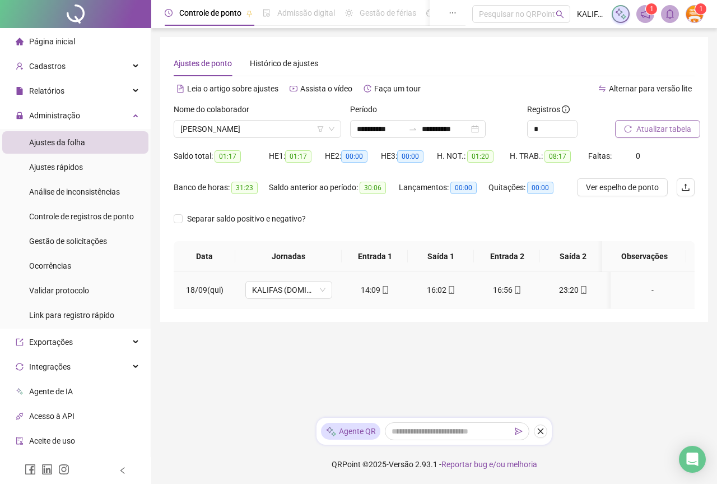
click at [561, 290] on div "23:20" at bounding box center [573, 290] width 48 height 12
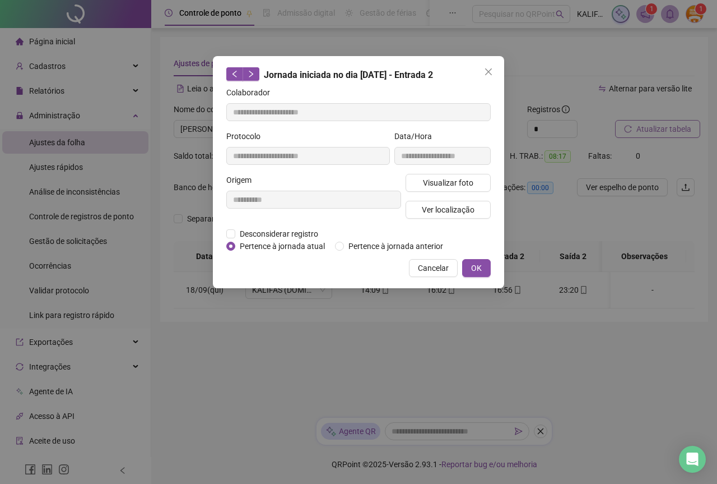
type input "**********"
click at [451, 190] on button "Visualizar foto" at bounding box center [448, 183] width 85 height 18
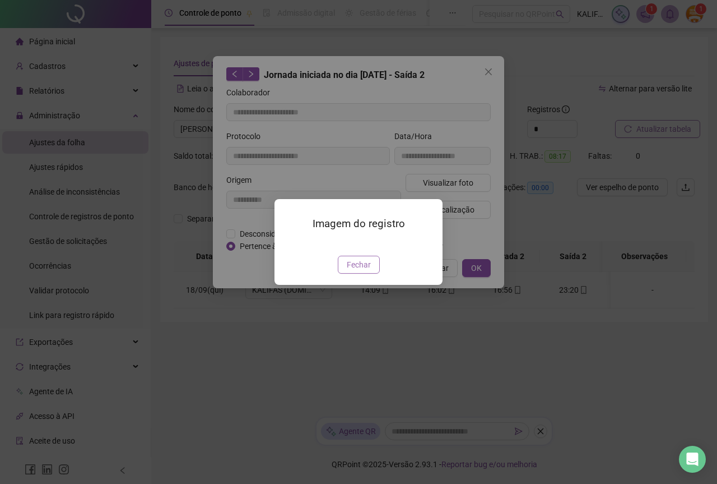
click at [341, 273] on button "Fechar" at bounding box center [359, 265] width 42 height 18
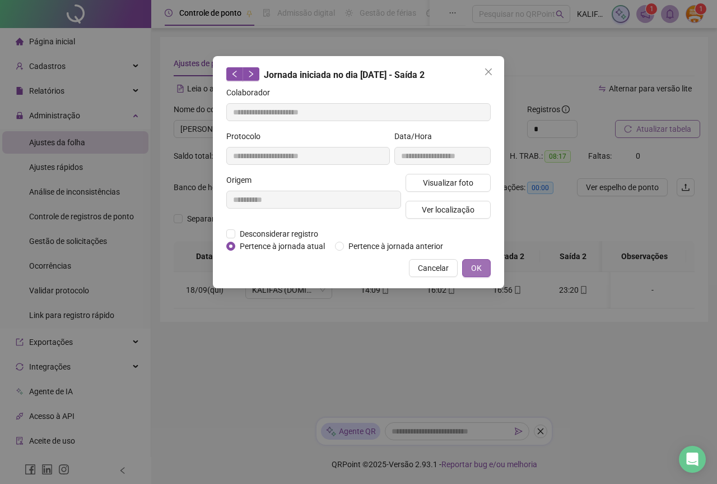
click at [471, 261] on button "OK" at bounding box center [476, 268] width 29 height 18
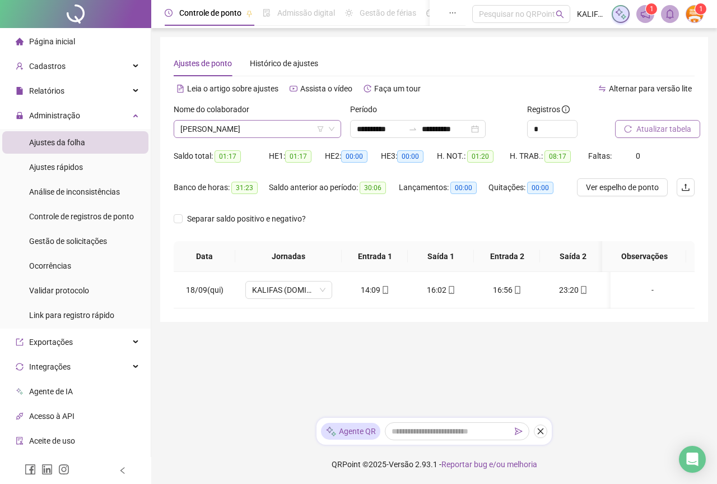
click at [255, 129] on span "[PERSON_NAME]" at bounding box center [257, 128] width 154 height 17
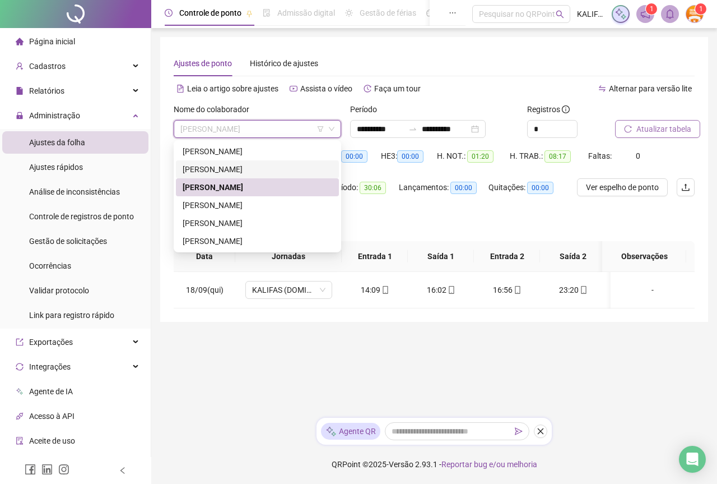
click at [251, 171] on div "[PERSON_NAME]" at bounding box center [258, 169] width 150 height 12
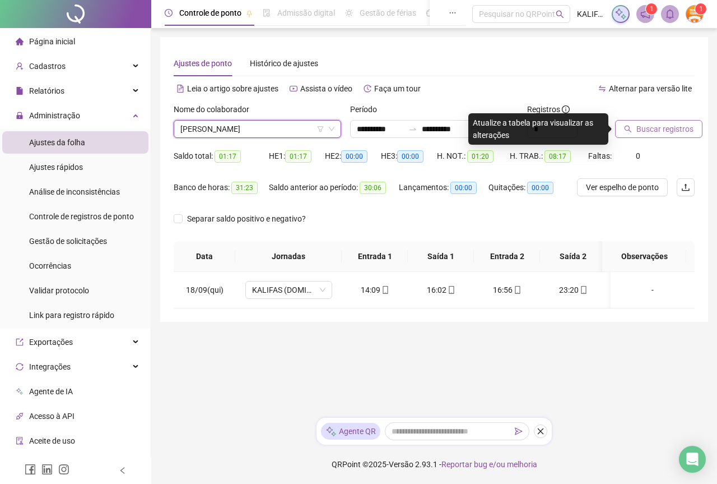
click at [634, 136] on button "Buscar registros" at bounding box center [658, 129] width 87 height 18
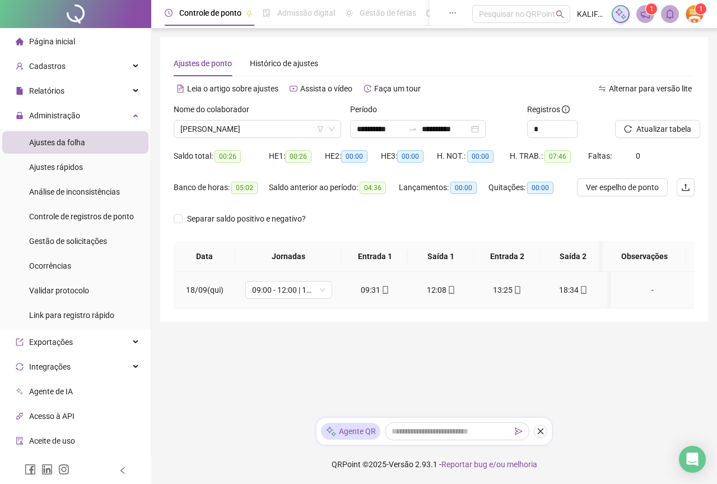
click at [386, 286] on icon "mobile" at bounding box center [386, 290] width 8 height 8
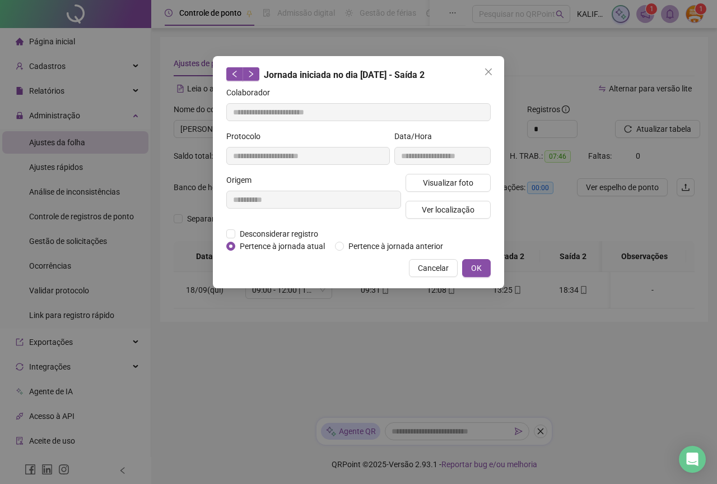
type input "**********"
click at [429, 185] on span "Visualizar foto" at bounding box center [448, 183] width 50 height 12
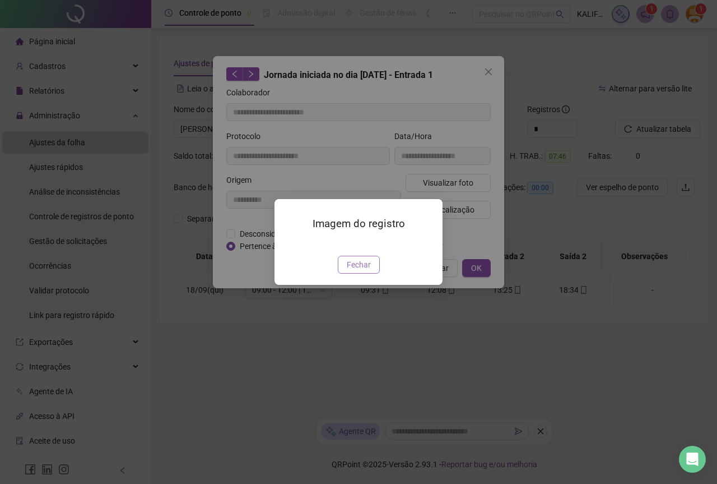
click at [374, 273] on button "Fechar" at bounding box center [359, 265] width 42 height 18
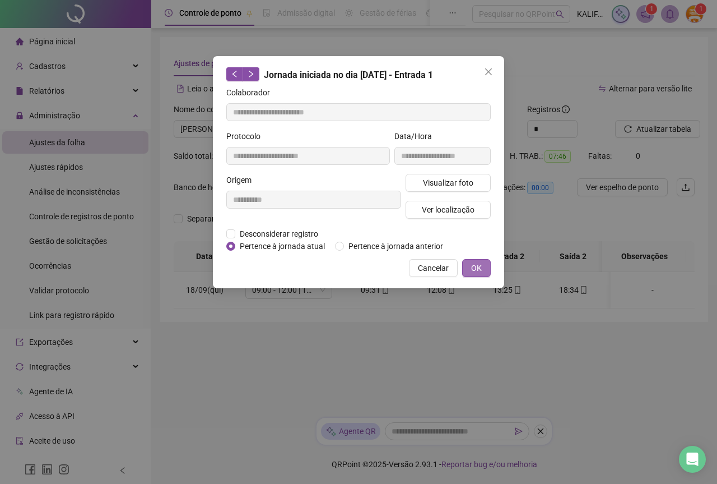
click at [487, 266] on button "OK" at bounding box center [476, 268] width 29 height 18
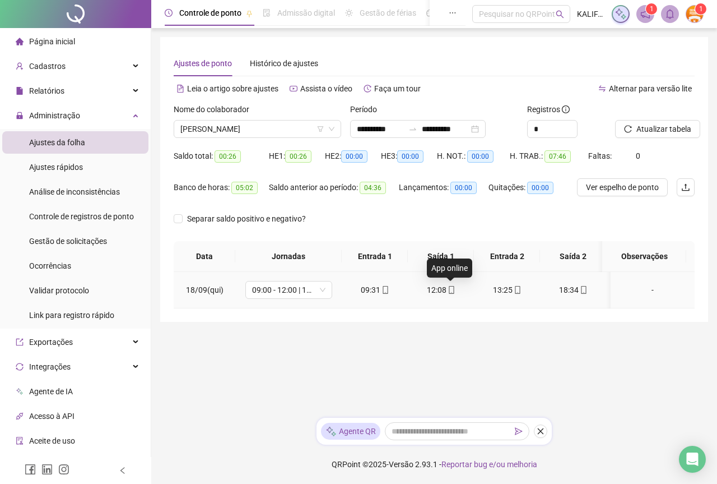
click at [448, 286] on icon "mobile" at bounding box center [452, 290] width 8 height 8
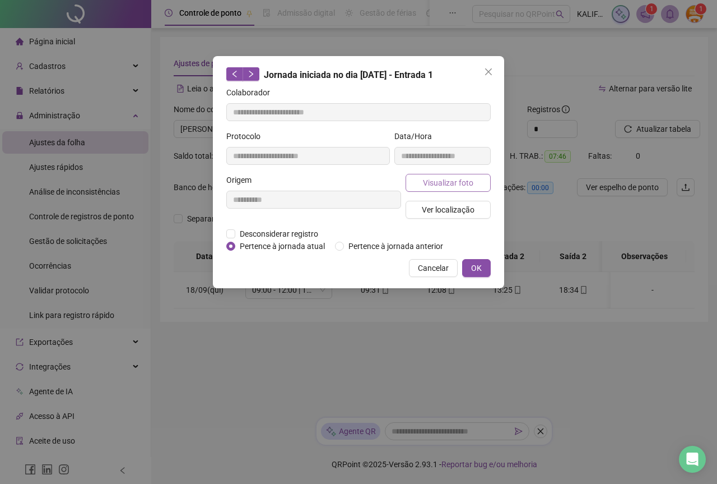
click at [442, 177] on span "Visualizar foto" at bounding box center [448, 183] width 50 height 12
type input "**********"
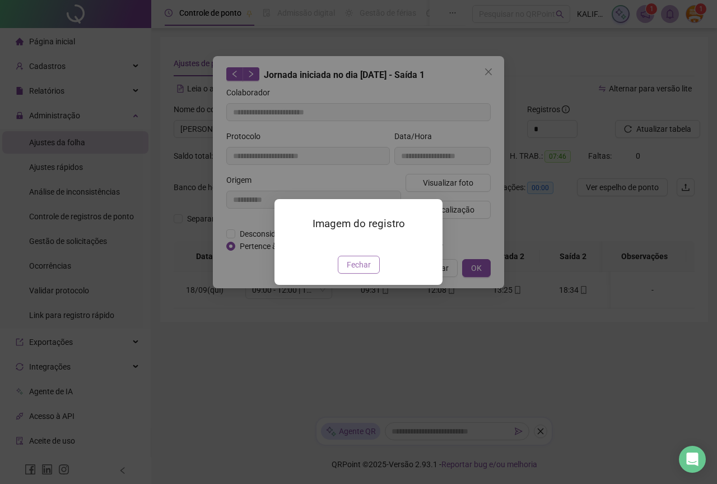
click at [367, 271] on span "Fechar" at bounding box center [359, 264] width 24 height 12
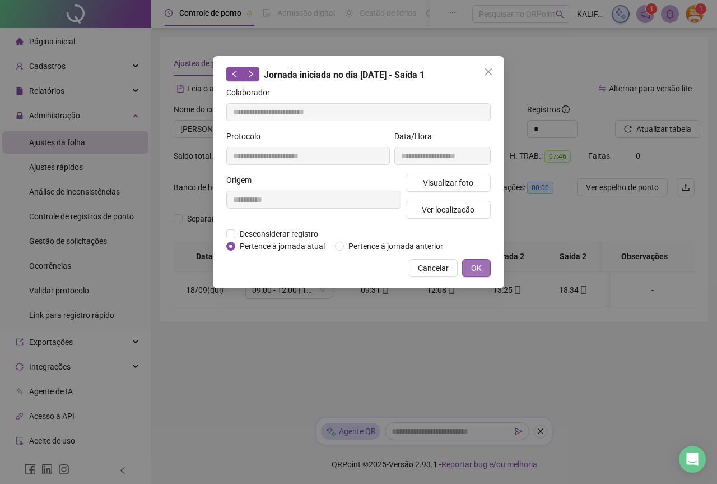
click at [477, 272] on span "OK" at bounding box center [476, 268] width 11 height 12
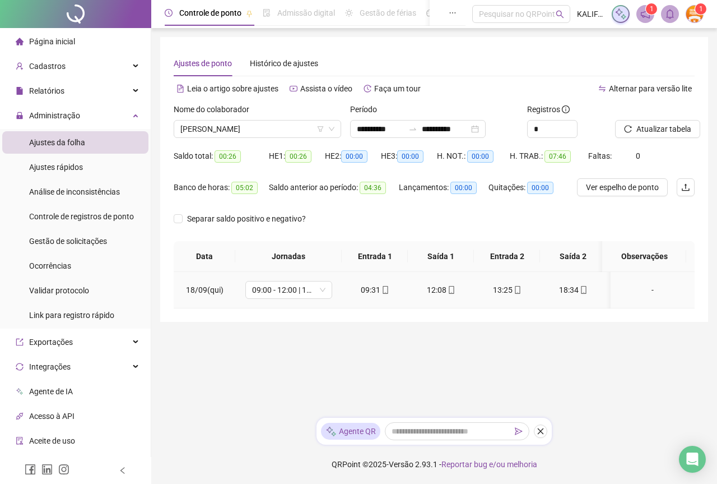
click at [528, 300] on td "13:25" at bounding box center [507, 290] width 66 height 36
click at [516, 292] on icon "mobile" at bounding box center [518, 290] width 8 height 8
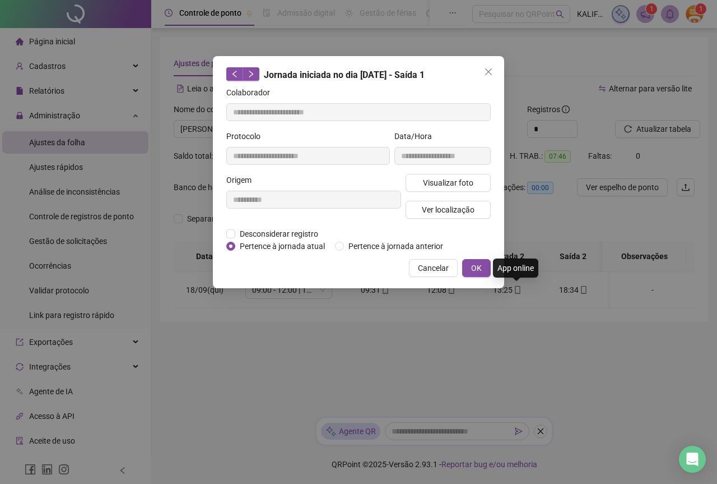
type input "**********"
click at [421, 185] on button "Visualizar foto" at bounding box center [448, 183] width 85 height 18
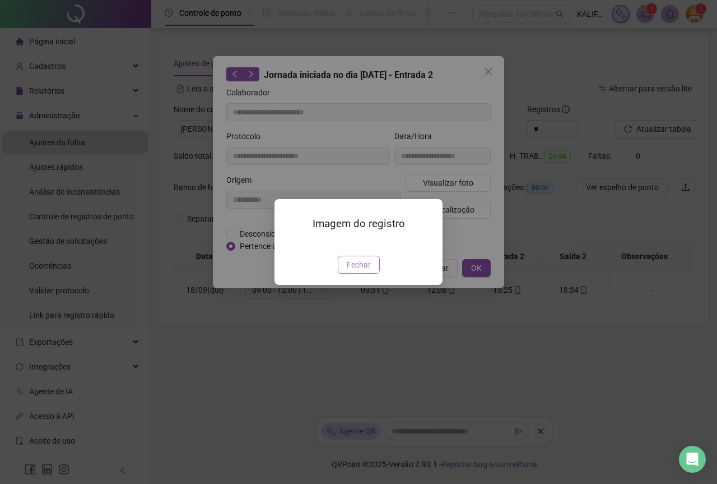
click at [346, 273] on button "Fechar" at bounding box center [359, 265] width 42 height 18
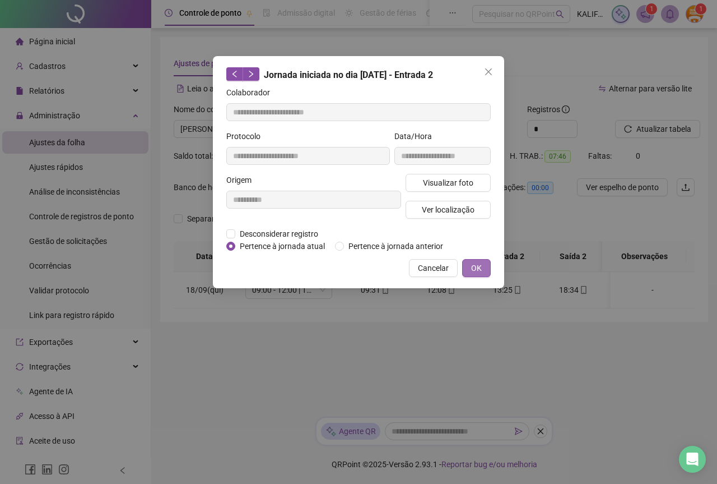
click at [480, 272] on span "OK" at bounding box center [476, 268] width 11 height 12
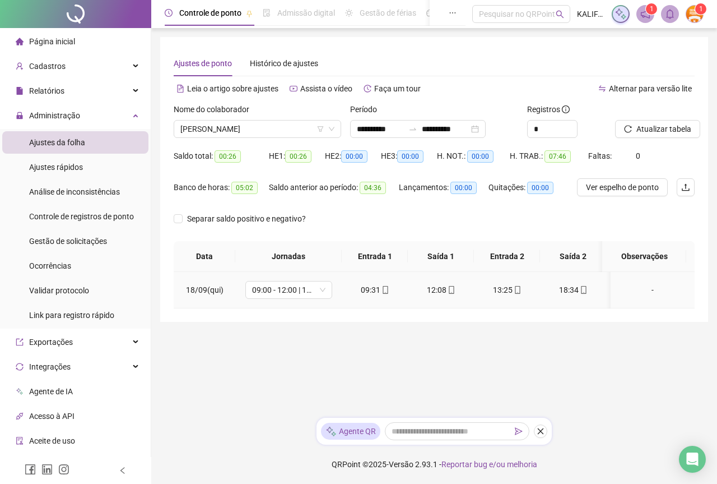
click at [566, 287] on div "18:34" at bounding box center [573, 290] width 48 height 12
type input "**********"
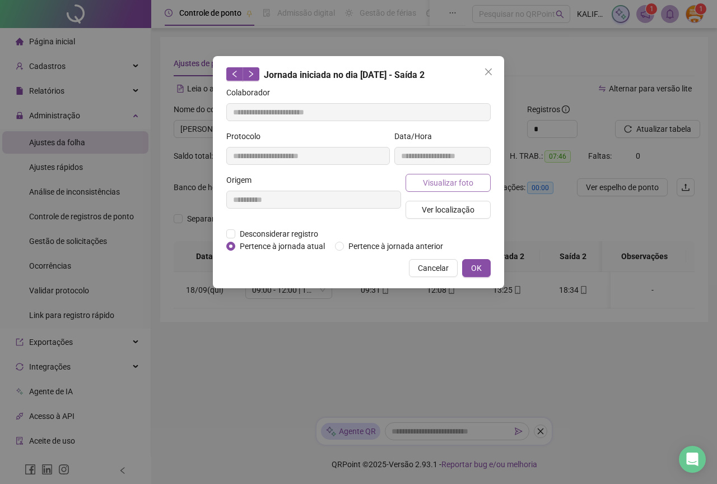
click at [456, 183] on span "Visualizar foto" at bounding box center [448, 183] width 50 height 12
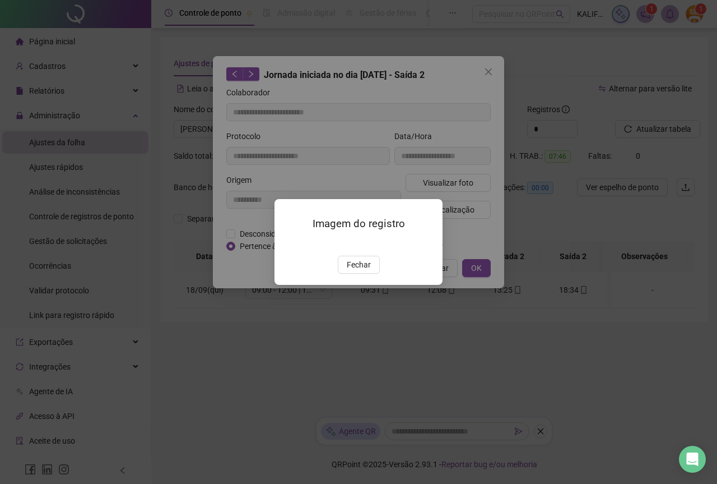
click at [368, 271] on span "Fechar" at bounding box center [359, 264] width 24 height 12
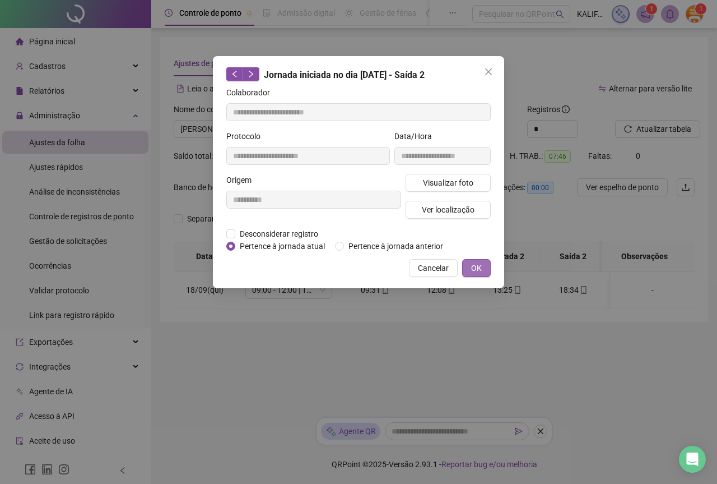
click at [486, 267] on button "OK" at bounding box center [476, 268] width 29 height 18
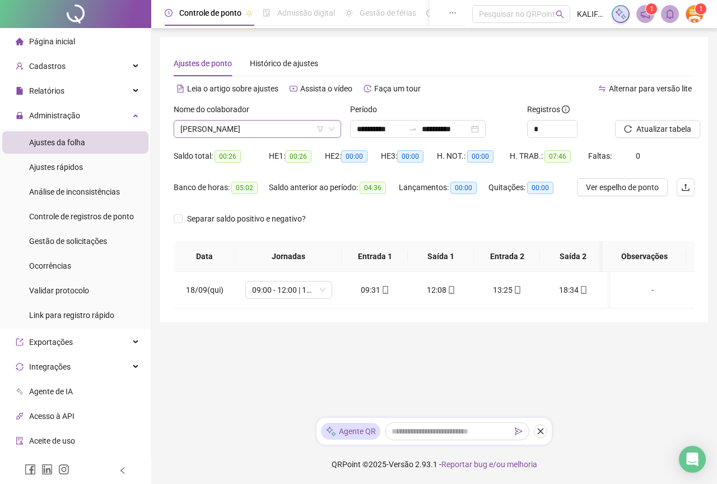
click at [291, 128] on span "[PERSON_NAME]" at bounding box center [257, 128] width 154 height 17
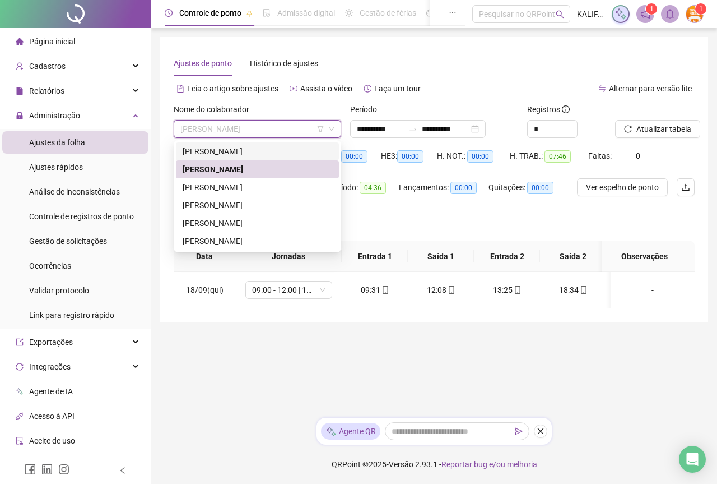
click at [276, 150] on div "[PERSON_NAME]" at bounding box center [258, 151] width 150 height 12
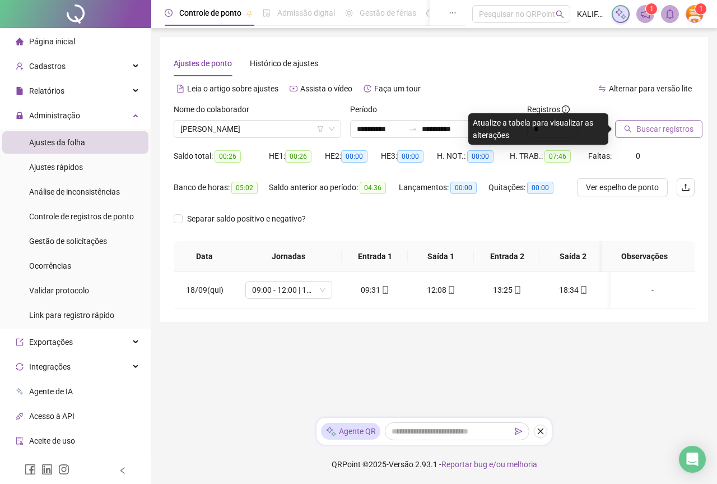
click at [636, 127] on button "Buscar registros" at bounding box center [658, 129] width 87 height 18
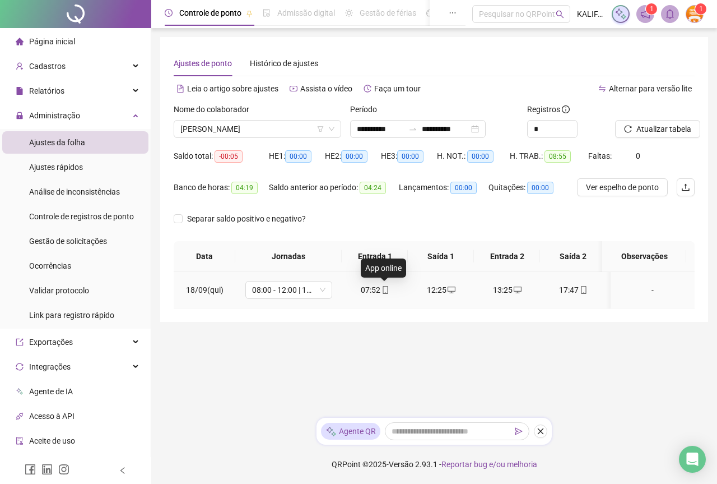
click at [384, 288] on icon "mobile" at bounding box center [386, 290] width 8 height 8
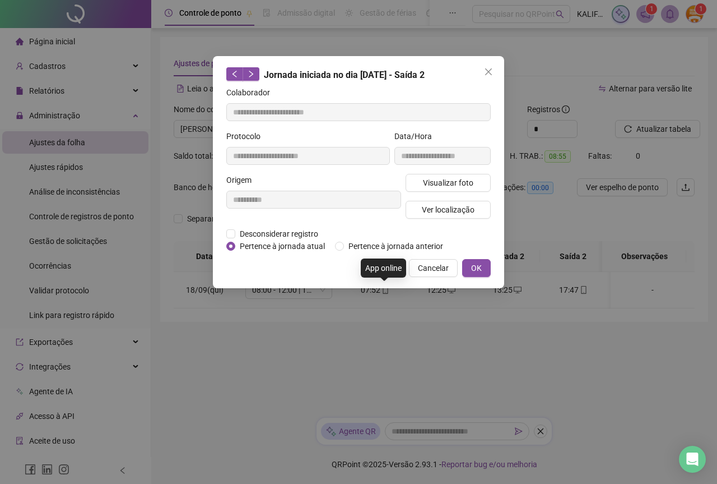
type input "**********"
click at [435, 182] on span "Visualizar foto" at bounding box center [448, 183] width 50 height 12
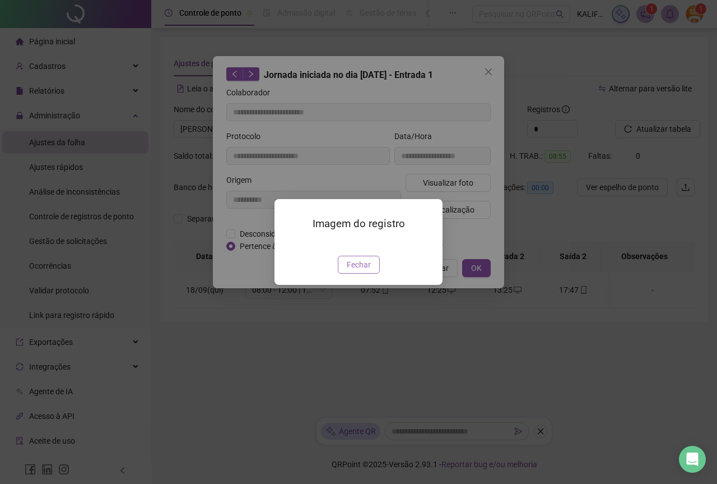
click at [368, 271] on span "Fechar" at bounding box center [359, 264] width 24 height 12
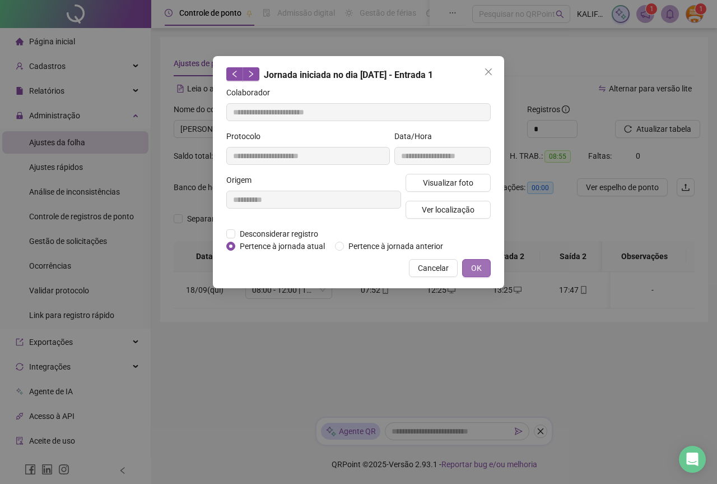
click at [471, 265] on span "OK" at bounding box center [476, 268] width 11 height 12
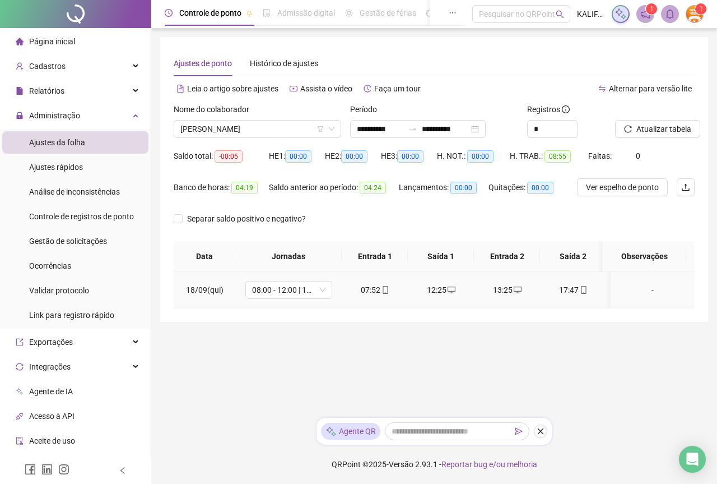
click at [584, 287] on icon "mobile" at bounding box center [584, 290] width 8 height 8
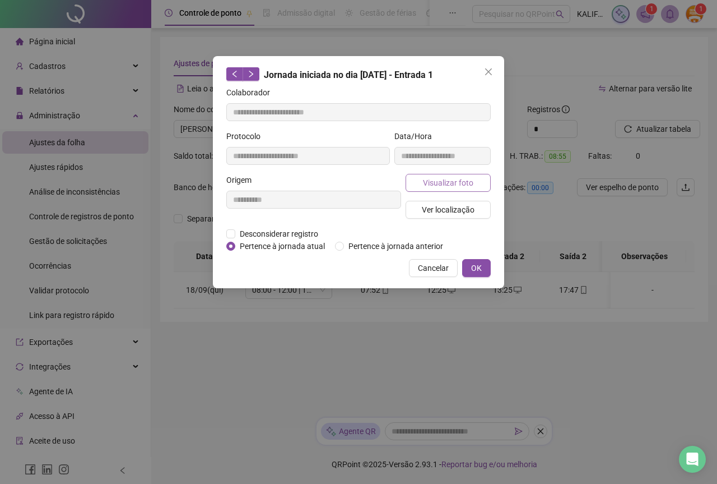
click at [441, 178] on span "Visualizar foto" at bounding box center [448, 183] width 50 height 12
type input "**********"
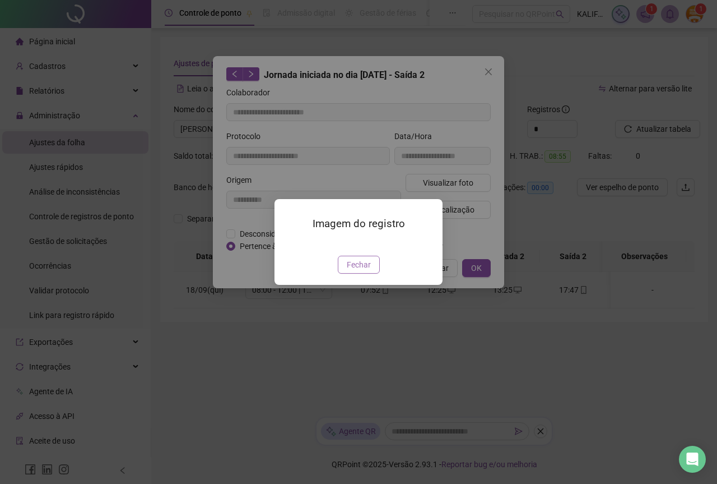
click at [373, 273] on button "Fechar" at bounding box center [359, 265] width 42 height 18
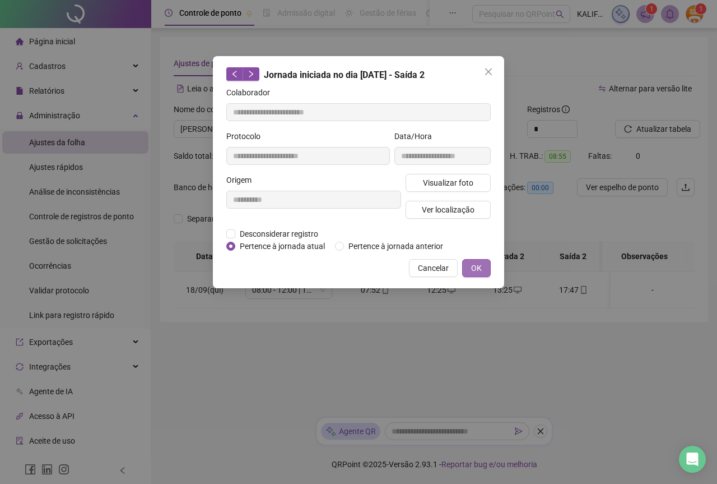
click at [475, 270] on span "OK" at bounding box center [476, 268] width 11 height 12
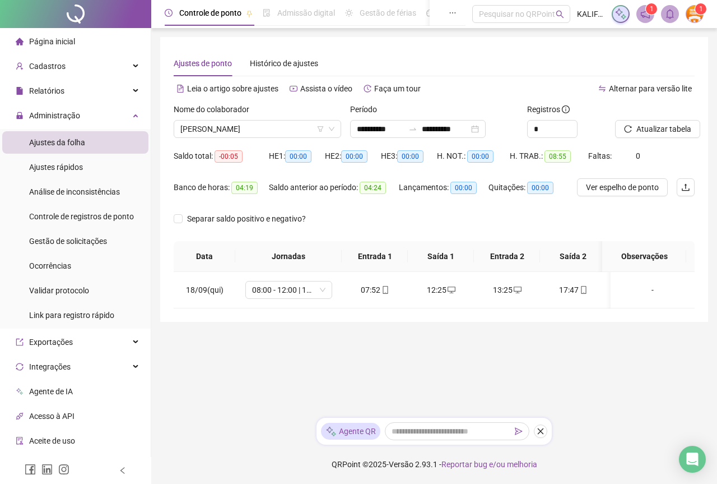
click at [425, 143] on div "**********" at bounding box center [434, 125] width 177 height 44
click at [426, 136] on div "**********" at bounding box center [418, 129] width 136 height 18
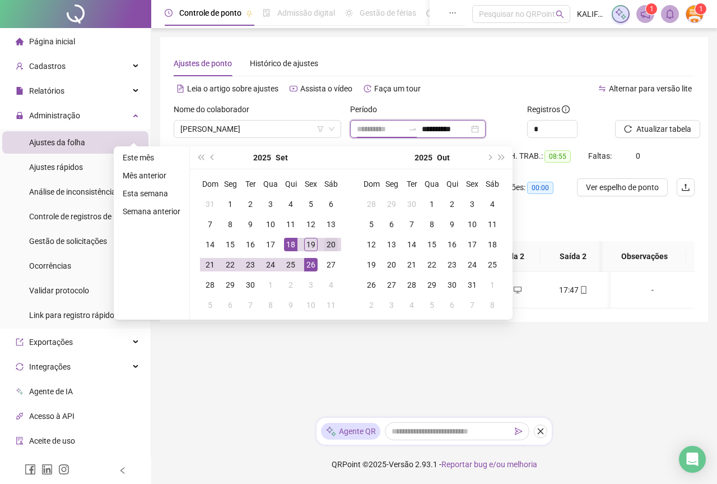
type input "**********"
click at [321, 241] on td "20" at bounding box center [331, 244] width 20 height 20
type input "**********"
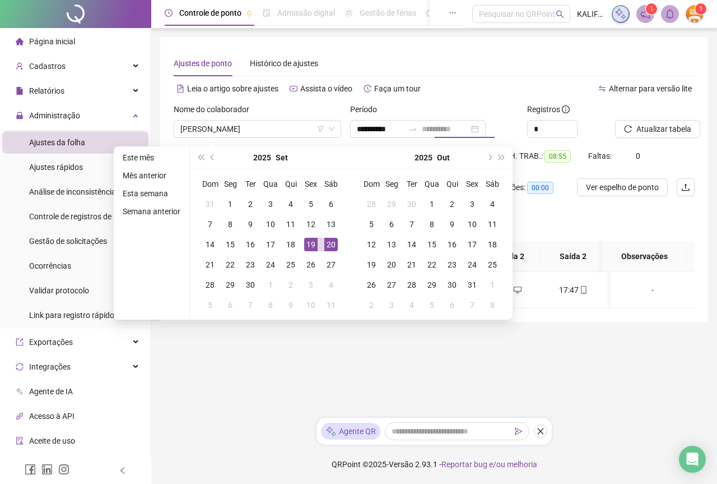
click at [312, 241] on div "19" at bounding box center [310, 244] width 13 height 13
type input "**********"
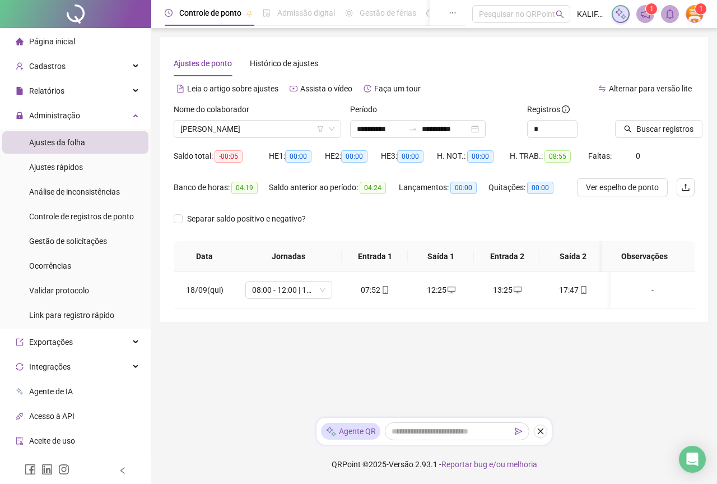
click at [312, 241] on th "Jornadas" at bounding box center [288, 256] width 106 height 31
click at [462, 139] on div "**********" at bounding box center [434, 125] width 177 height 44
click at [454, 126] on input "**********" at bounding box center [445, 129] width 47 height 12
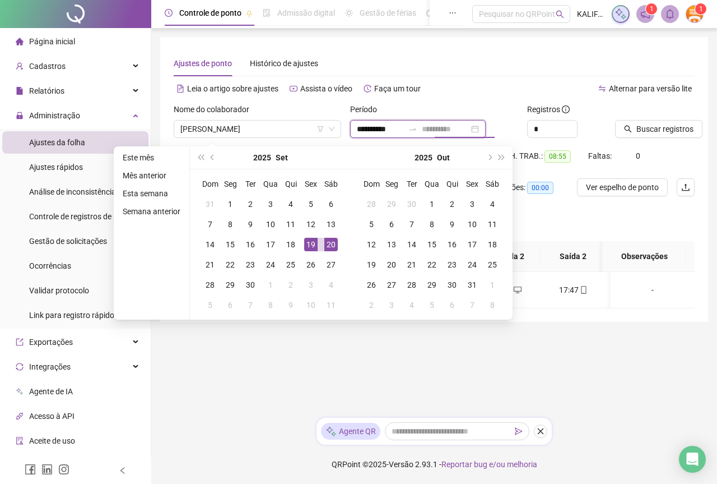
type input "**********"
click at [312, 244] on div "19" at bounding box center [310, 244] width 13 height 13
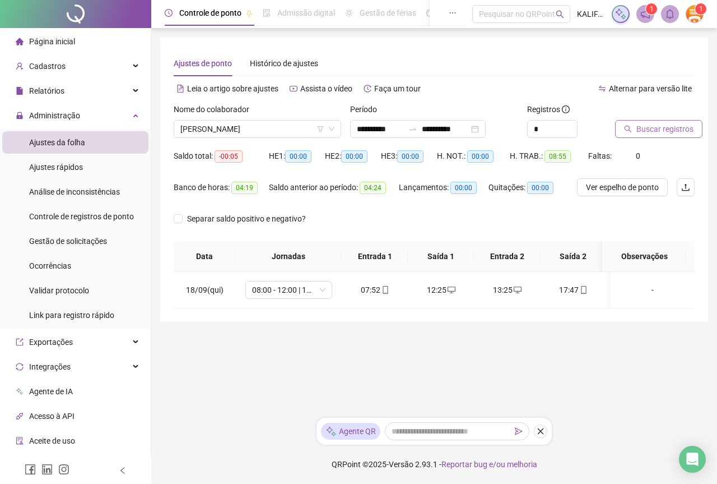
click at [656, 129] on span "Buscar registros" at bounding box center [665, 129] width 57 height 12
click at [222, 126] on span "[PERSON_NAME]" at bounding box center [257, 128] width 154 height 17
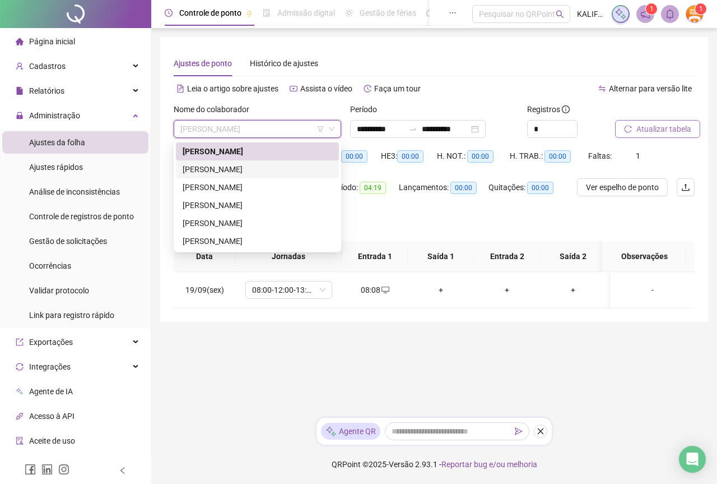
click at [231, 163] on div "[PERSON_NAME]" at bounding box center [257, 169] width 163 height 18
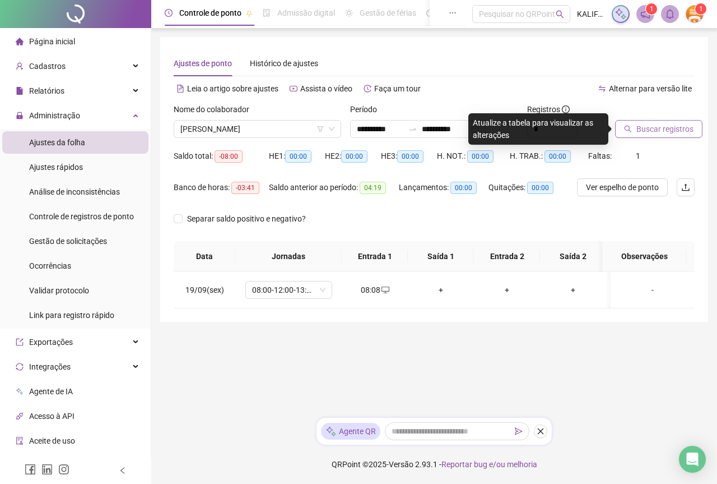
click at [662, 104] on div at bounding box center [641, 111] width 52 height 17
click at [666, 128] on span "Buscar registros" at bounding box center [665, 129] width 57 height 12
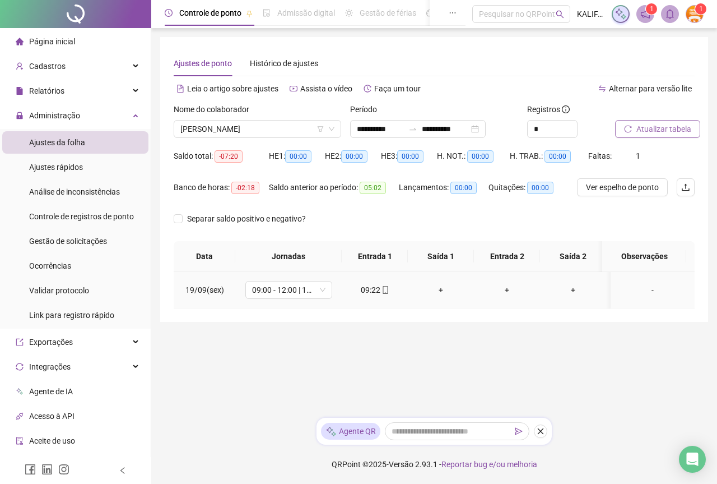
click at [365, 290] on div "09:22" at bounding box center [375, 290] width 48 height 12
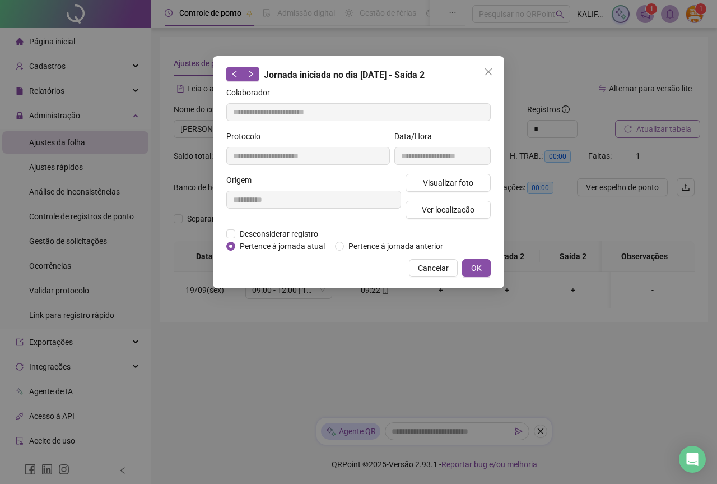
type input "**********"
click at [411, 182] on button "Visualizar foto" at bounding box center [448, 183] width 85 height 18
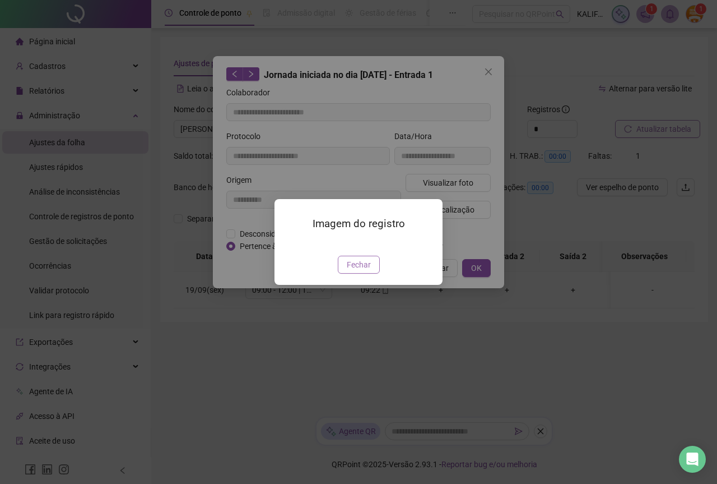
click at [359, 271] on span "Fechar" at bounding box center [359, 264] width 24 height 12
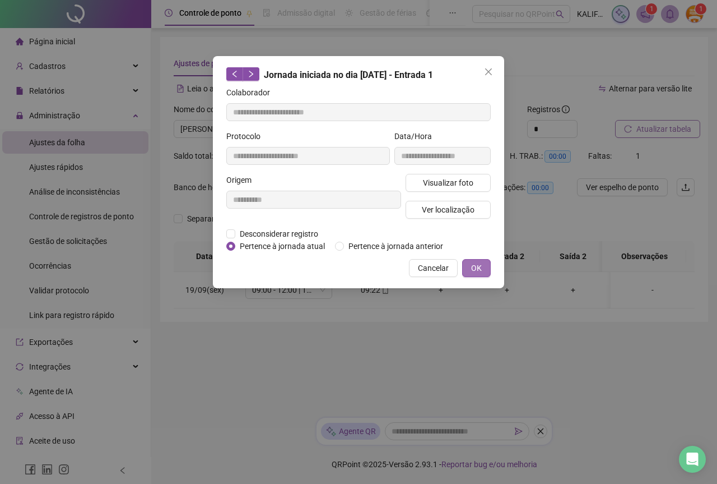
click at [476, 271] on span "OK" at bounding box center [476, 268] width 11 height 12
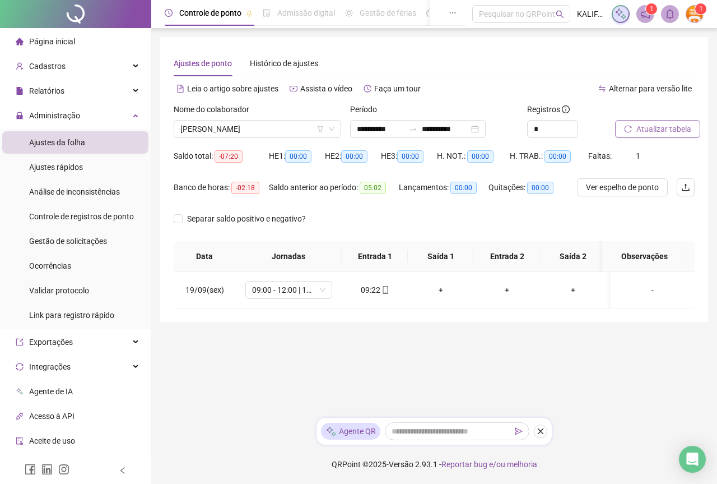
click at [679, 125] on span "Atualizar tabela" at bounding box center [664, 129] width 55 height 12
click at [248, 128] on span "[PERSON_NAME]" at bounding box center [257, 128] width 154 height 17
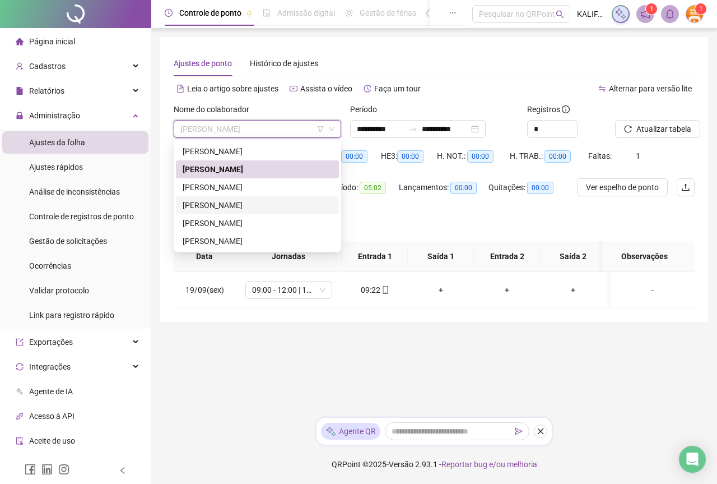
click at [241, 204] on div "[PERSON_NAME]" at bounding box center [258, 205] width 150 height 12
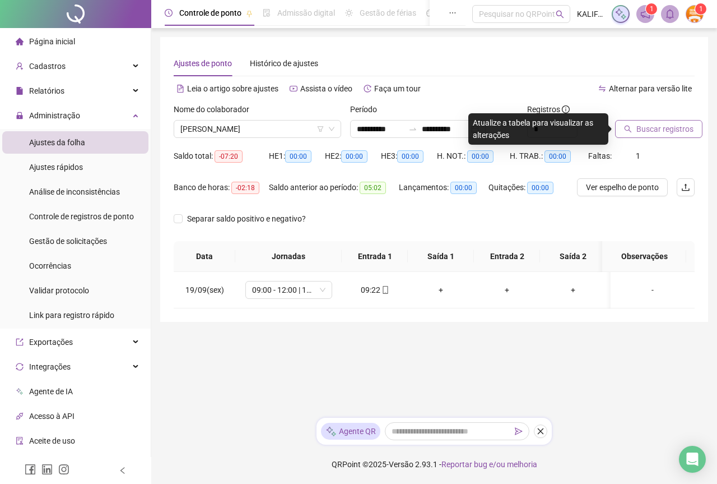
click at [645, 124] on span "Buscar registros" at bounding box center [665, 129] width 57 height 12
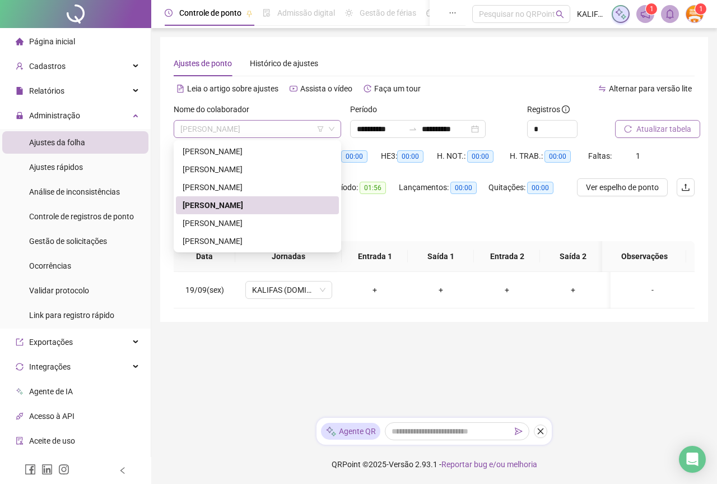
click at [281, 131] on span "[PERSON_NAME]" at bounding box center [257, 128] width 154 height 17
click at [249, 169] on div "[PERSON_NAME]" at bounding box center [258, 169] width 150 height 12
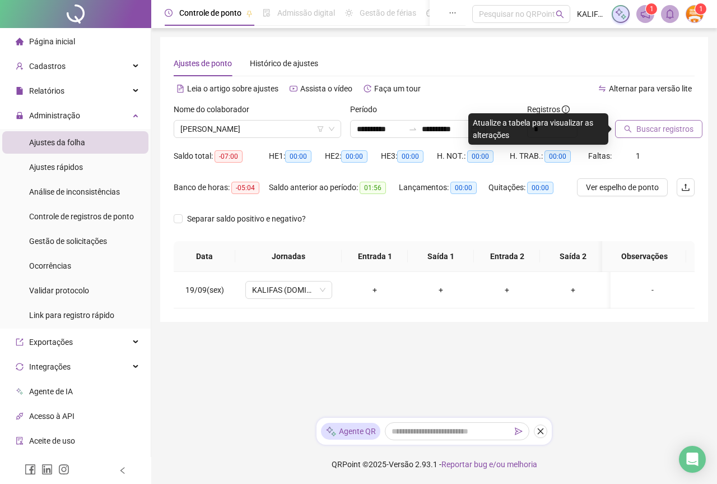
click at [631, 129] on icon "search" at bounding box center [628, 129] width 8 height 8
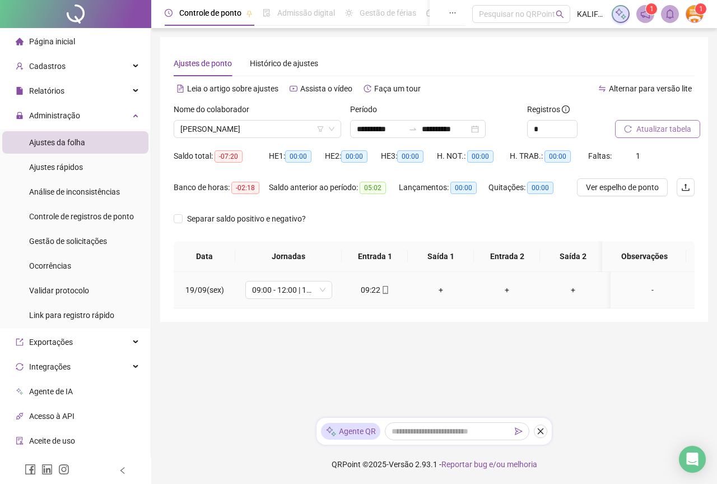
click at [377, 289] on div "09:22" at bounding box center [375, 290] width 48 height 12
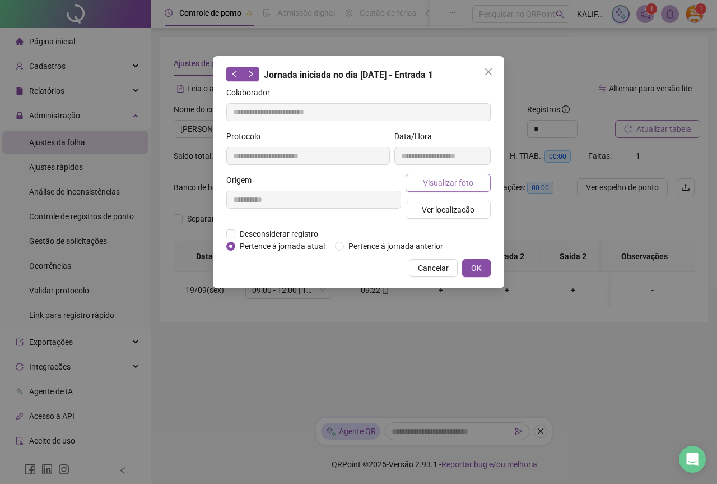
click at [457, 182] on span "Visualizar foto" at bounding box center [448, 183] width 50 height 12
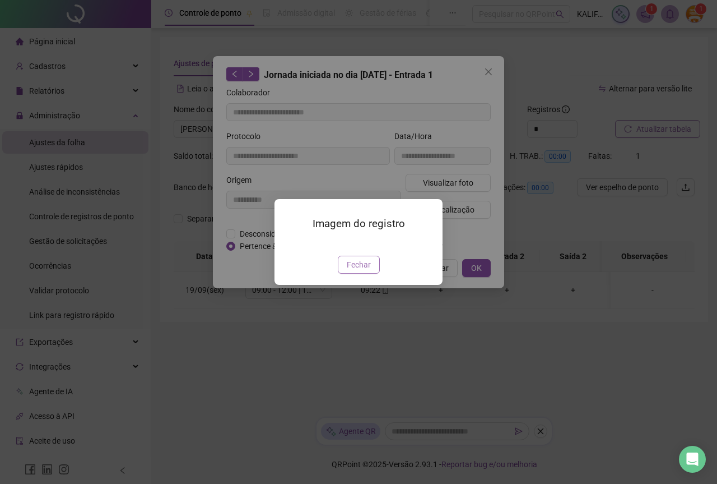
click at [344, 273] on button "Fechar" at bounding box center [359, 265] width 42 height 18
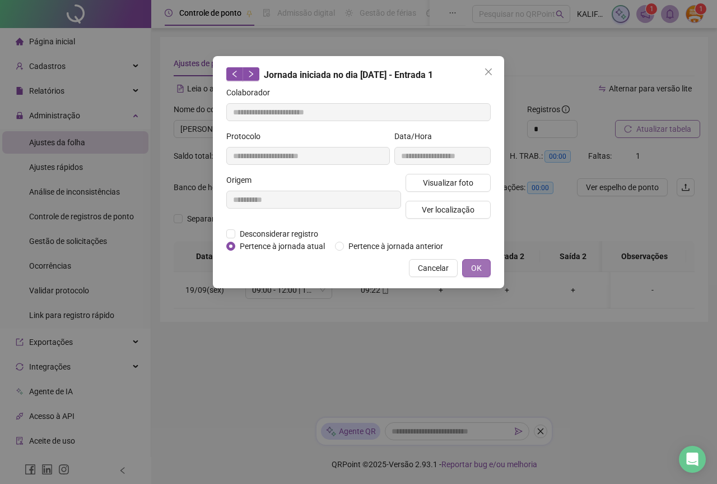
click at [474, 260] on button "OK" at bounding box center [476, 268] width 29 height 18
